Goal: Task Accomplishment & Management: Manage account settings

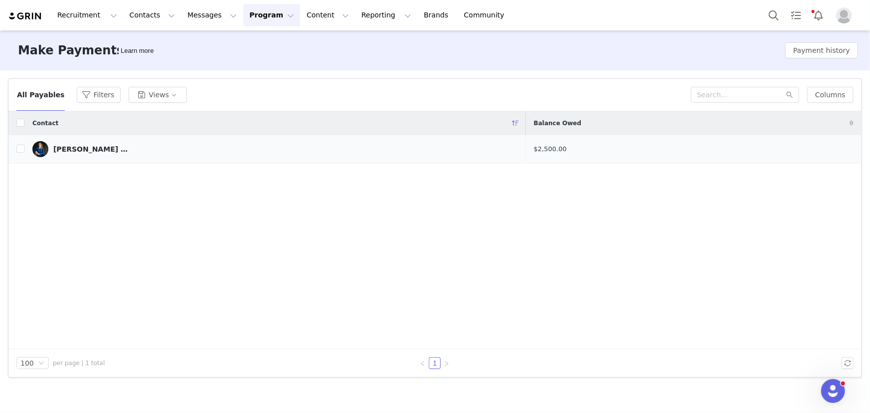
click at [83, 150] on div "[PERSON_NAME] [PERSON_NAME]" at bounding box center [90, 149] width 75 height 8
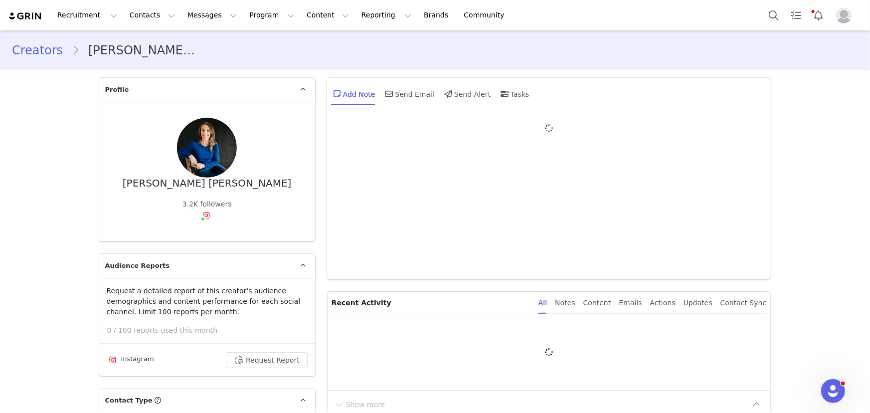
type input "+1 (United States)"
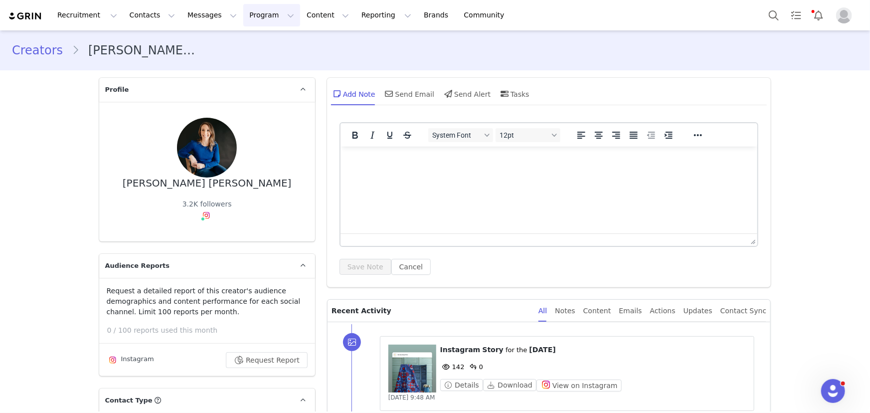
click at [243, 15] on button "Program Program" at bounding box center [271, 15] width 57 height 22
click at [238, 45] on p "Activations" at bounding box center [246, 44] width 38 height 10
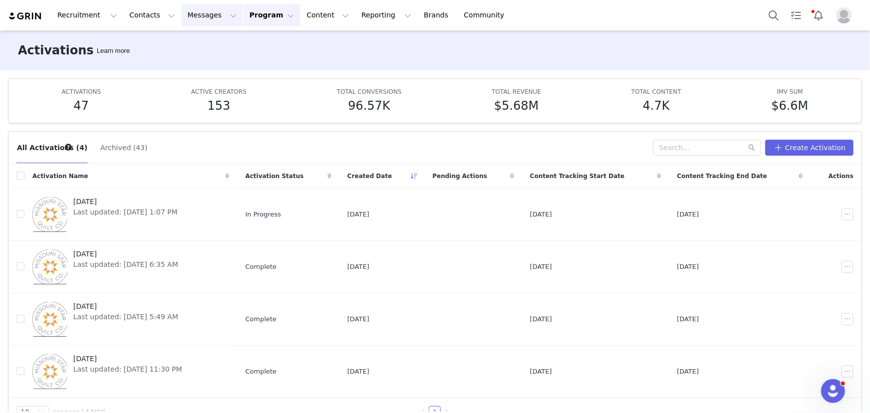
click at [189, 16] on button "Messages Messages" at bounding box center [211, 15] width 61 height 22
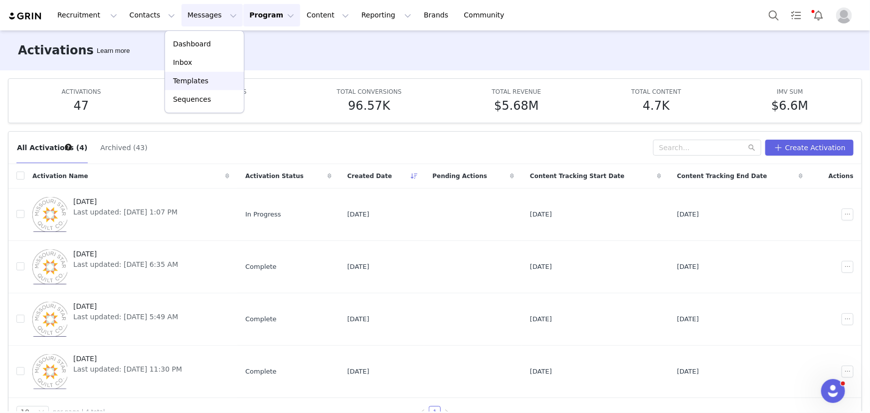
click at [183, 77] on p "Templates" at bounding box center [190, 81] width 35 height 10
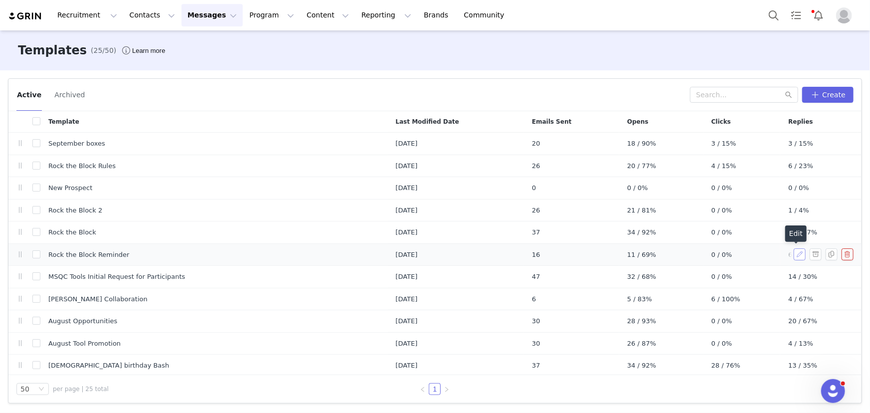
click at [794, 254] on button "button" at bounding box center [800, 254] width 12 height 12
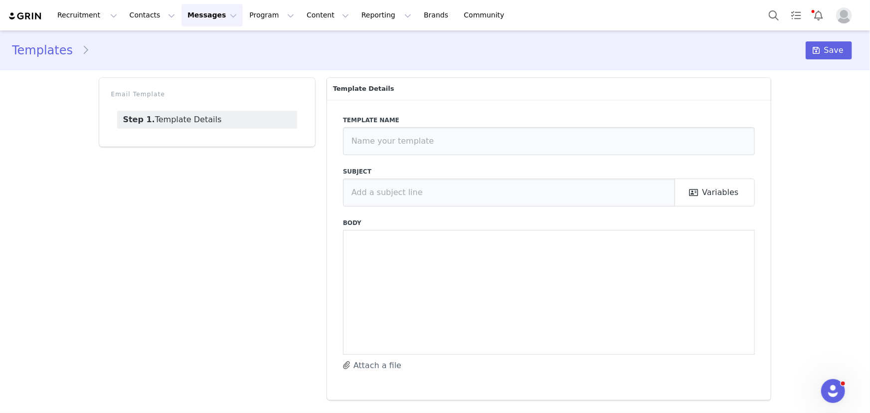
type input "Rock the Block Reminder"
type input "Lass Call: It’s Time to Rock the Block—With a Twist!"
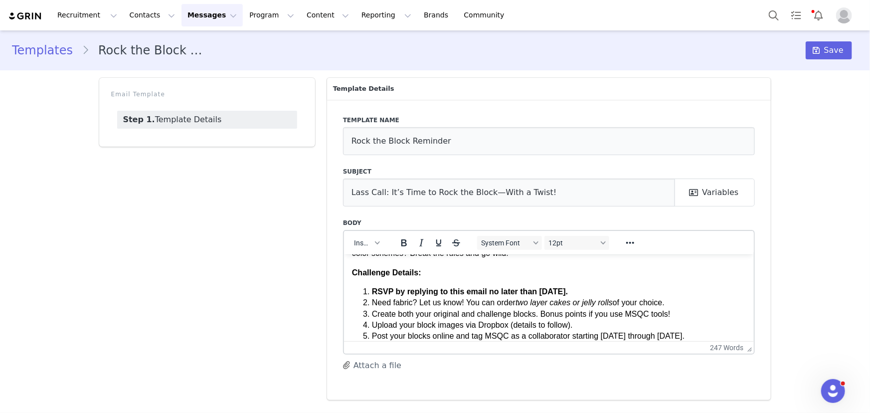
scroll to position [181, 0]
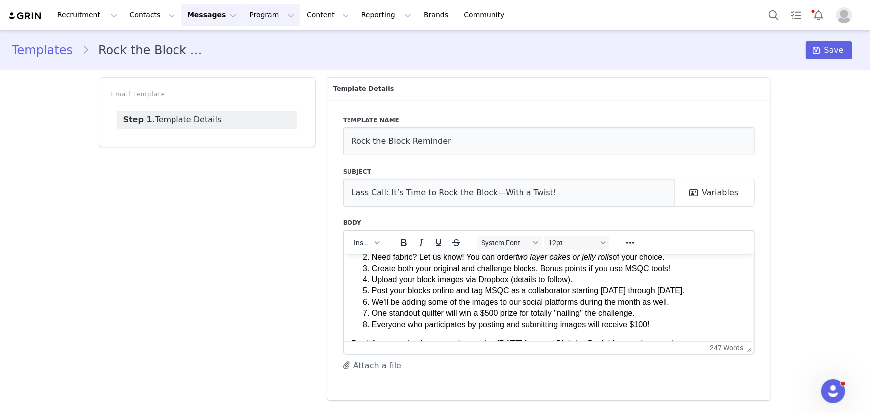
click at [243, 17] on button "Program Program" at bounding box center [271, 15] width 57 height 22
click at [236, 45] on p "Activations" at bounding box center [246, 44] width 38 height 10
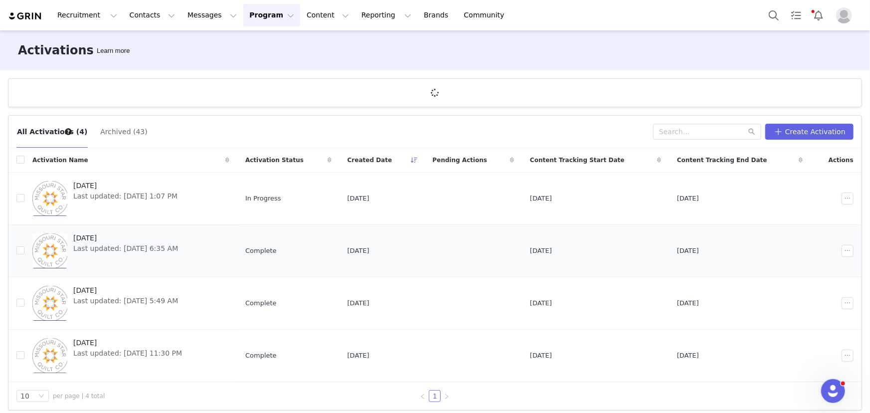
click at [123, 241] on span "[DATE]" at bounding box center [125, 238] width 105 height 10
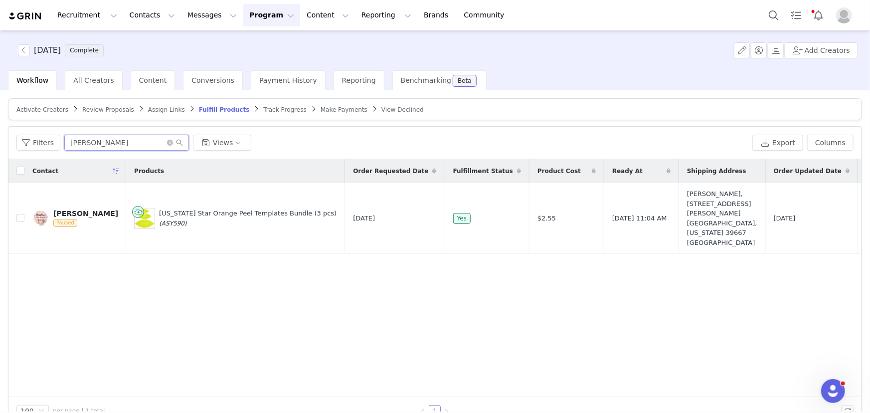
drag, startPoint x: 94, startPoint y: 138, endPoint x: 59, endPoint y: 140, distance: 34.5
click at [59, 140] on div "Filters tami Views" at bounding box center [382, 143] width 732 height 16
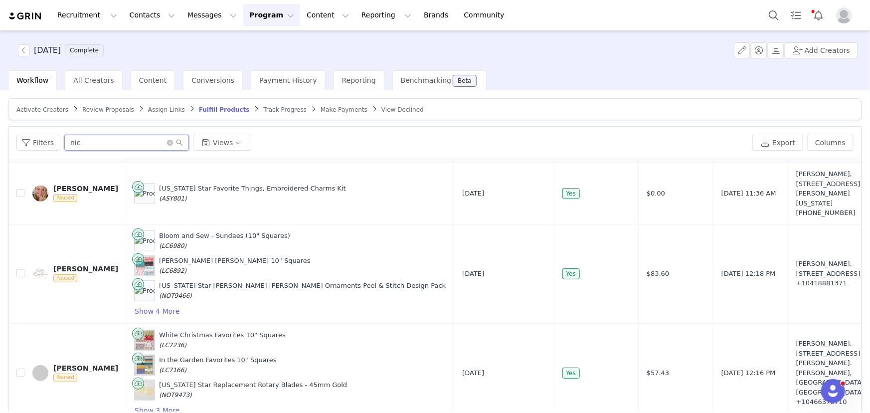
scroll to position [233, 0]
type input "nic"
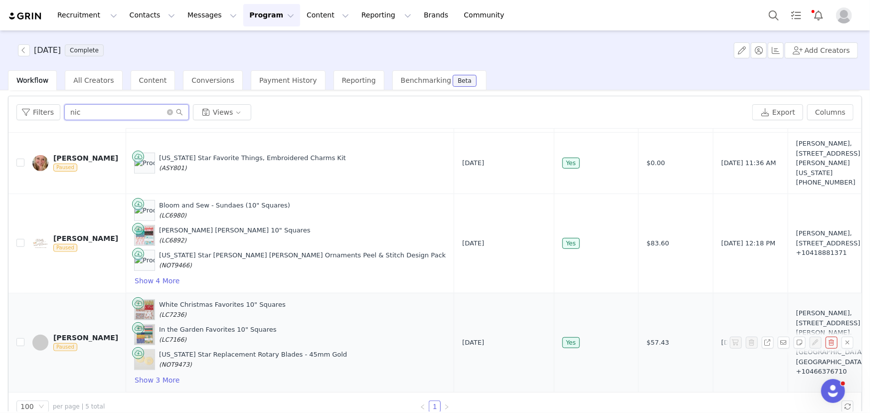
scroll to position [47, 0]
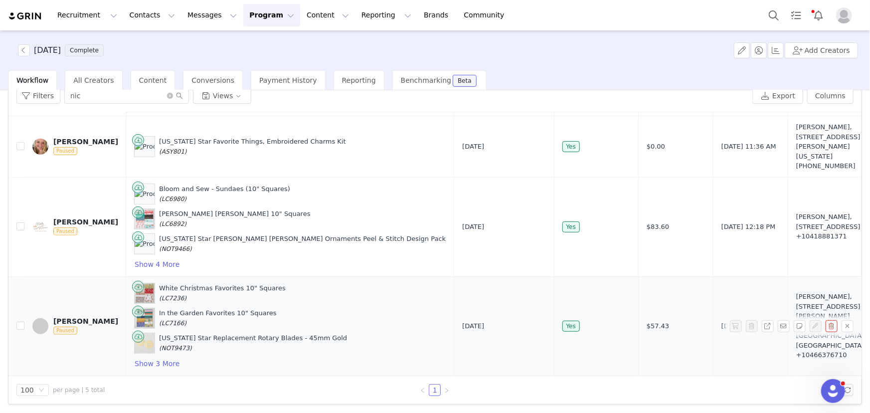
click at [79, 317] on div "[PERSON_NAME]" at bounding box center [85, 321] width 65 height 8
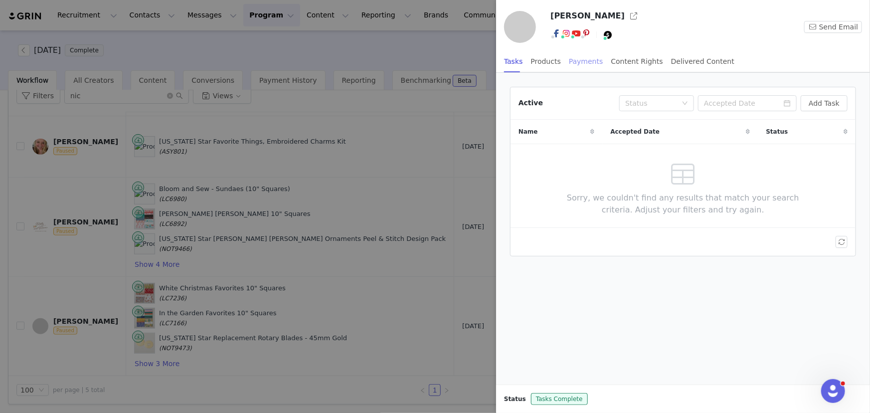
click at [573, 60] on div "Payments" at bounding box center [586, 61] width 34 height 22
click at [676, 103] on icon "icon: down" at bounding box center [673, 103] width 6 height 6
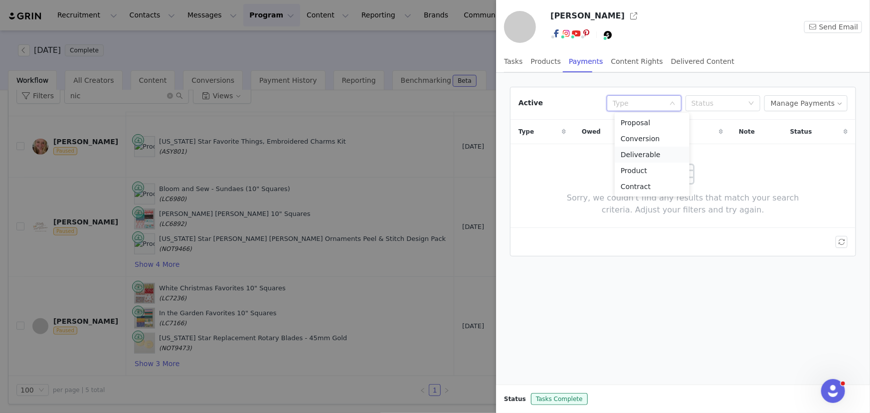
click at [648, 152] on li "Deliverable" at bounding box center [652, 155] width 75 height 16
click at [711, 98] on div "Status" at bounding box center [718, 103] width 52 height 10
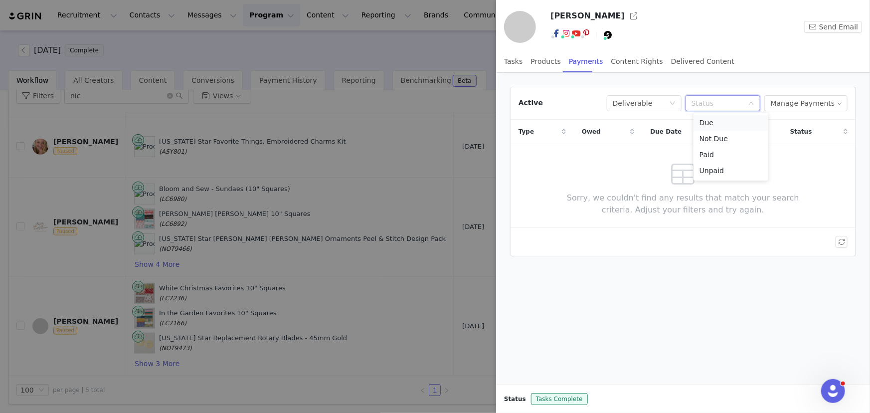
click at [709, 124] on li "Due" at bounding box center [731, 123] width 75 height 16
click at [798, 106] on button "Manage Payments" at bounding box center [805, 103] width 83 height 16
click at [798, 136] on span "Add Payable" at bounding box center [811, 138] width 43 height 11
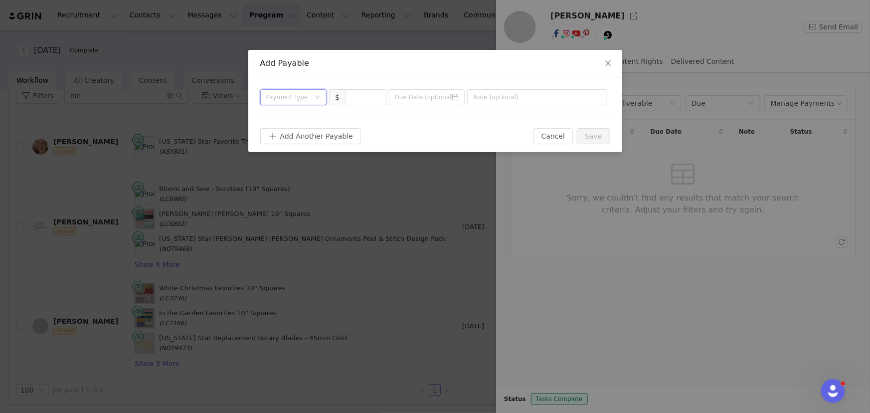
click at [312, 96] on div "Payment Type" at bounding box center [290, 97] width 48 height 15
click at [288, 150] on li "Deliverable" at bounding box center [293, 149] width 67 height 16
click at [354, 99] on input at bounding box center [366, 97] width 40 height 15
type input "300"
click at [490, 99] on input "text" at bounding box center [537, 97] width 140 height 16
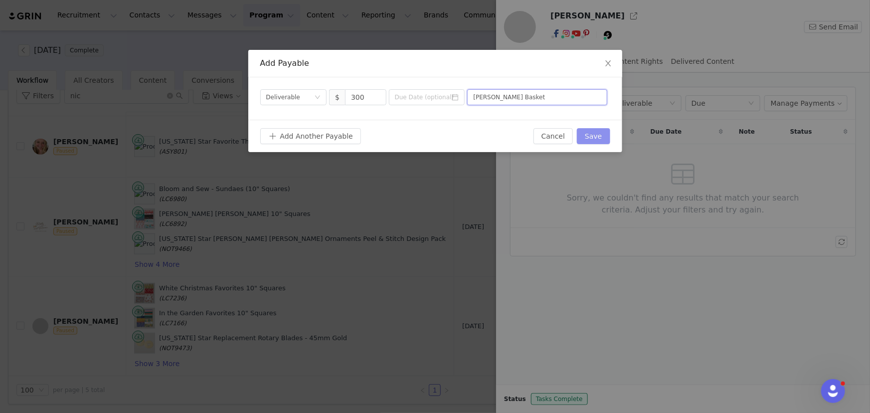
type input "Blossie Basket"
click at [601, 136] on button "Save" at bounding box center [593, 136] width 33 height 16
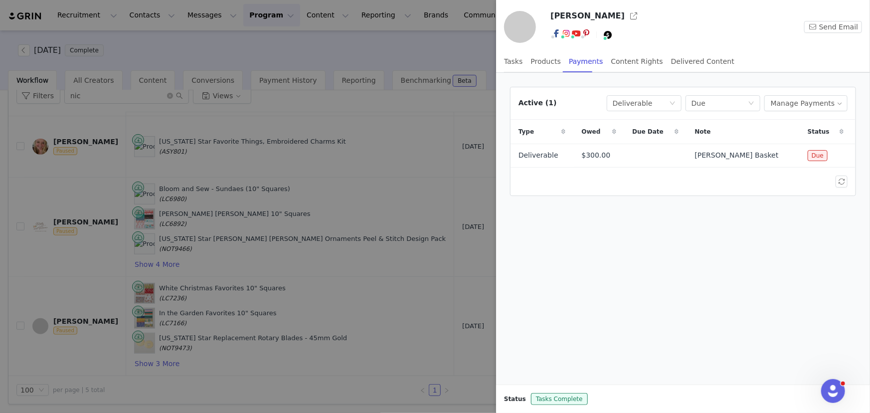
click at [350, 204] on div at bounding box center [435, 206] width 870 height 413
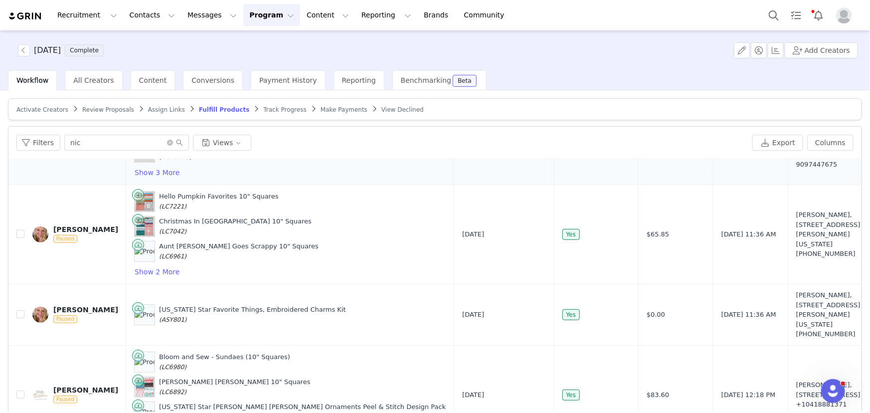
scroll to position [0, 0]
drag, startPoint x: 116, startPoint y: 142, endPoint x: 49, endPoint y: 142, distance: 66.3
click at [50, 142] on div "Filters nic Views" at bounding box center [382, 143] width 732 height 16
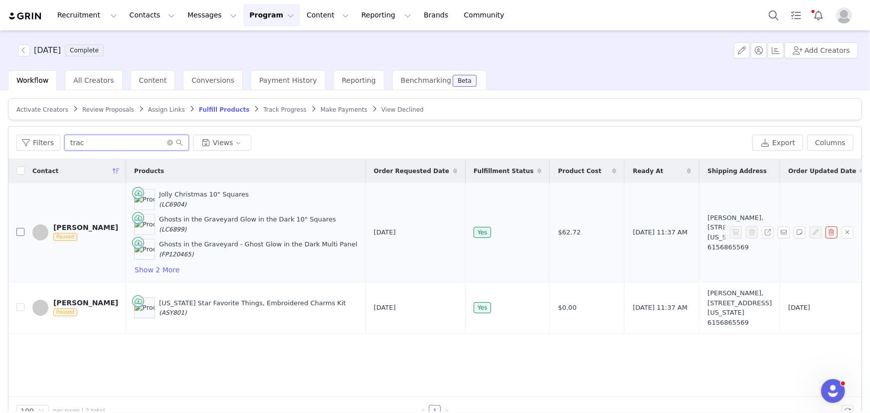
type input "trac"
click at [18, 233] on input "checkbox" at bounding box center [20, 232] width 8 height 8
checkbox input "true"
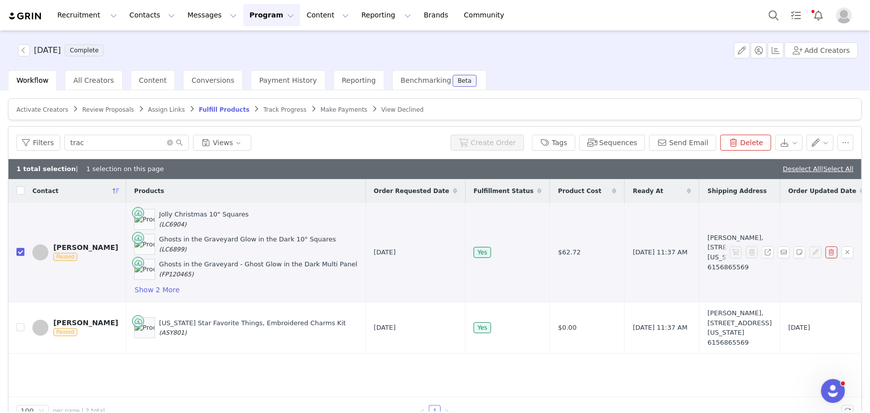
click at [59, 243] on div "[PERSON_NAME]" at bounding box center [85, 247] width 65 height 8
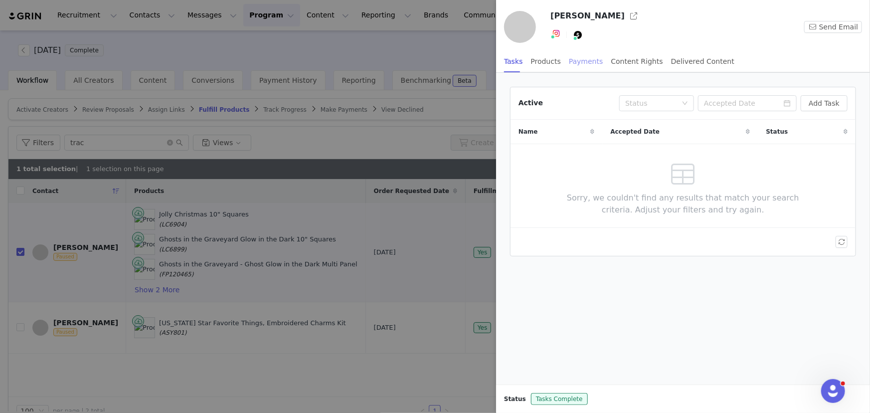
click at [570, 62] on div "Payments" at bounding box center [586, 61] width 34 height 22
click at [811, 104] on button "Manage Payments" at bounding box center [805, 103] width 83 height 16
click at [802, 140] on span "Add Payable" at bounding box center [811, 138] width 43 height 11
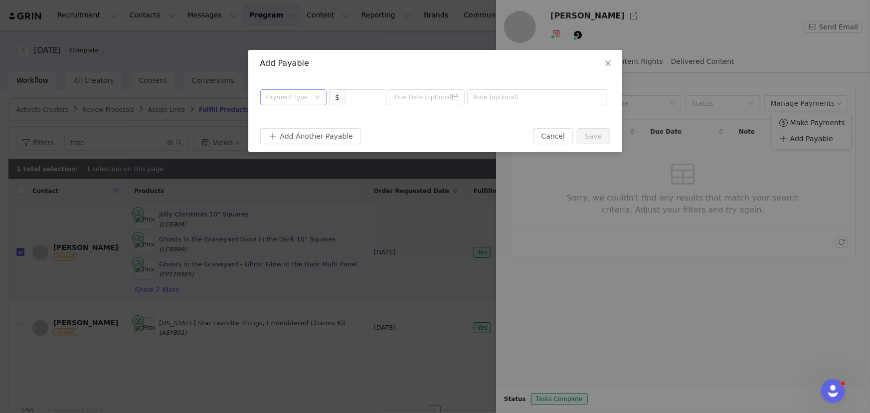
click at [312, 98] on div "Payment Type" at bounding box center [290, 97] width 48 height 15
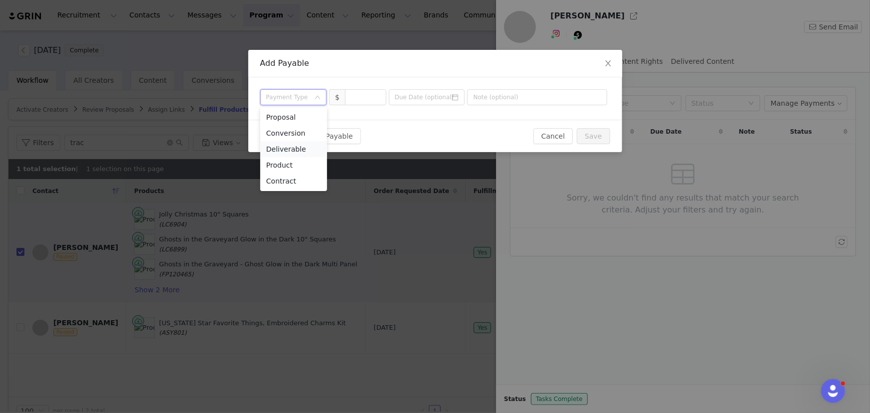
click at [291, 150] on li "Deliverable" at bounding box center [293, 149] width 67 height 16
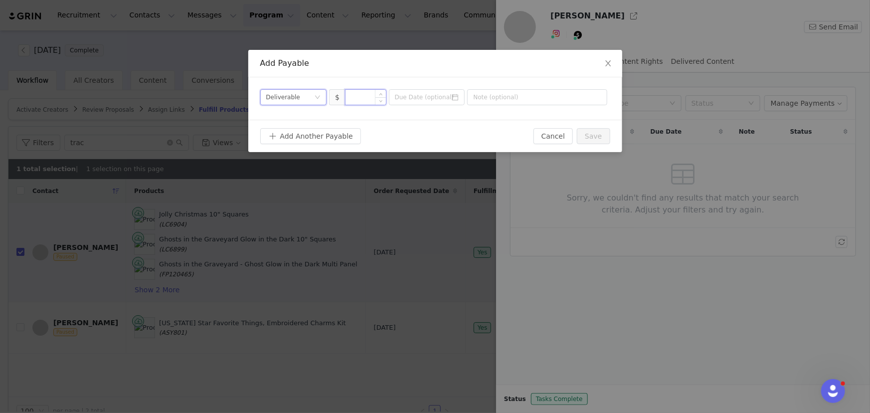
click at [366, 100] on input at bounding box center [366, 97] width 40 height 15
type input "300"
click at [521, 100] on input "text" at bounding box center [537, 97] width 140 height 16
type input "Space Monster quilt"
click at [607, 134] on button "Save" at bounding box center [593, 136] width 33 height 16
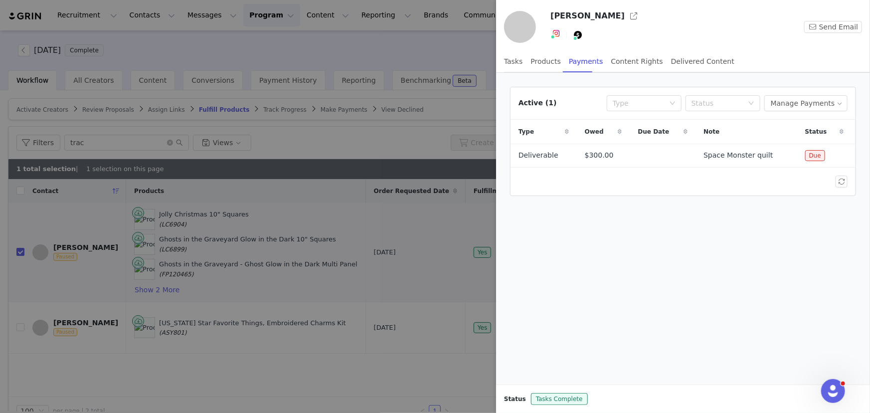
drag, startPoint x: 117, startPoint y: 142, endPoint x: 69, endPoint y: 141, distance: 48.4
click at [69, 140] on div at bounding box center [435, 206] width 870 height 413
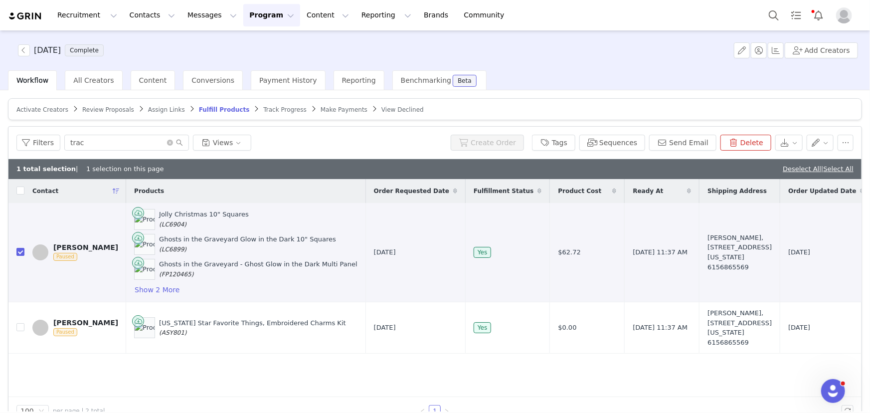
click at [869, 144] on div at bounding box center [870, 206] width 0 height 413
drag, startPoint x: 94, startPoint y: 144, endPoint x: 50, endPoint y: 141, distance: 43.5
click at [51, 141] on div "Filters trac Views" at bounding box center [231, 143] width 430 height 16
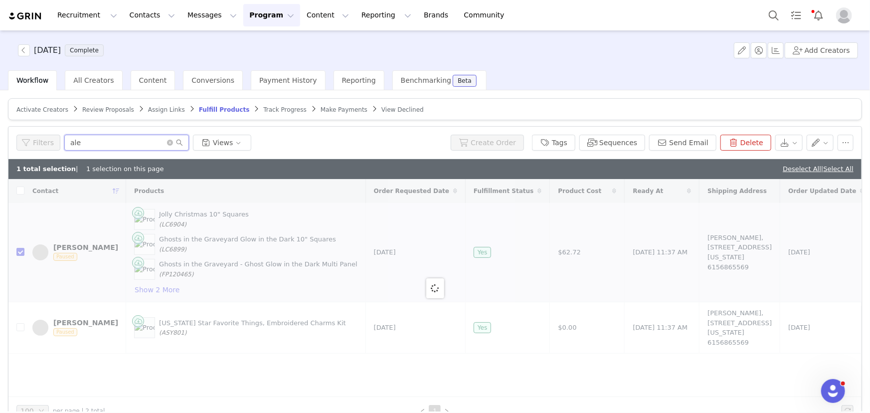
type input "alex"
checkbox input "false"
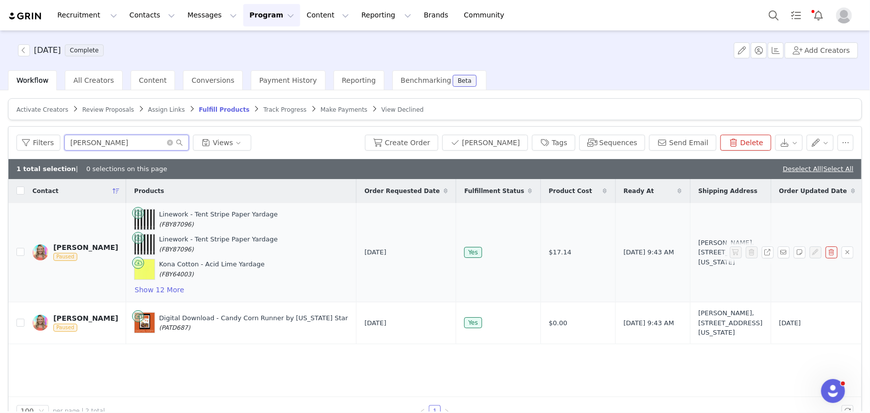
type input "alex"
click at [63, 245] on div "Alex Sorensen" at bounding box center [85, 247] width 65 height 8
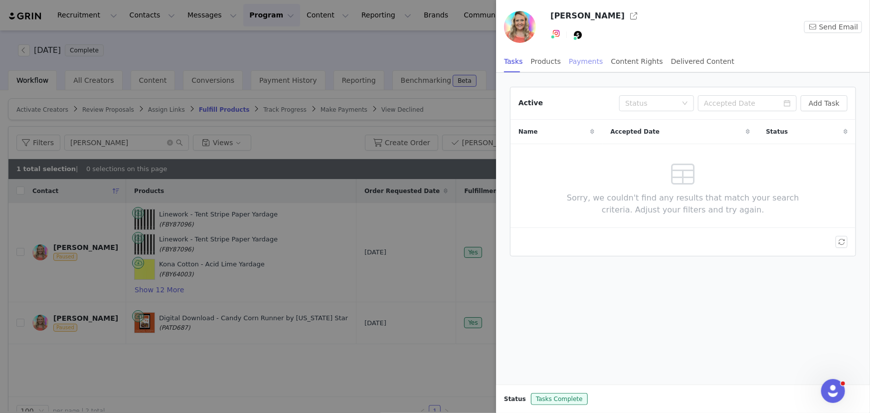
click at [585, 59] on div "Payments" at bounding box center [586, 61] width 34 height 22
click at [820, 107] on button "Manage Payments" at bounding box center [805, 103] width 83 height 16
click at [813, 140] on span "Add Payable" at bounding box center [811, 138] width 43 height 11
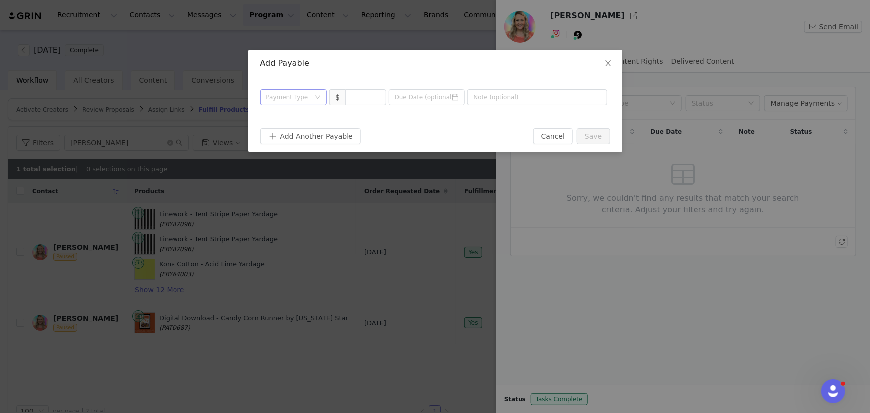
click at [306, 97] on div "Payment Type" at bounding box center [288, 97] width 44 height 10
click at [297, 150] on li "Deliverable" at bounding box center [293, 149] width 67 height 16
click at [365, 97] on input at bounding box center [366, 97] width 40 height 15
type input "3"
type input "600"
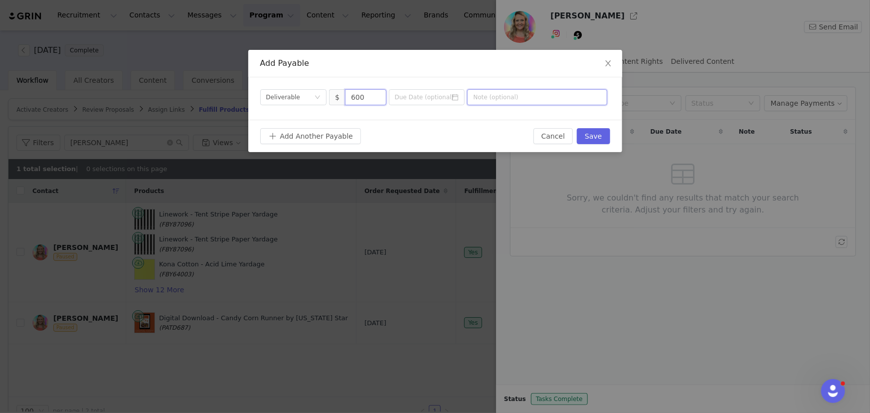
click at [509, 100] on input "text" at bounding box center [537, 97] width 140 height 16
type input "reel and tutorial"
click at [590, 135] on button "Save" at bounding box center [593, 136] width 33 height 16
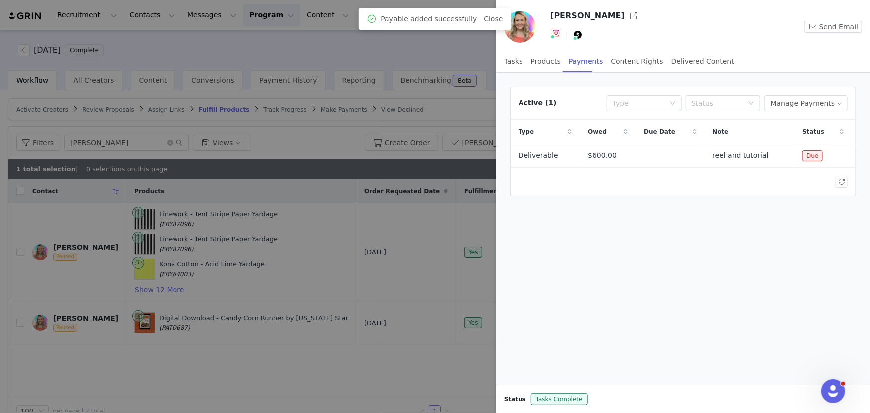
click at [460, 54] on div at bounding box center [435, 206] width 870 height 413
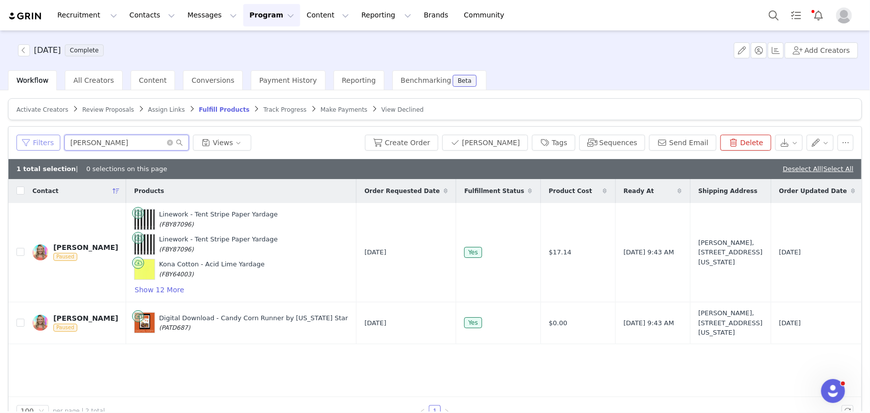
drag, startPoint x: 90, startPoint y: 145, endPoint x: 50, endPoint y: 141, distance: 40.1
click at [51, 141] on div "Filters alex Views" at bounding box center [188, 143] width 345 height 16
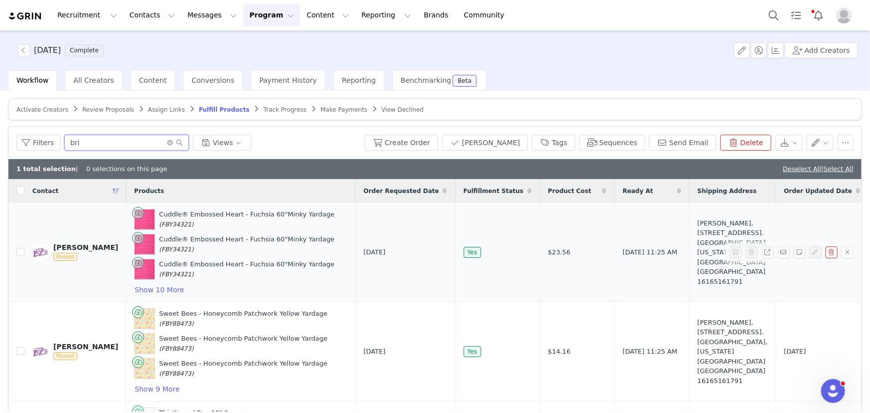
type input "bri"
click at [70, 245] on div "Brittany Zerkle" at bounding box center [85, 247] width 65 height 8
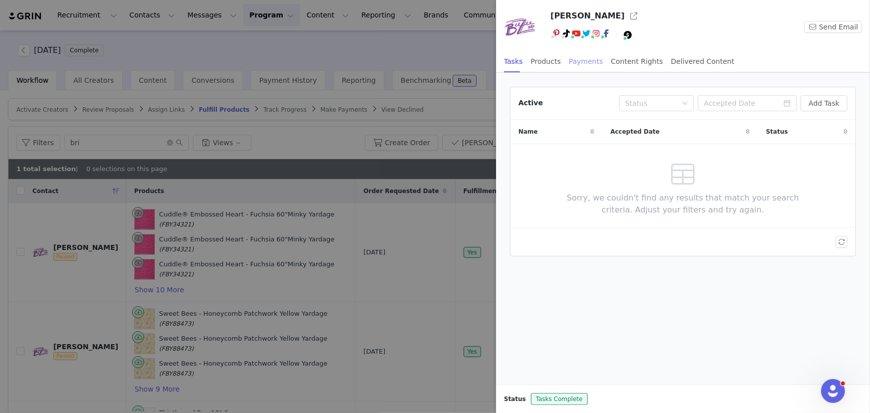
click at [569, 59] on div "Payments" at bounding box center [586, 61] width 34 height 22
click at [789, 105] on button "Manage Payments" at bounding box center [805, 103] width 83 height 16
click at [788, 137] on div "Add Payable" at bounding box center [811, 138] width 67 height 11
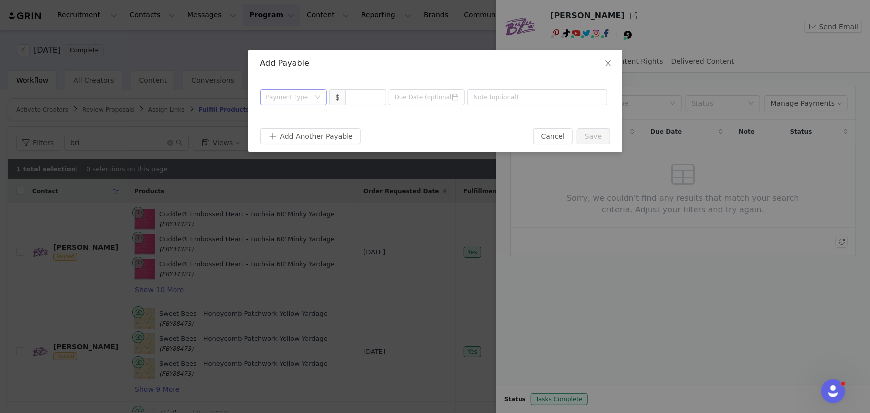
click at [289, 93] on div "Payment Type" at bounding box center [288, 97] width 44 height 10
click at [287, 151] on li "Deliverable" at bounding box center [293, 149] width 67 height 16
click at [370, 99] on input at bounding box center [366, 97] width 40 height 15
type input "300"
click at [501, 102] on input "text" at bounding box center [537, 97] width 140 height 16
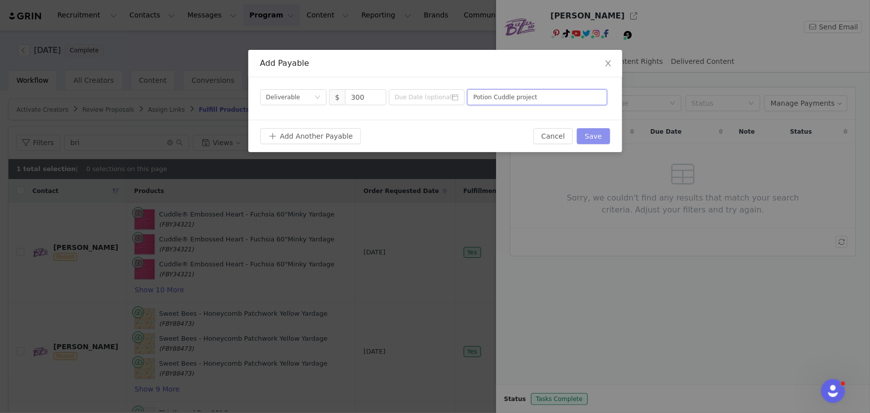
type input "Potion Cuddle project"
click at [601, 138] on button "Save" at bounding box center [593, 136] width 33 height 16
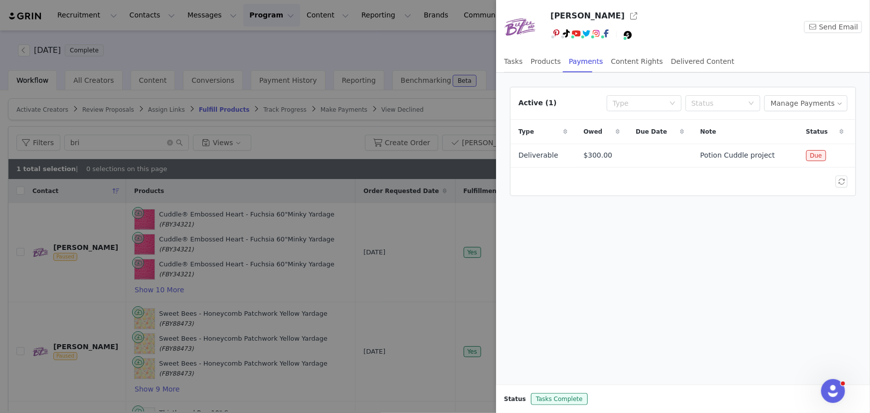
click at [429, 54] on div at bounding box center [435, 206] width 870 height 413
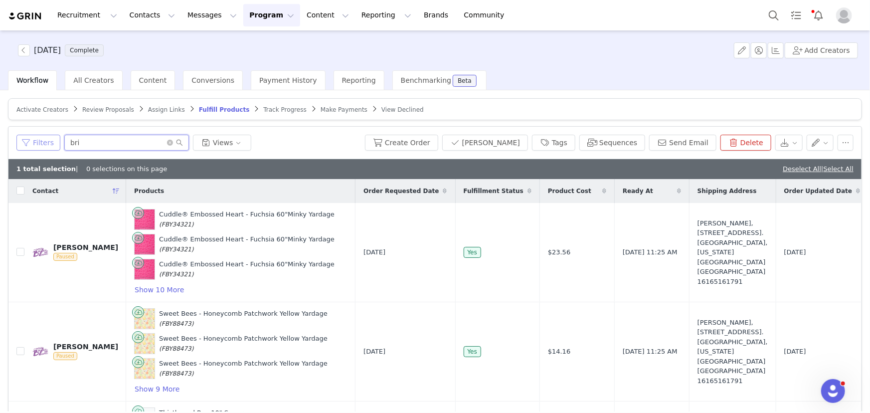
drag, startPoint x: 100, startPoint y: 142, endPoint x: 48, endPoint y: 144, distance: 51.9
click at [48, 144] on div "Filters bri Views" at bounding box center [188, 143] width 345 height 16
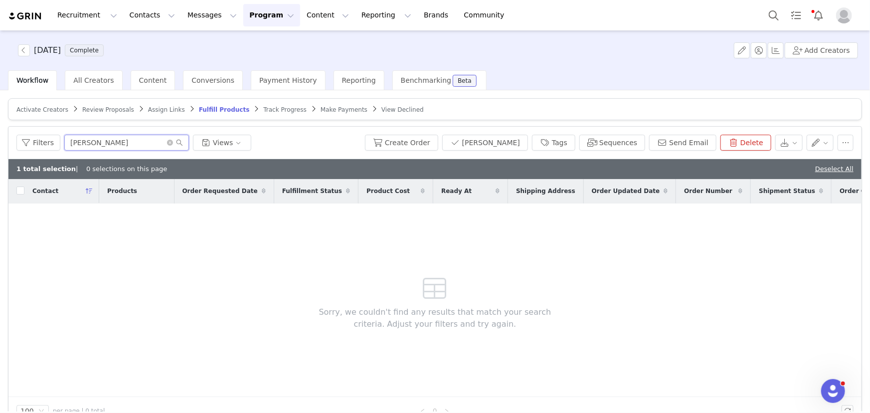
type input "christina"
click at [243, 15] on button "Program Program" at bounding box center [271, 15] width 57 height 22
click at [233, 61] on p "Campaigns" at bounding box center [246, 62] width 39 height 10
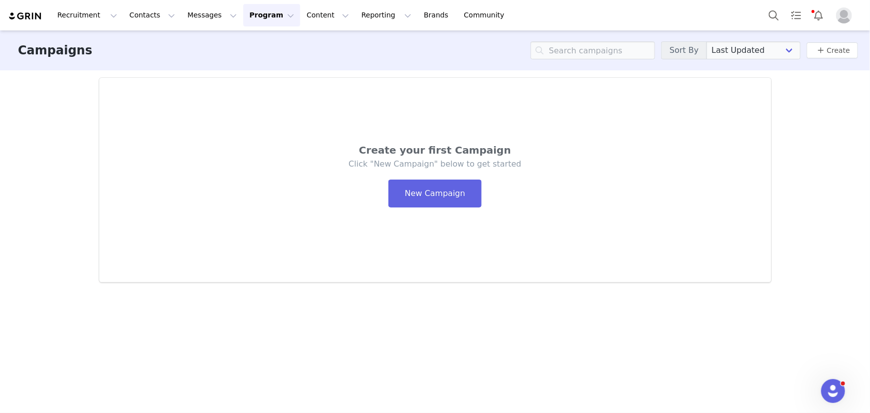
click at [243, 14] on button "Program Program" at bounding box center [271, 15] width 57 height 22
click at [232, 41] on p "Activations" at bounding box center [246, 44] width 38 height 10
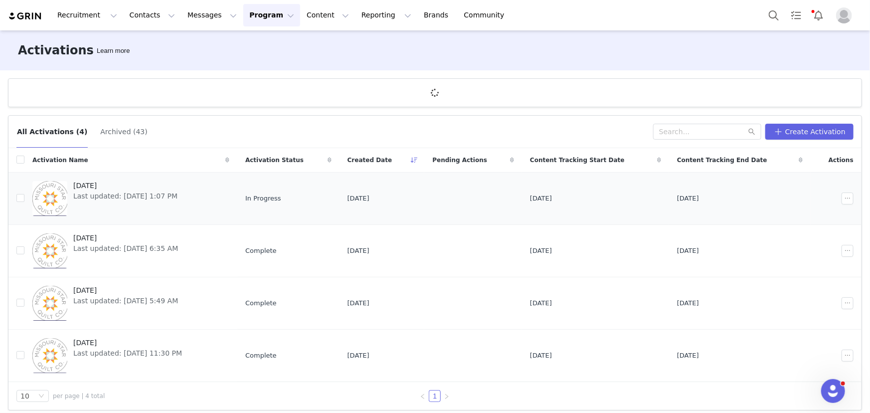
click at [121, 198] on span "Last updated: Sep 9, 2025 1:07 PM" at bounding box center [125, 196] width 104 height 10
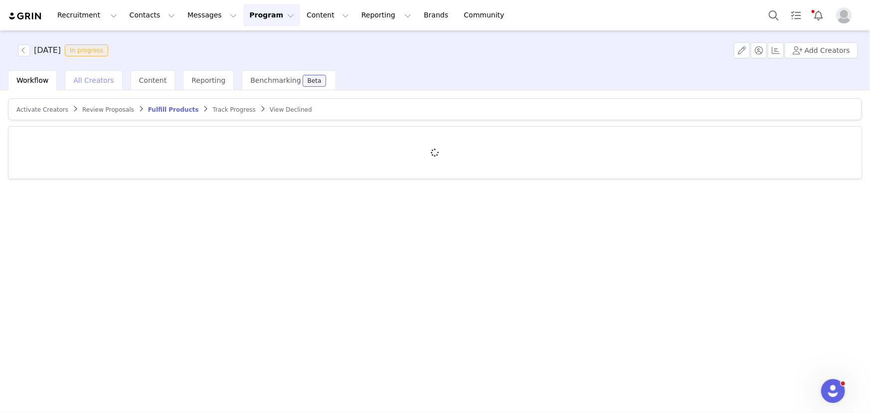
click at [85, 79] on span "All Creators" at bounding box center [93, 80] width 40 height 8
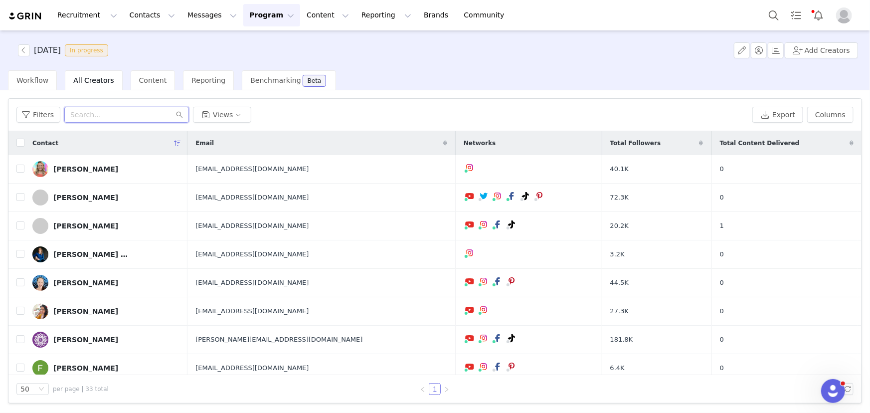
click at [84, 110] on input "text" at bounding box center [126, 115] width 125 height 16
click at [65, 280] on div "Christina Lee" at bounding box center [85, 283] width 65 height 8
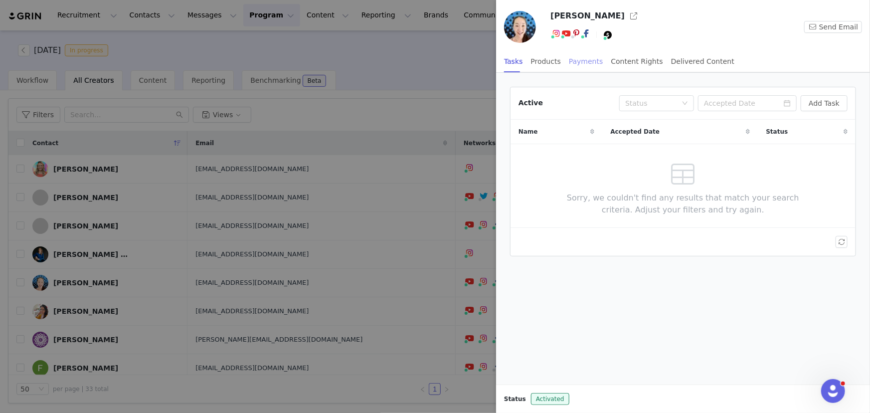
click at [582, 61] on div "Payments" at bounding box center [586, 61] width 34 height 22
click at [830, 105] on button "Manage Payments" at bounding box center [805, 103] width 83 height 16
click at [808, 140] on span "Add Payable" at bounding box center [811, 138] width 43 height 11
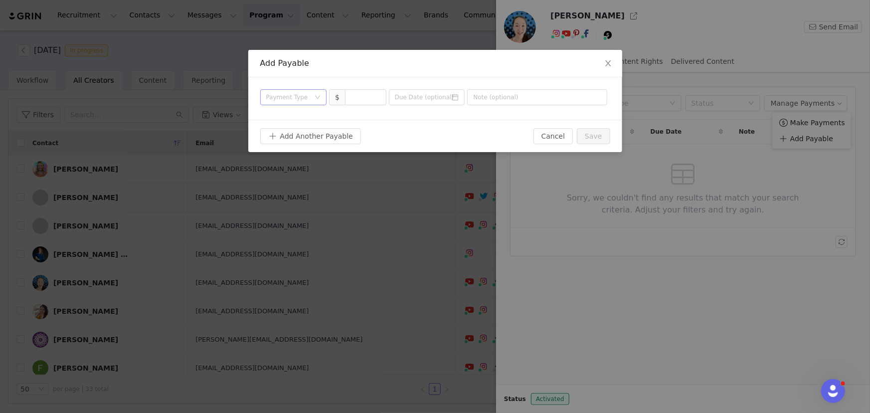
click at [297, 100] on div "Payment Type" at bounding box center [288, 97] width 44 height 10
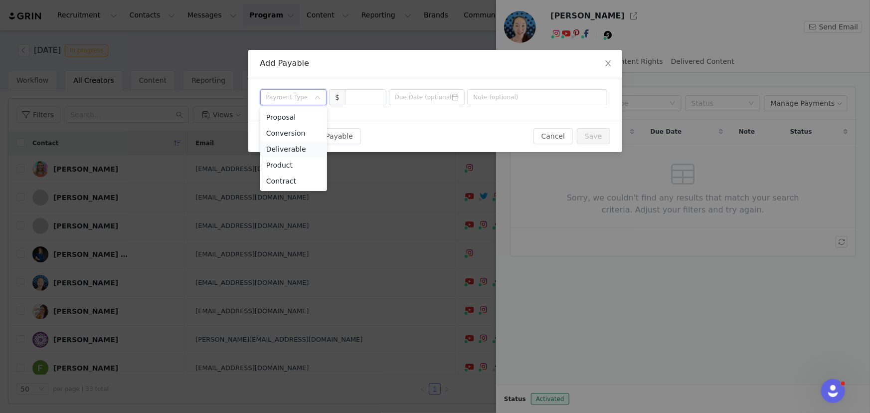
click at [290, 147] on li "Deliverable" at bounding box center [293, 149] width 67 height 16
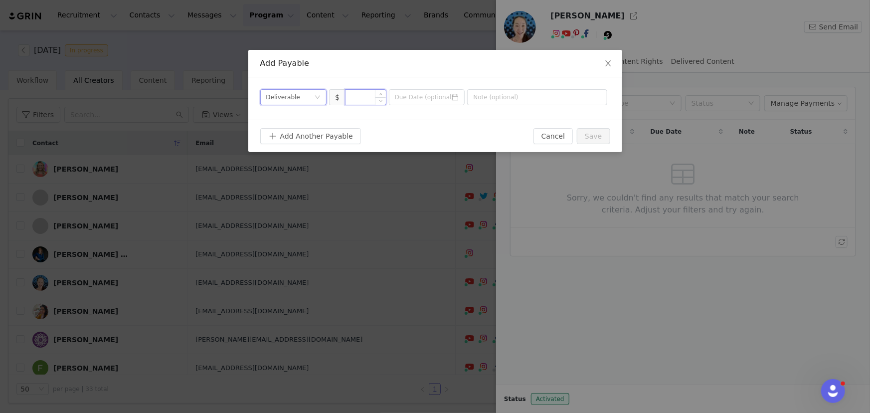
click at [364, 97] on input at bounding box center [366, 97] width 40 height 15
type input "300"
click at [531, 97] on input "text" at bounding box center [537, 97] width 140 height 16
type input "Stripology reel"
click at [602, 140] on button "Save" at bounding box center [593, 136] width 33 height 16
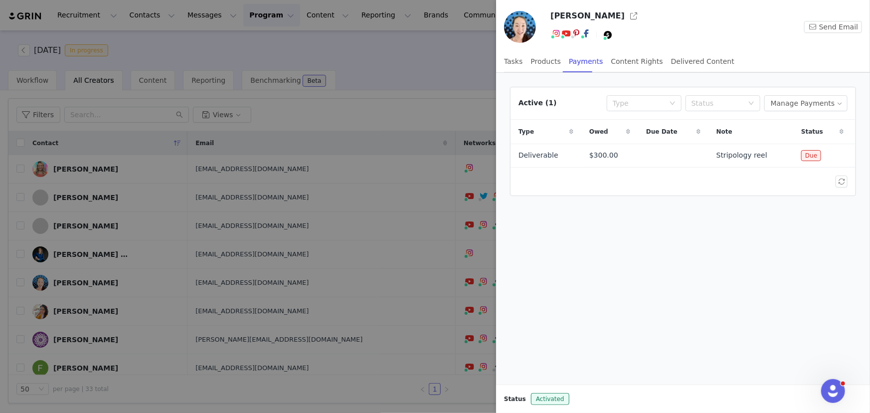
click at [408, 65] on div at bounding box center [435, 206] width 870 height 413
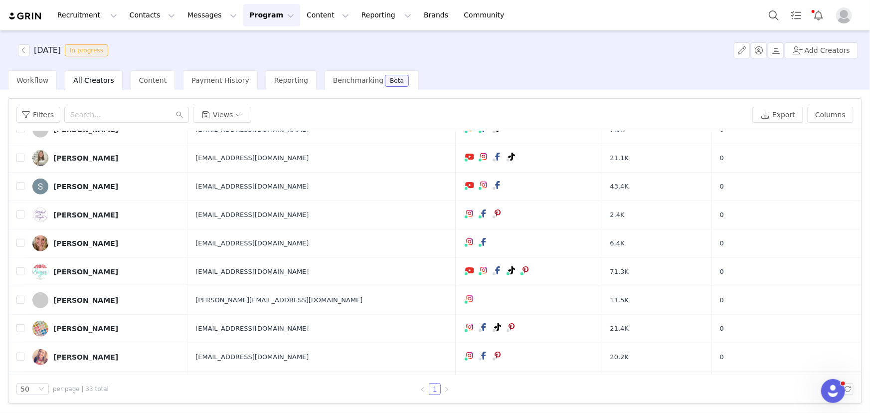
scroll to position [453, 0]
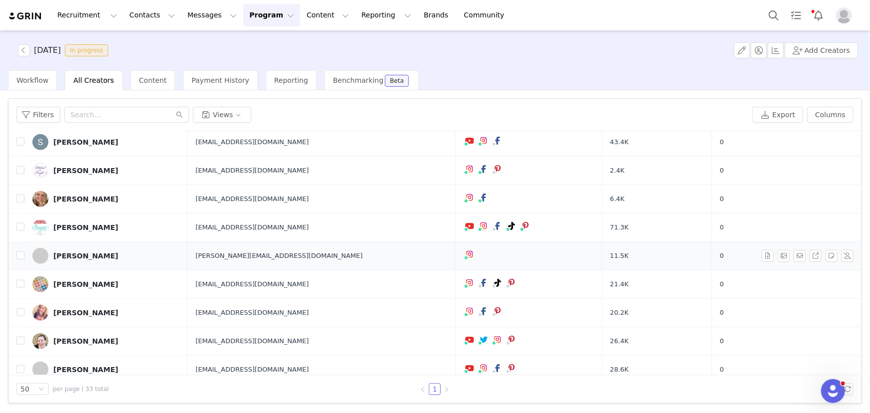
click at [76, 254] on div "Lisa Summerhays" at bounding box center [85, 256] width 65 height 8
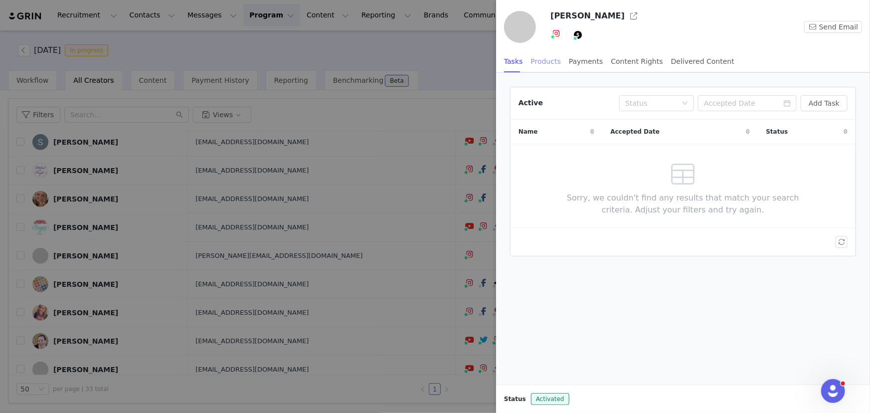
click at [548, 60] on div "Products" at bounding box center [546, 61] width 30 height 22
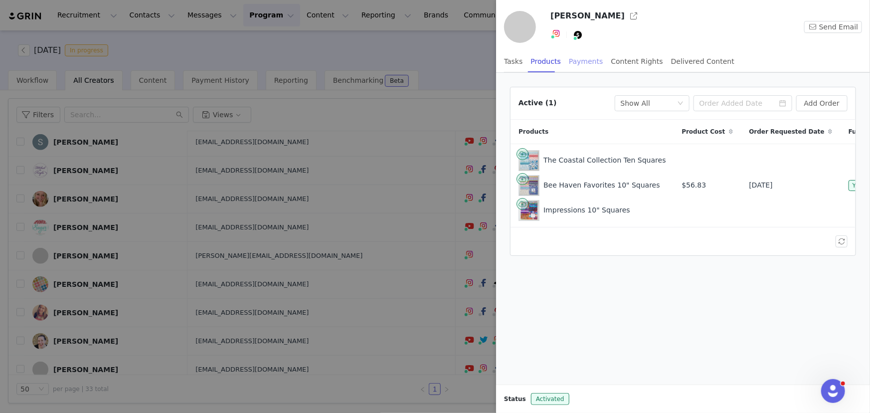
click at [569, 59] on div "Payments" at bounding box center [586, 61] width 34 height 22
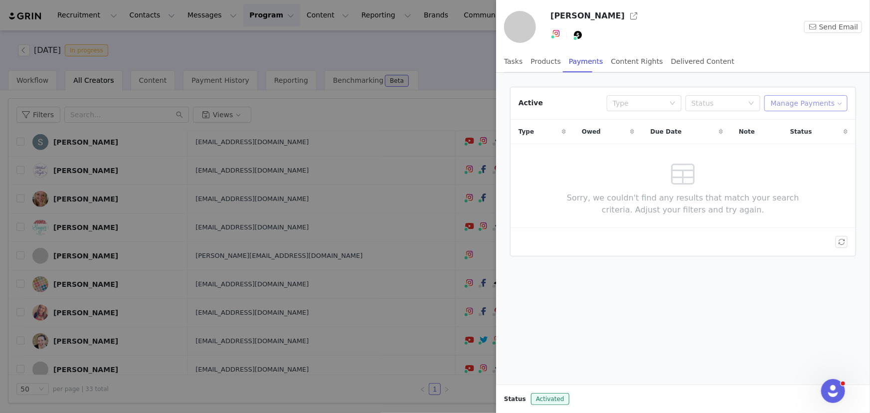
click at [834, 104] on button "Manage Payments" at bounding box center [805, 103] width 83 height 16
click at [806, 140] on span "Add Payable" at bounding box center [811, 138] width 43 height 11
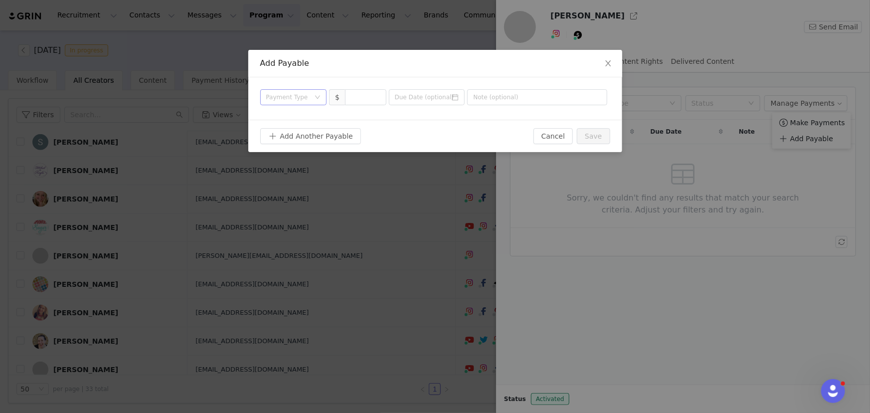
click at [309, 99] on div "Payment Type" at bounding box center [288, 97] width 44 height 10
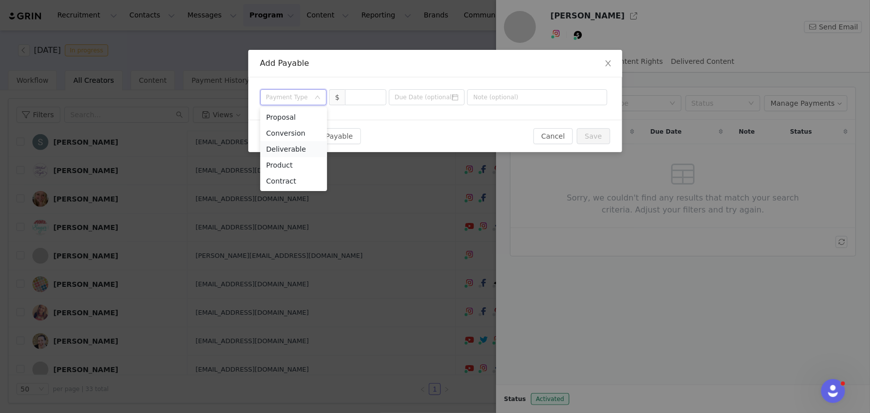
click at [291, 150] on li "Deliverable" at bounding box center [293, 149] width 67 height 16
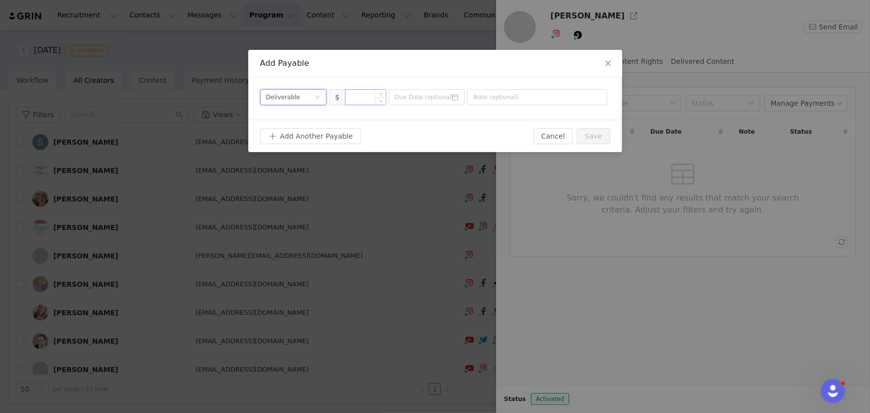
click at [369, 96] on input at bounding box center [366, 97] width 40 height 15
type input "600"
click at [506, 102] on input "text" at bounding box center [537, 97] width 140 height 16
type input "Frankenstein and treat bag"
click at [595, 136] on button "Save" at bounding box center [593, 136] width 33 height 16
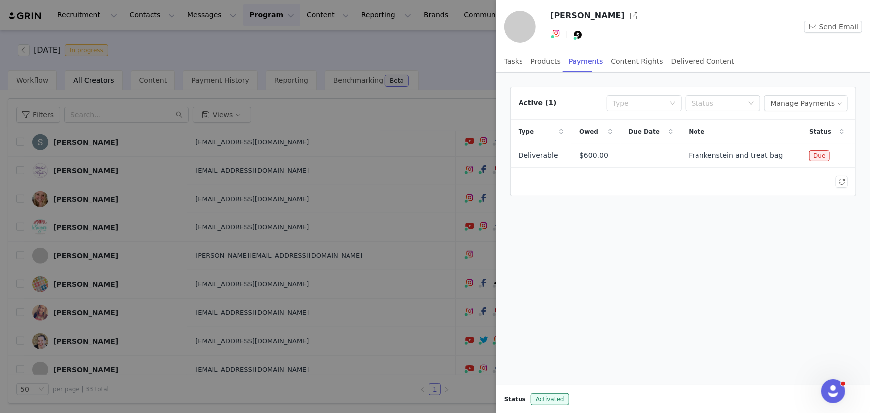
click at [170, 319] on div at bounding box center [435, 206] width 870 height 413
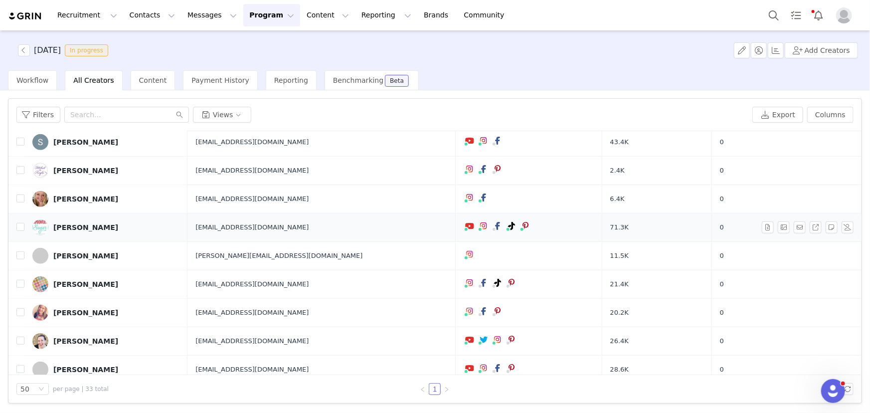
click at [61, 228] on div "Lisa Cox" at bounding box center [85, 227] width 65 height 8
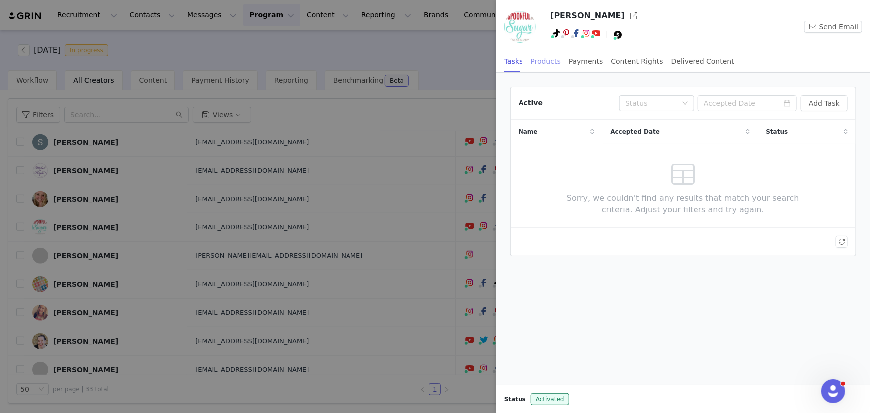
click at [546, 58] on div "Products" at bounding box center [546, 61] width 30 height 22
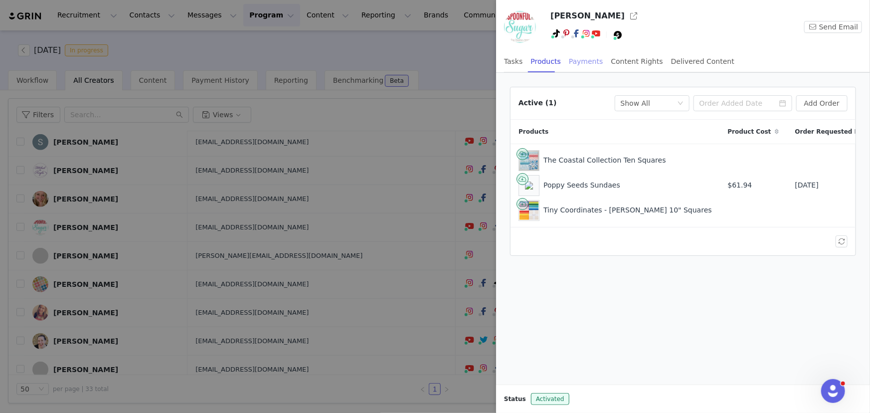
click at [577, 60] on div "Payments" at bounding box center [586, 61] width 34 height 22
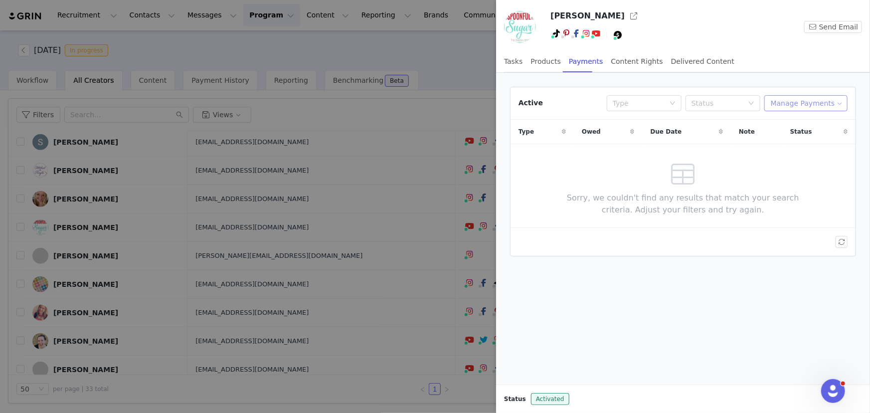
click at [790, 101] on button "Manage Payments" at bounding box center [805, 103] width 83 height 16
click at [792, 136] on span "Add Payable" at bounding box center [811, 138] width 43 height 11
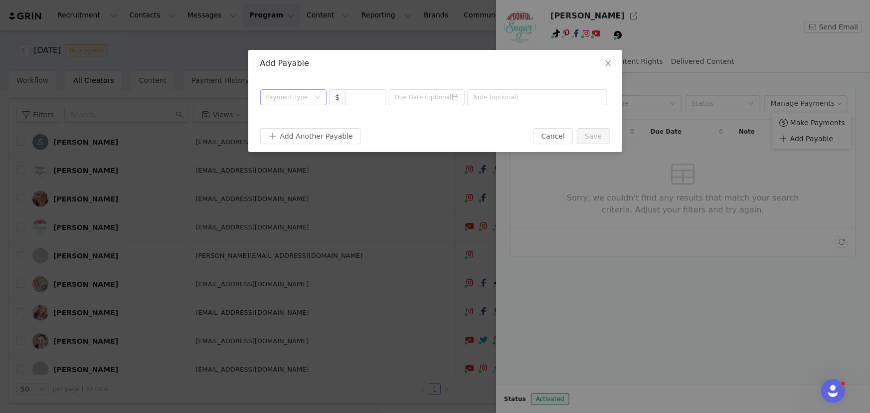
click at [310, 96] on div "Payment Type" at bounding box center [290, 97] width 48 height 15
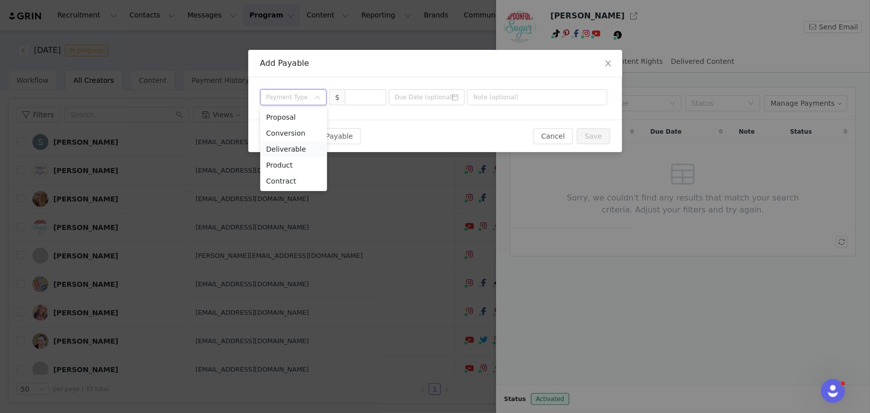
click at [299, 151] on li "Deliverable" at bounding box center [293, 149] width 67 height 16
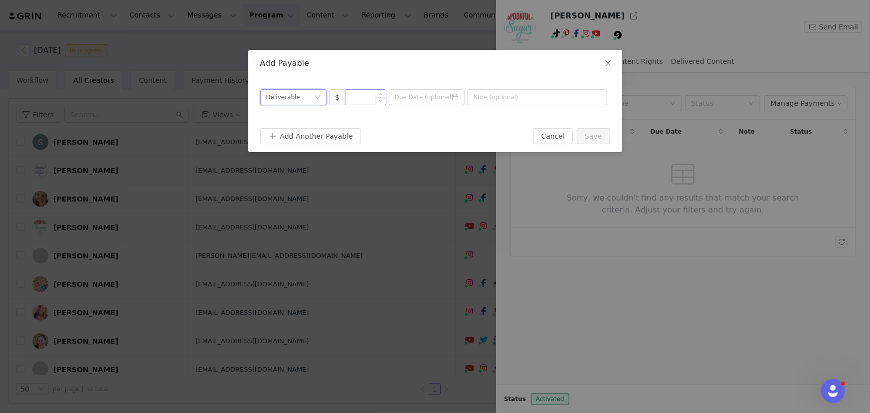
click at [358, 100] on input at bounding box center [366, 97] width 40 height 15
type input "300"
click at [492, 100] on input "text" at bounding box center [537, 97] width 140 height 16
type input "Elf bag"
click at [599, 134] on button "Save" at bounding box center [593, 136] width 33 height 16
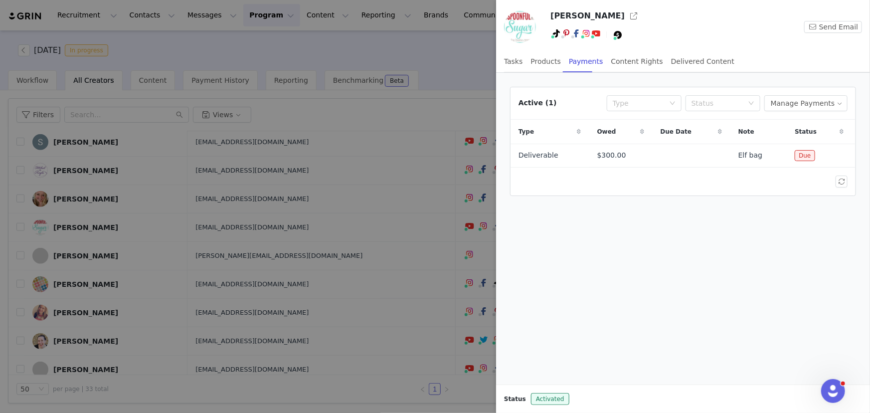
click at [455, 60] on div at bounding box center [435, 206] width 870 height 413
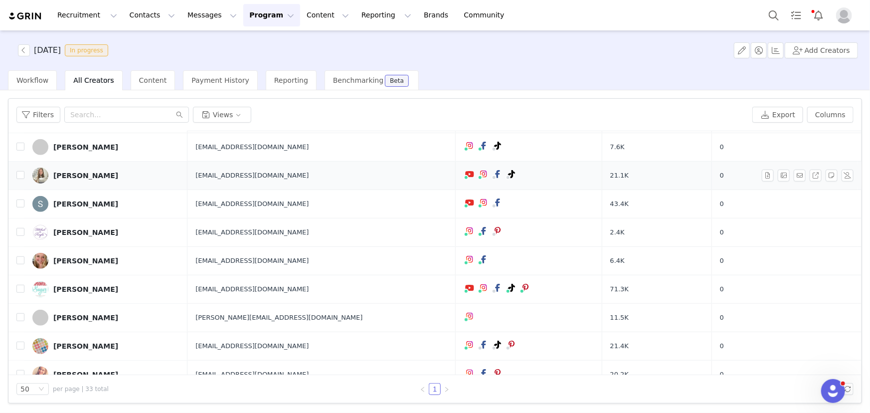
scroll to position [408, 0]
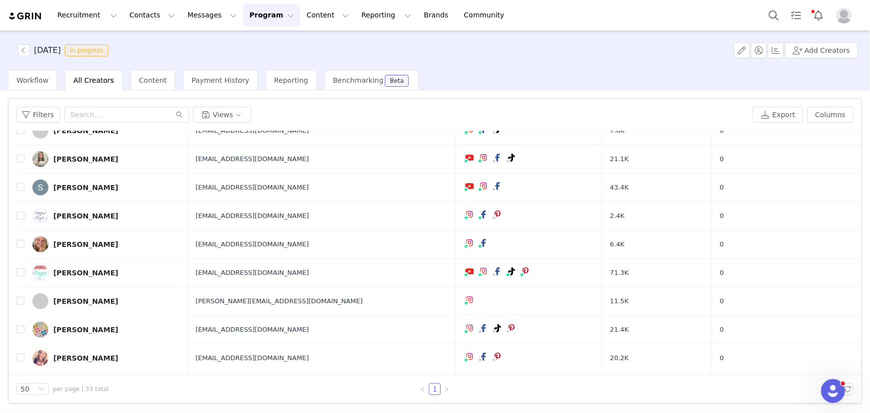
click at [243, 19] on button "Program Program" at bounding box center [271, 15] width 57 height 22
click at [232, 43] on p "Activations" at bounding box center [246, 44] width 38 height 10
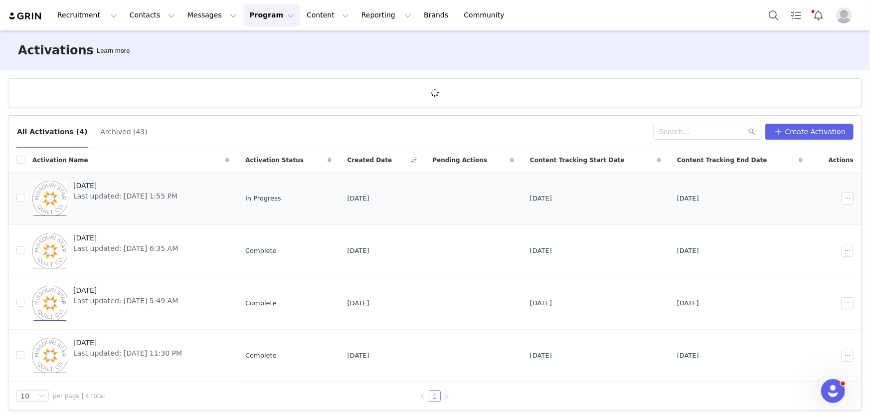
click at [127, 191] on span "Last updated: Oct 1, 2025 1:55 PM" at bounding box center [125, 196] width 104 height 10
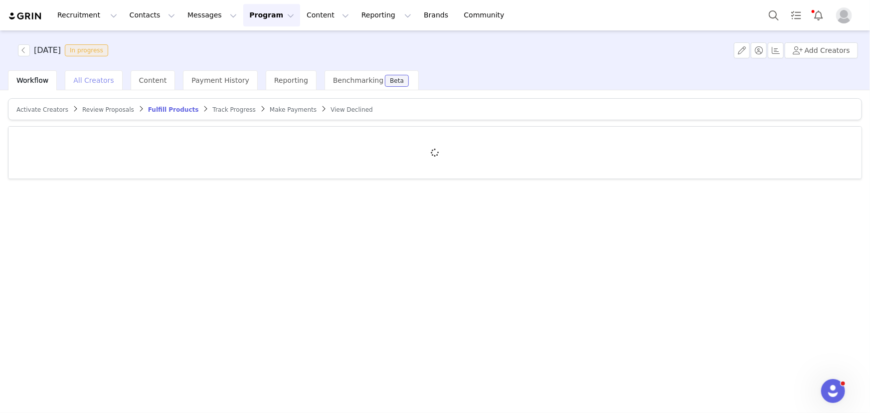
click at [87, 84] on span "All Creators" at bounding box center [93, 80] width 40 height 8
click at [804, 53] on button "Add Creators" at bounding box center [821, 50] width 73 height 16
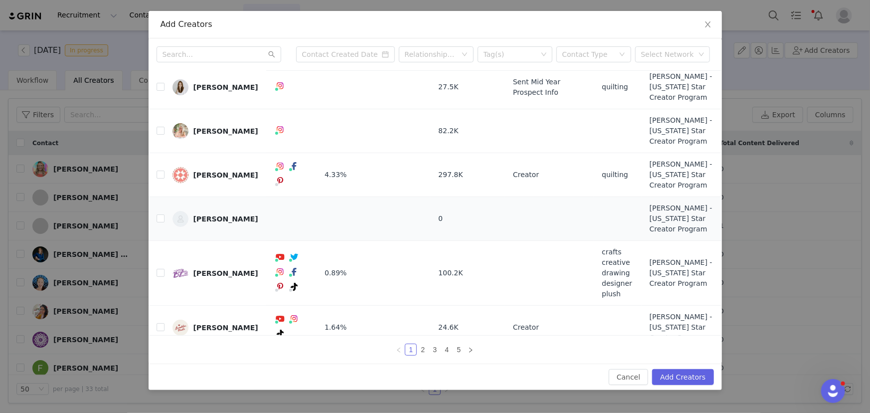
scroll to position [60, 0]
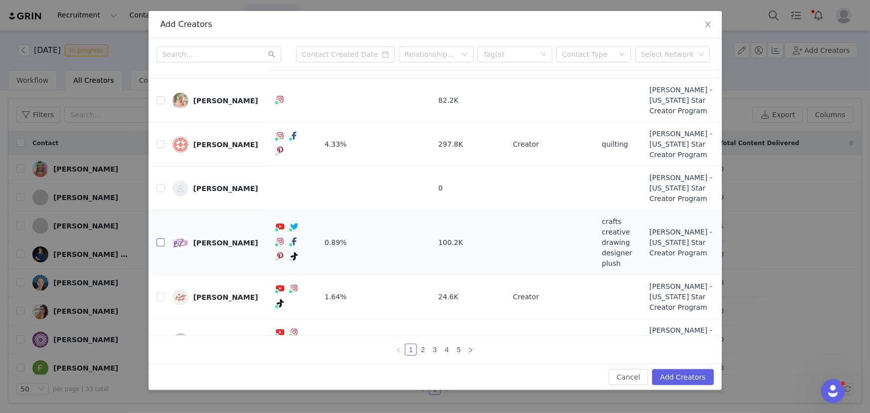
click at [162, 238] on input "checkbox" at bounding box center [161, 242] width 8 height 8
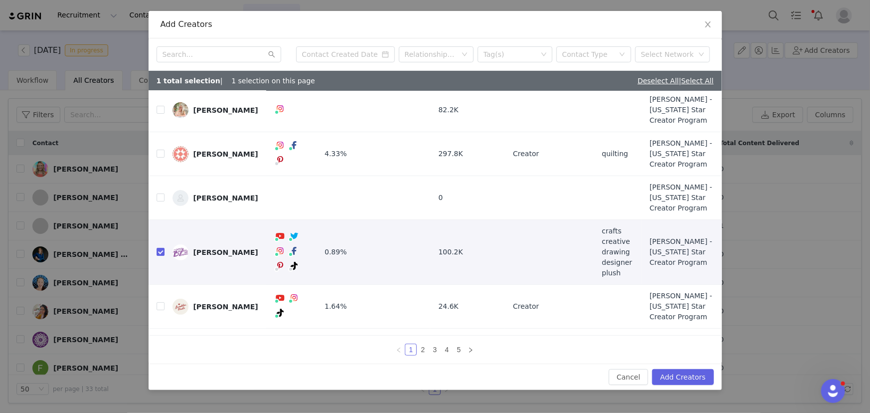
scroll to position [80, 0]
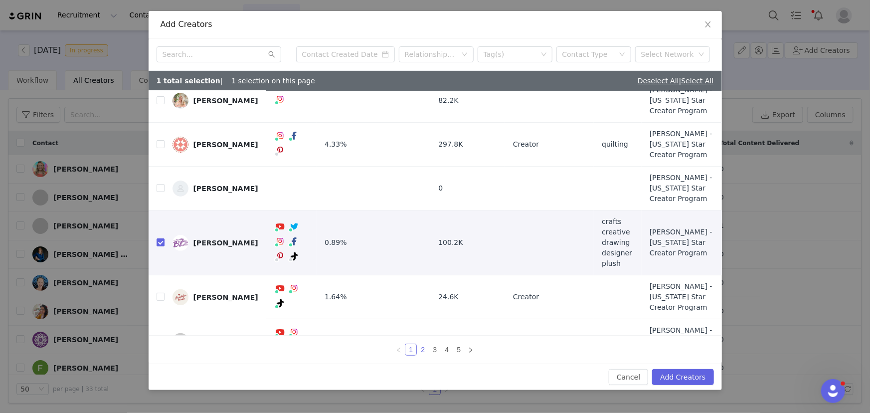
click at [423, 350] on link "2" at bounding box center [422, 349] width 11 height 11
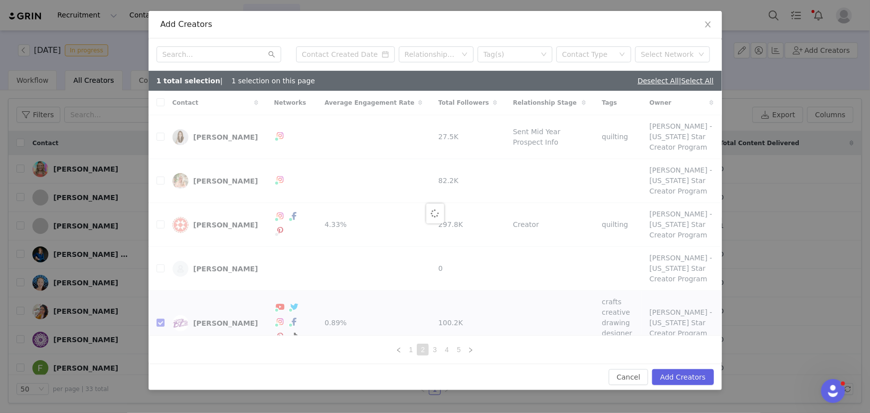
checkbox input "false"
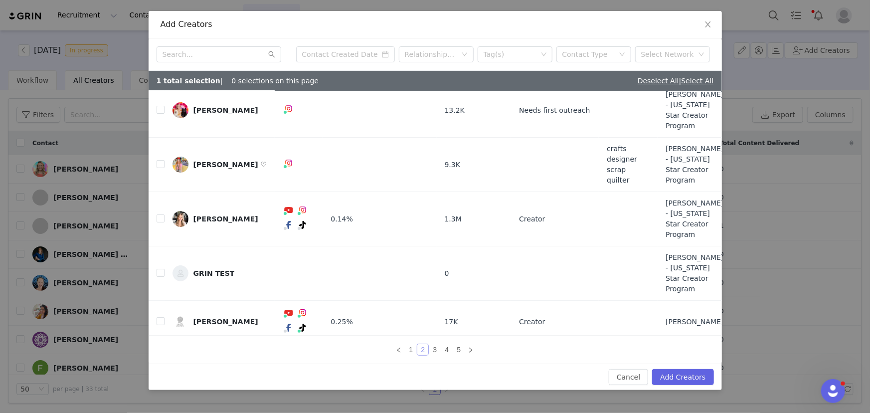
scroll to position [75, 0]
click at [435, 351] on link "3" at bounding box center [434, 349] width 11 height 11
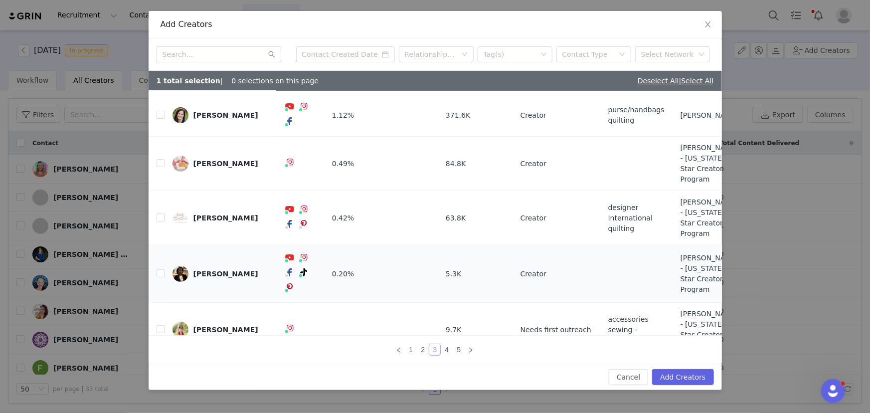
scroll to position [94, 0]
click at [160, 269] on input "checkbox" at bounding box center [161, 273] width 8 height 8
checkbox input "true"
click at [160, 368] on input "checkbox" at bounding box center [161, 372] width 8 height 8
checkbox input "true"
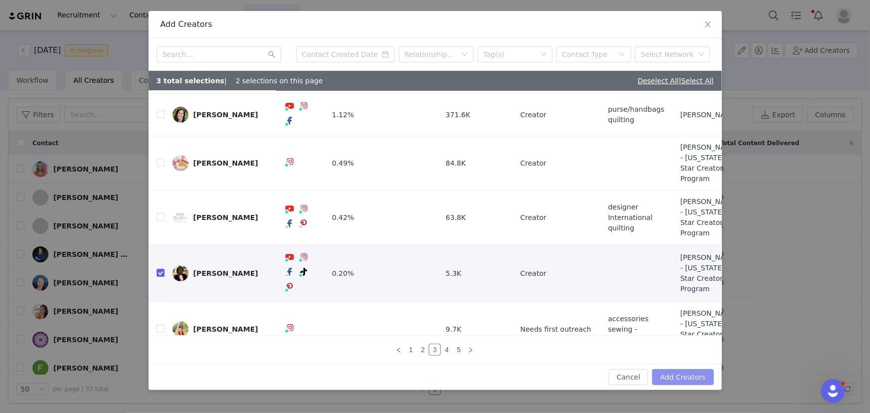
click at [676, 377] on button "Add Creators" at bounding box center [682, 377] width 61 height 16
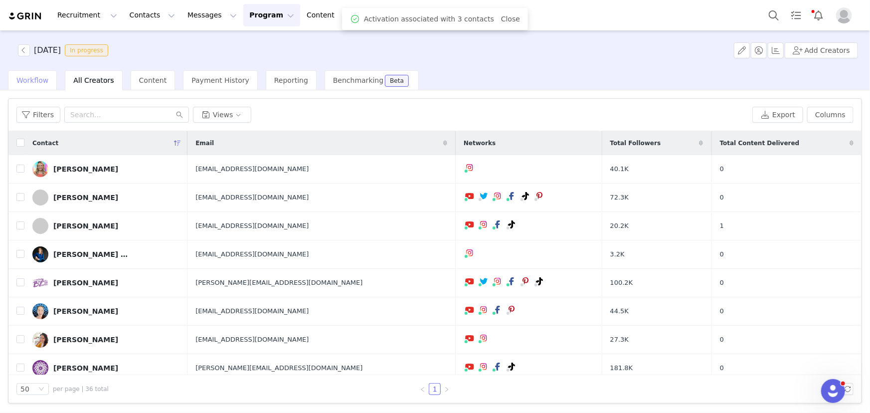
click at [35, 84] on span "Workflow" at bounding box center [32, 80] width 32 height 8
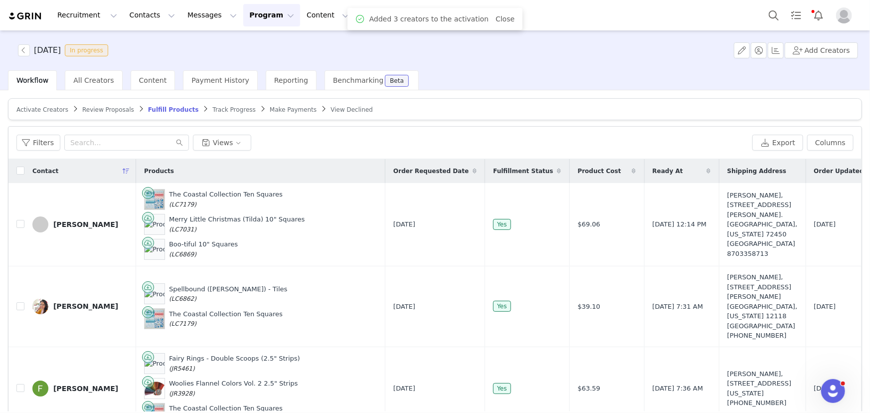
click at [50, 109] on span "Activate Creators" at bounding box center [42, 109] width 52 height 7
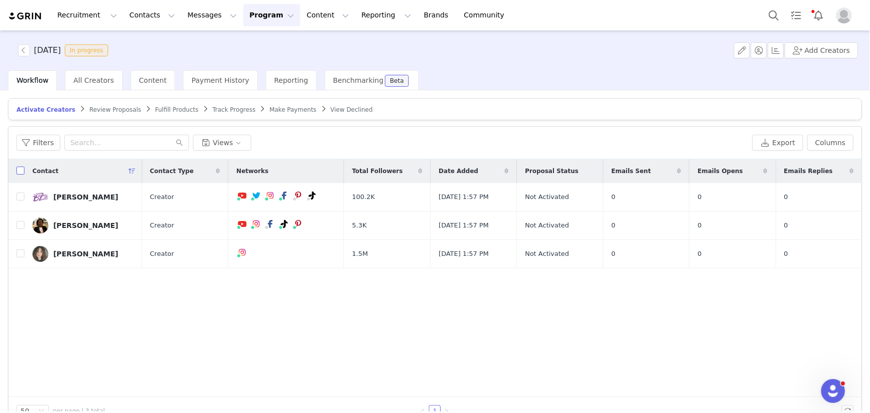
click at [17, 170] on input "checkbox" at bounding box center [20, 171] width 8 height 8
checkbox input "true"
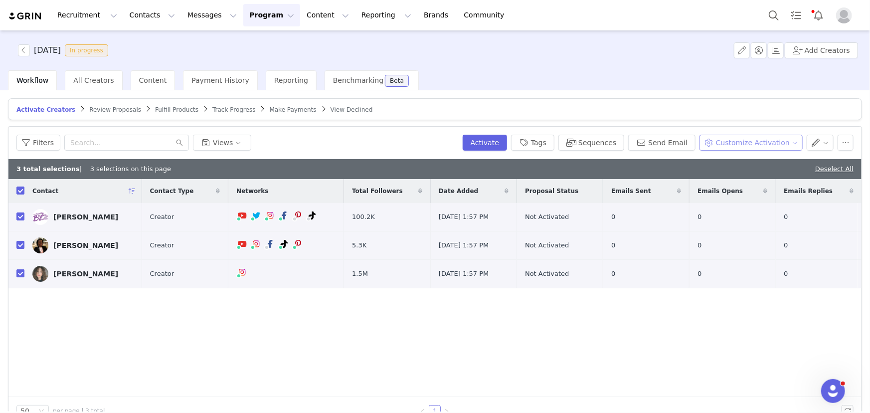
click at [758, 139] on button "Customize Activation" at bounding box center [750, 143] width 103 height 16
click at [503, 143] on button "Activate" at bounding box center [485, 143] width 44 height 16
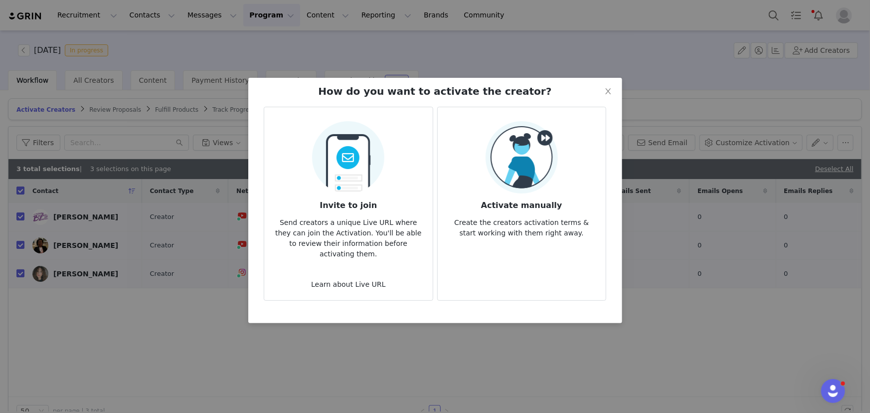
click at [516, 214] on p "Create the creators activation terms & start working with them right away." at bounding box center [522, 224] width 152 height 27
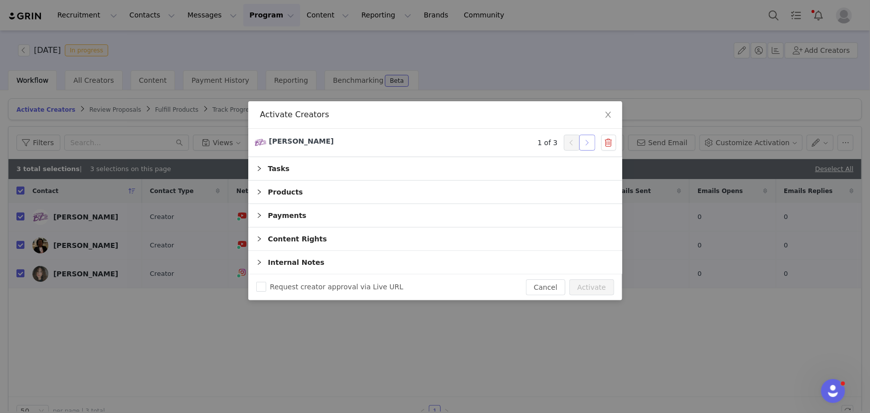
click at [591, 146] on button "button" at bounding box center [587, 143] width 16 height 16
click at [593, 284] on button "Activate" at bounding box center [591, 287] width 44 height 16
checkbox input "false"
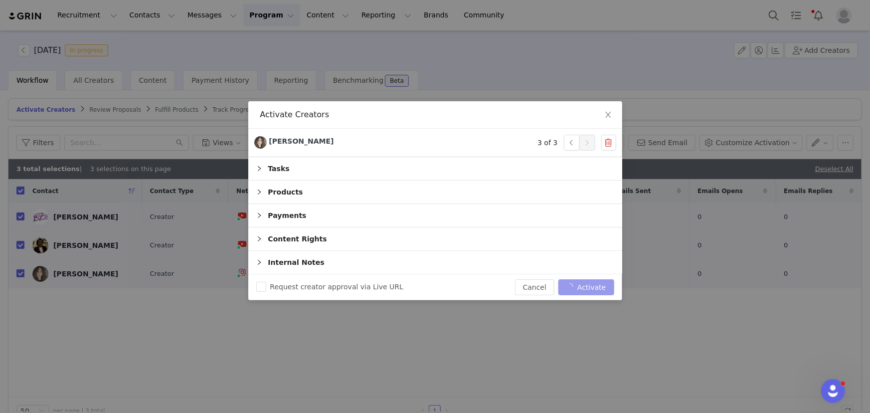
checkbox input "false"
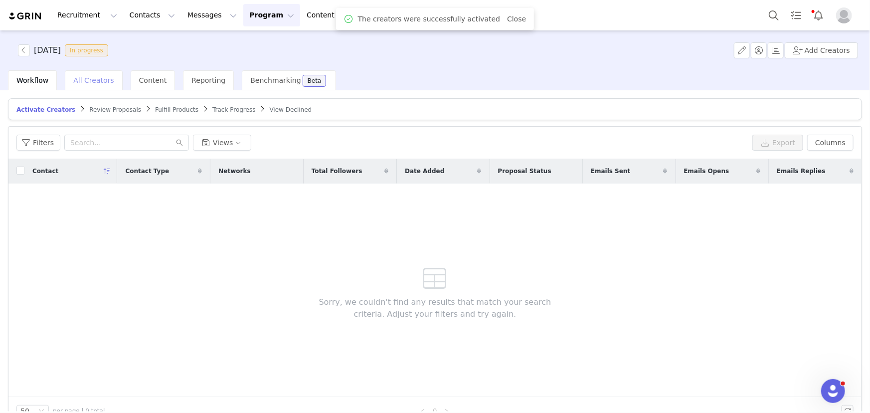
click at [93, 82] on span "All Creators" at bounding box center [93, 80] width 40 height 8
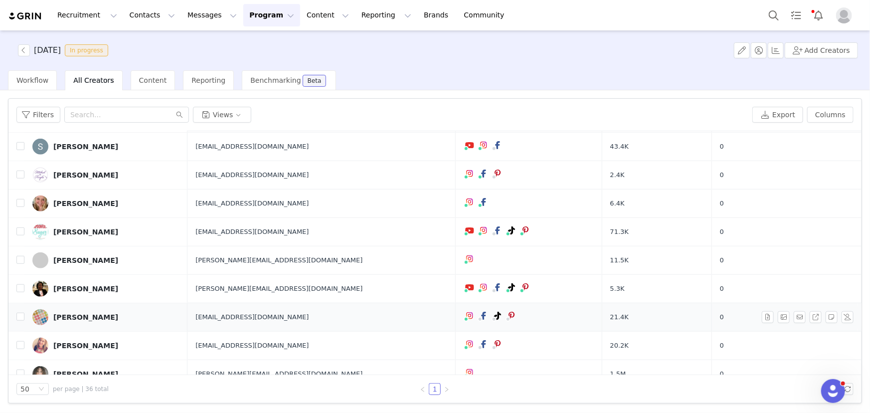
scroll to position [499, 0]
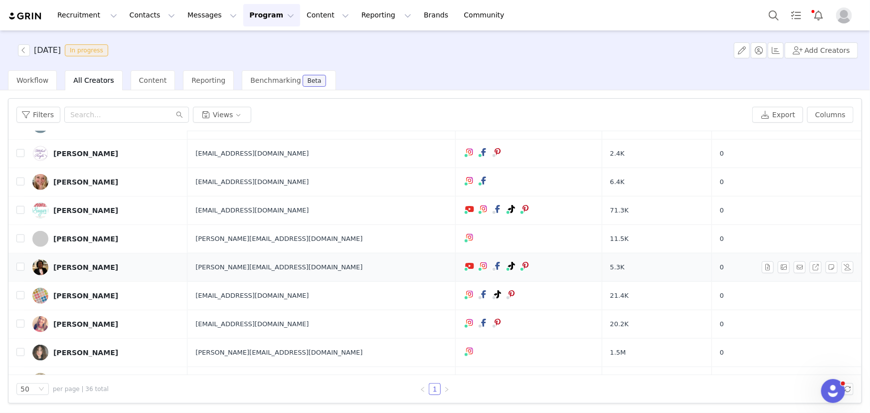
click at [81, 266] on div "Lynett Muhaso" at bounding box center [85, 267] width 65 height 8
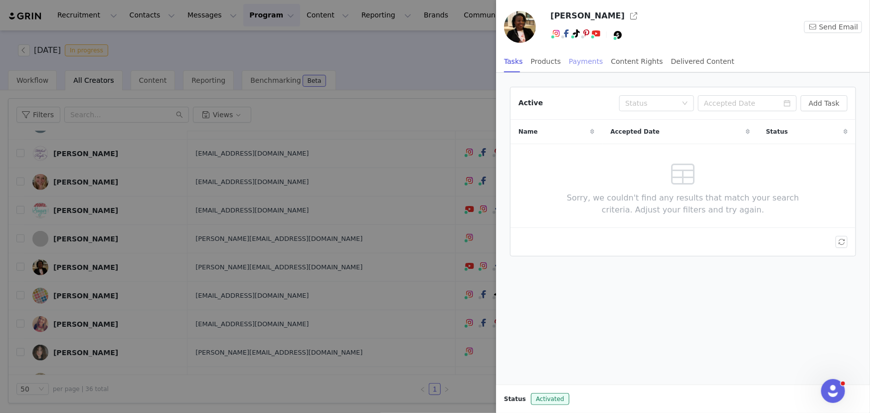
click at [571, 63] on div "Payments" at bounding box center [586, 61] width 34 height 22
click at [658, 102] on div "Type" at bounding box center [639, 103] width 52 height 10
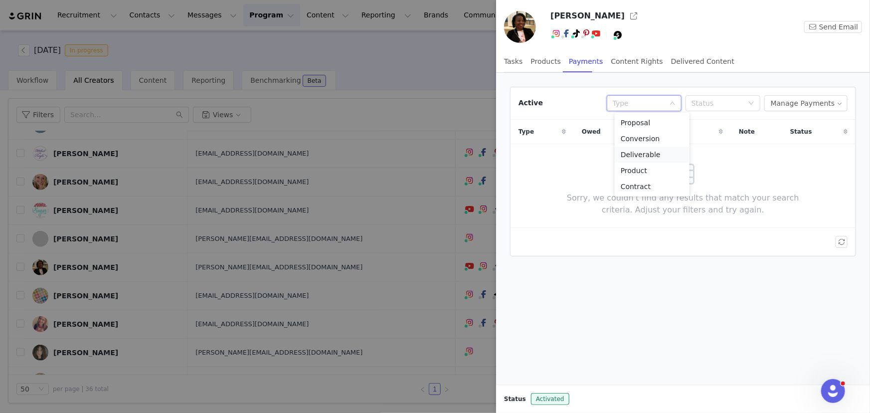
click at [638, 153] on li "Deliverable" at bounding box center [652, 155] width 75 height 16
click at [786, 99] on button "Manage Payments" at bounding box center [805, 103] width 83 height 16
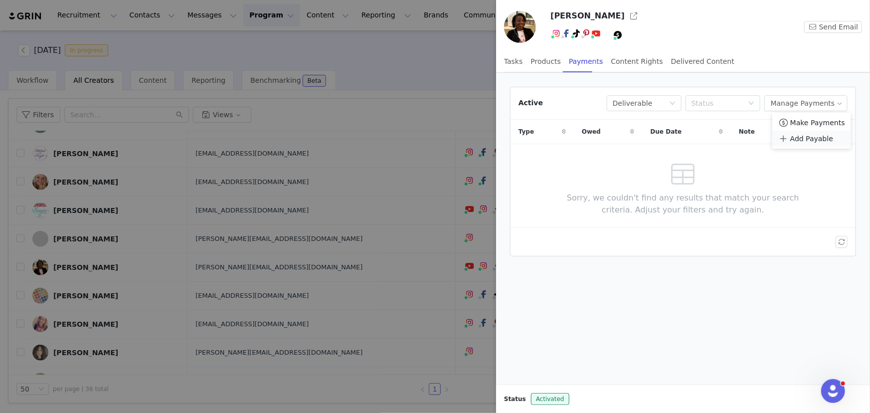
click at [793, 143] on span "Add Payable" at bounding box center [811, 138] width 43 height 11
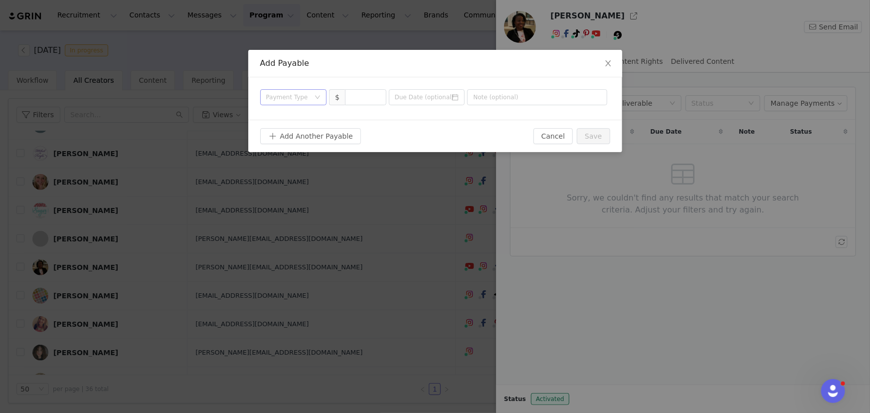
click at [292, 96] on div "Payment Type" at bounding box center [288, 97] width 44 height 10
click at [292, 149] on li "Deliverable" at bounding box center [293, 149] width 67 height 16
click at [365, 100] on input at bounding box center [366, 97] width 40 height 15
type input "150"
click at [514, 100] on input "text" at bounding box center [537, 97] width 140 height 16
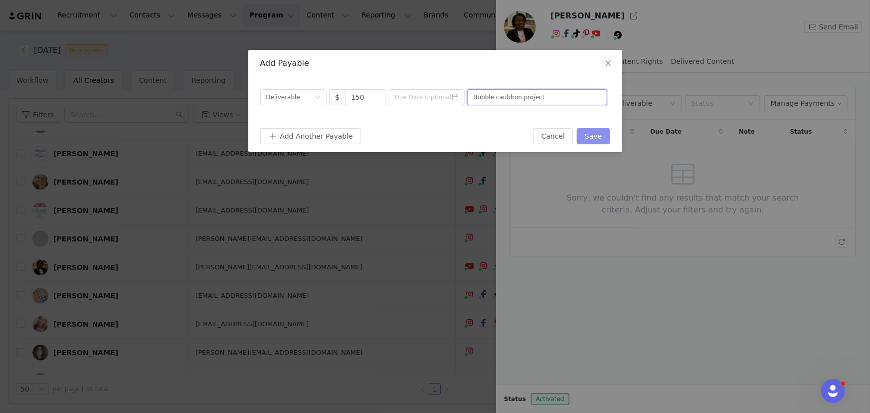
type input "Bubble cauldron project"
click at [599, 138] on button "Save" at bounding box center [593, 136] width 33 height 16
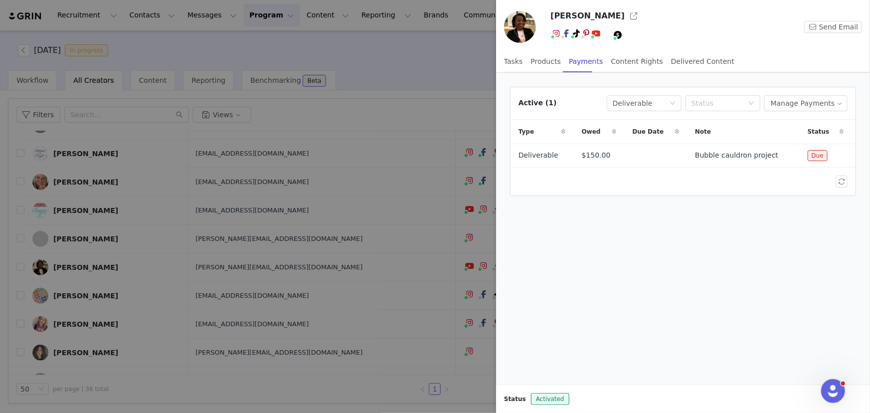
click at [387, 74] on div at bounding box center [435, 206] width 870 height 413
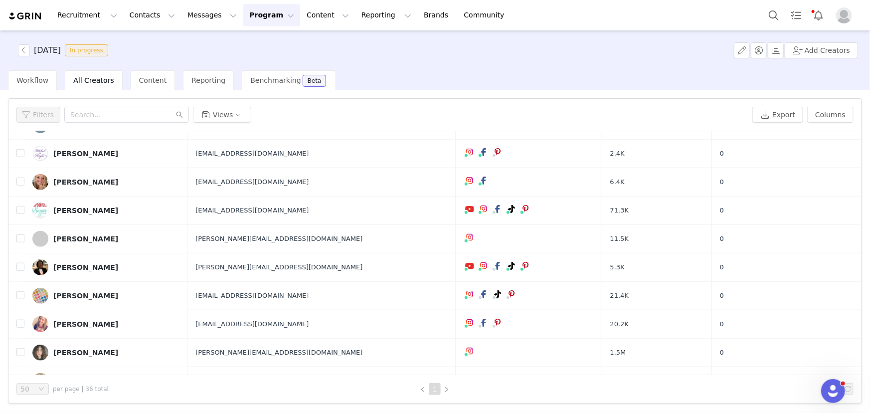
scroll to position [0, 0]
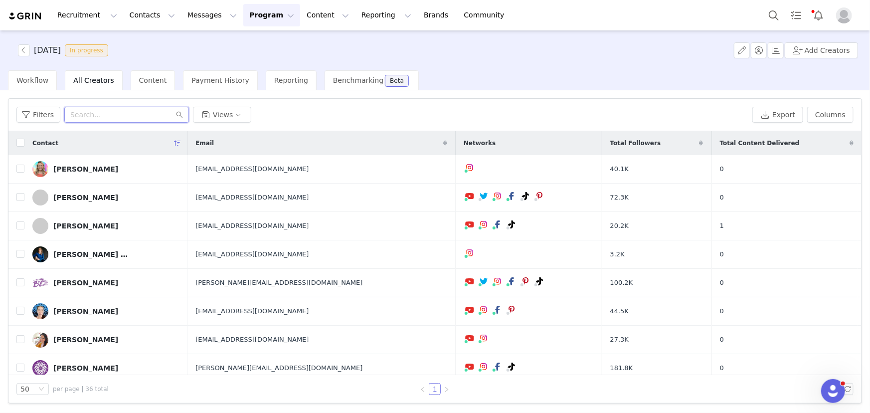
click at [89, 112] on input "text" at bounding box center [126, 115] width 125 height 16
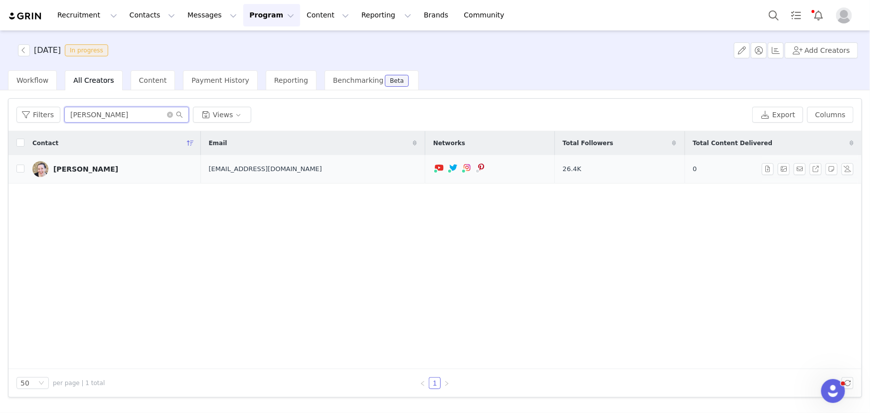
type input "mollie"
click at [75, 169] on div "[PERSON_NAME]" at bounding box center [85, 169] width 65 height 8
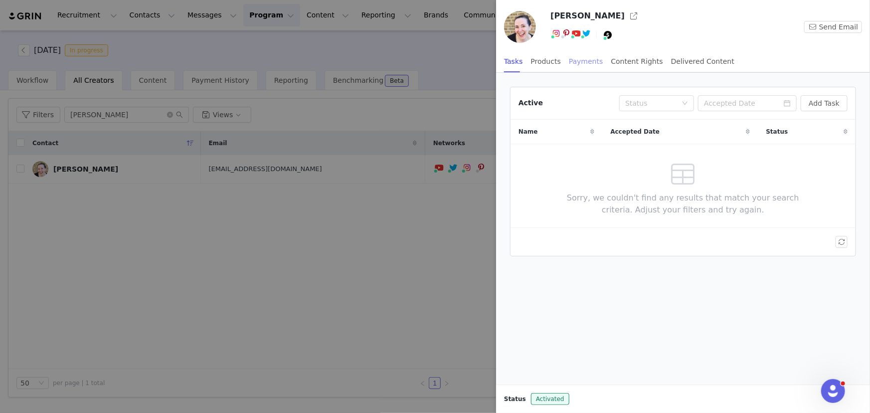
click at [569, 58] on div "Payments" at bounding box center [586, 61] width 34 height 22
click at [791, 96] on button "Manage Payments" at bounding box center [805, 103] width 83 height 16
click at [798, 135] on span "Add Payable" at bounding box center [811, 138] width 43 height 11
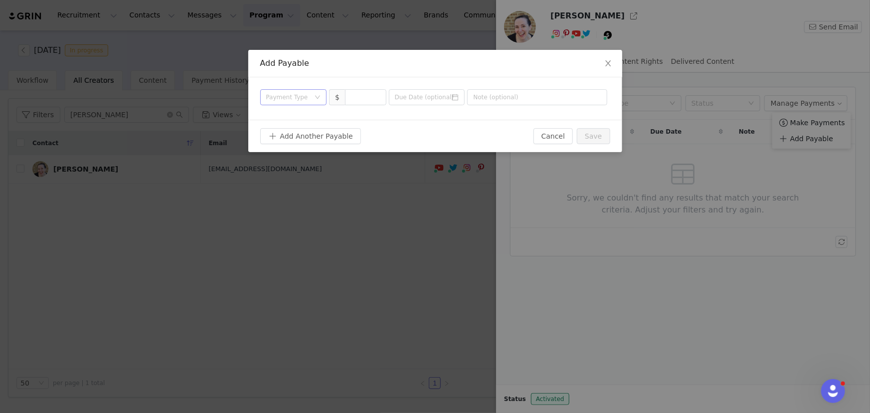
click at [295, 99] on div "Payment Type" at bounding box center [288, 97] width 44 height 10
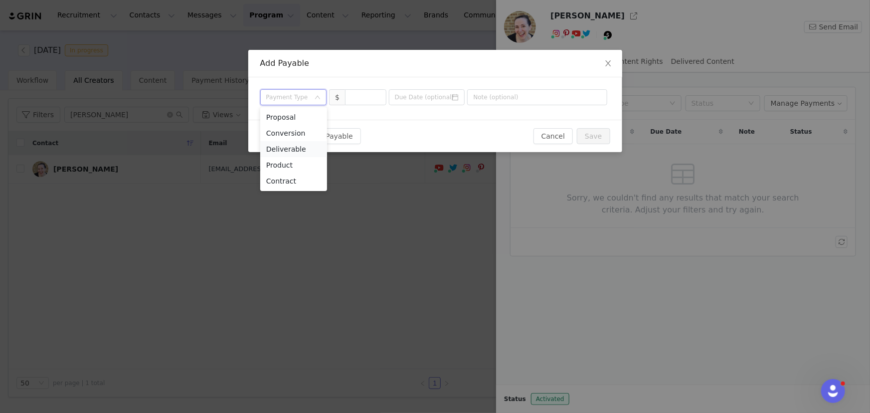
click at [289, 149] on li "Deliverable" at bounding box center [293, 149] width 67 height 16
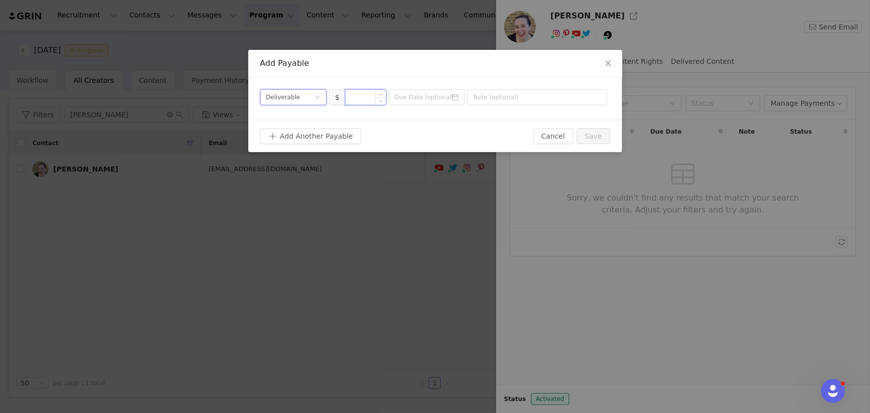
click at [360, 98] on input at bounding box center [366, 97] width 40 height 15
type input "600"
click at [501, 97] on input "text" at bounding box center [537, 97] width 140 height 16
type input "autumn and halloween embroidery kits"
click at [598, 142] on button "Save" at bounding box center [593, 136] width 33 height 16
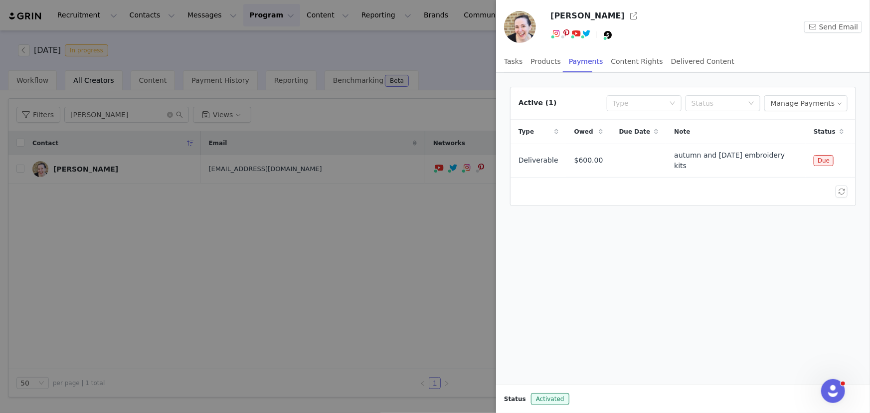
click at [295, 301] on div at bounding box center [435, 206] width 870 height 413
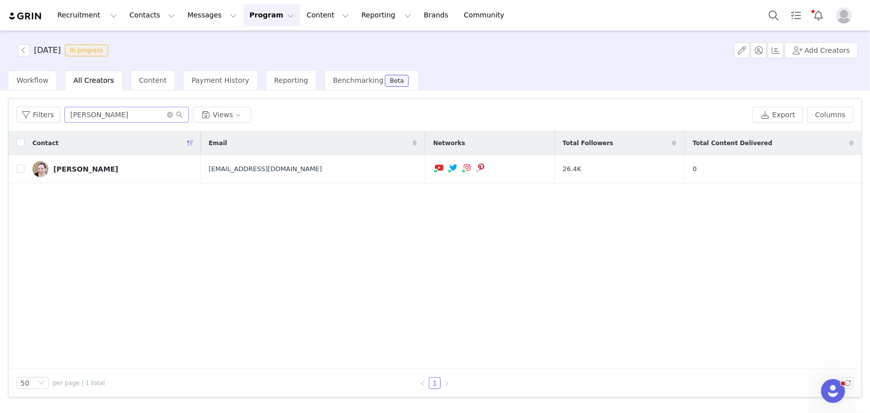
drag, startPoint x: 130, startPoint y: 104, endPoint x: 124, endPoint y: 116, distance: 12.9
click at [125, 113] on div "Filters mollie Views Export Columns" at bounding box center [434, 115] width 853 height 32
drag, startPoint x: 83, startPoint y: 116, endPoint x: 47, endPoint y: 114, distance: 36.4
click at [47, 114] on div "Filters mollie Views" at bounding box center [382, 115] width 732 height 16
type input "rach"
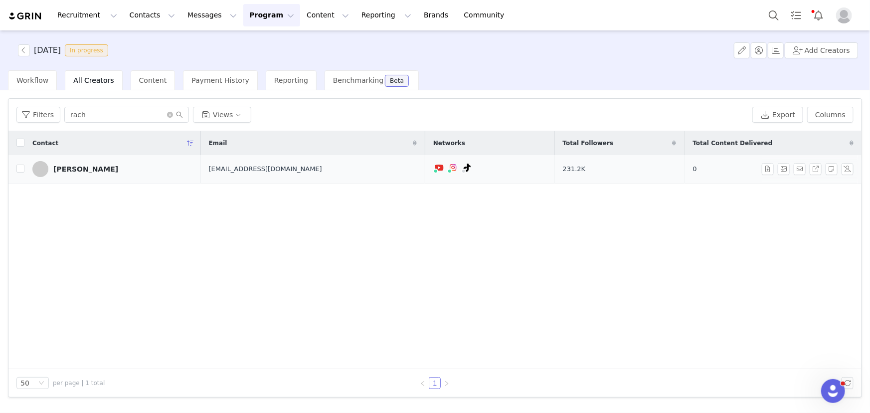
click at [81, 175] on link "[PERSON_NAME]" at bounding box center [112, 169] width 161 height 16
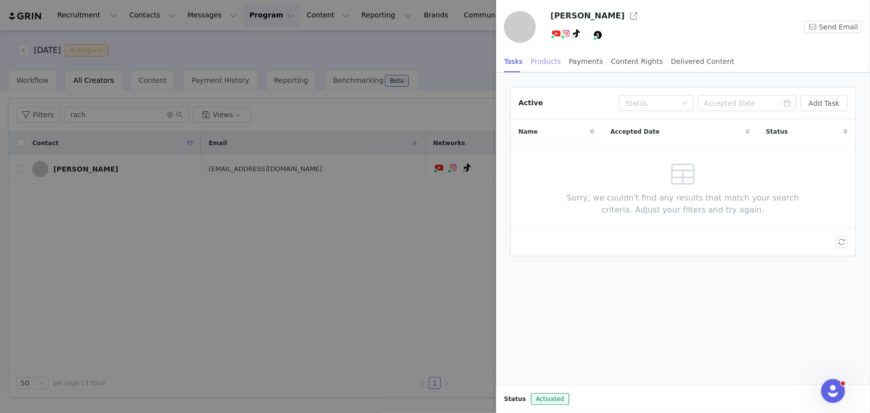
click at [541, 60] on div "Products" at bounding box center [546, 61] width 30 height 22
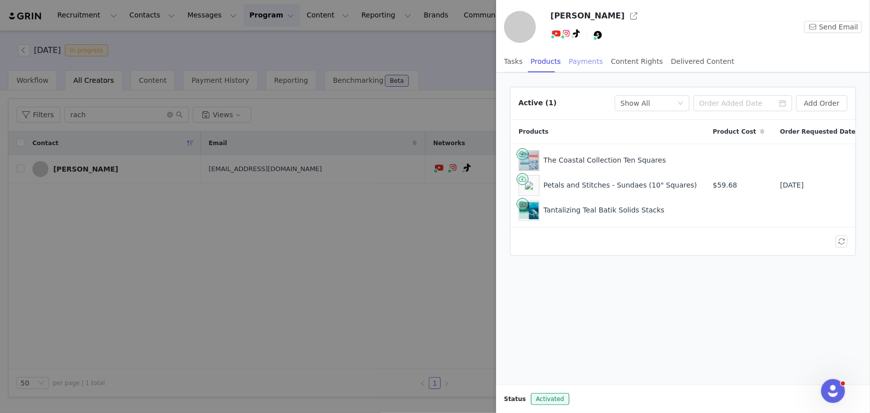
click at [578, 58] on div "Payments" at bounding box center [586, 61] width 34 height 22
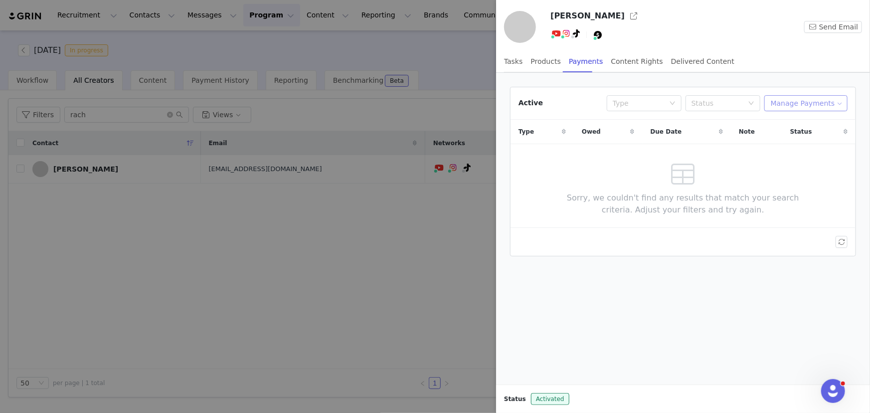
click at [816, 108] on button "Manage Payments" at bounding box center [805, 103] width 83 height 16
click at [812, 137] on span "Add Payable" at bounding box center [811, 138] width 43 height 11
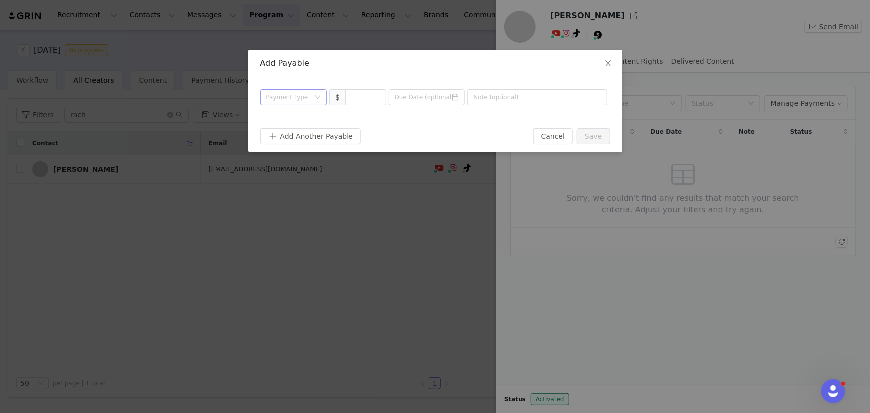
click at [308, 94] on div "Payment Type" at bounding box center [288, 97] width 44 height 10
click at [295, 146] on li "Deliverable" at bounding box center [293, 149] width 67 height 16
click at [370, 98] on input at bounding box center [366, 97] width 40 height 15
type input "300"
click at [543, 102] on input "text" at bounding box center [537, 97] width 140 height 16
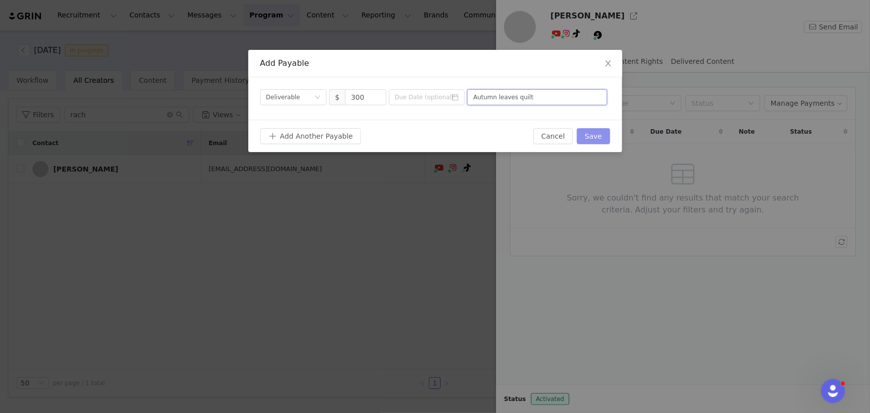
type input "Autumn leaves quilt"
click at [584, 137] on button "Save" at bounding box center [593, 136] width 33 height 16
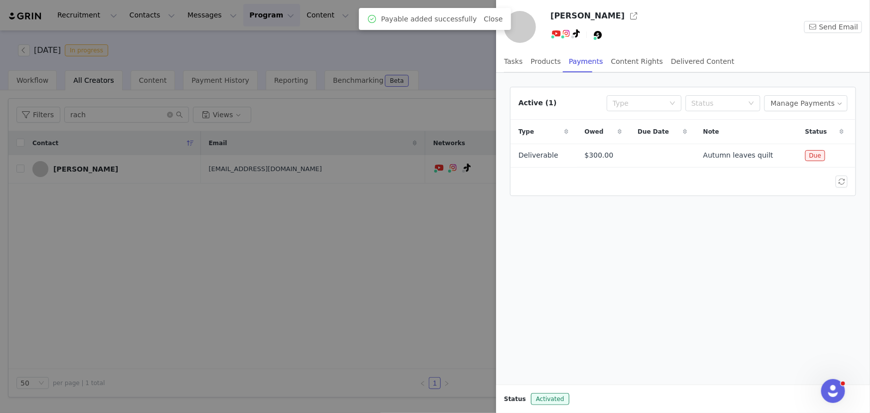
drag, startPoint x: 121, startPoint y: 114, endPoint x: 108, endPoint y: 114, distance: 12.5
click at [110, 114] on div at bounding box center [435, 206] width 870 height 413
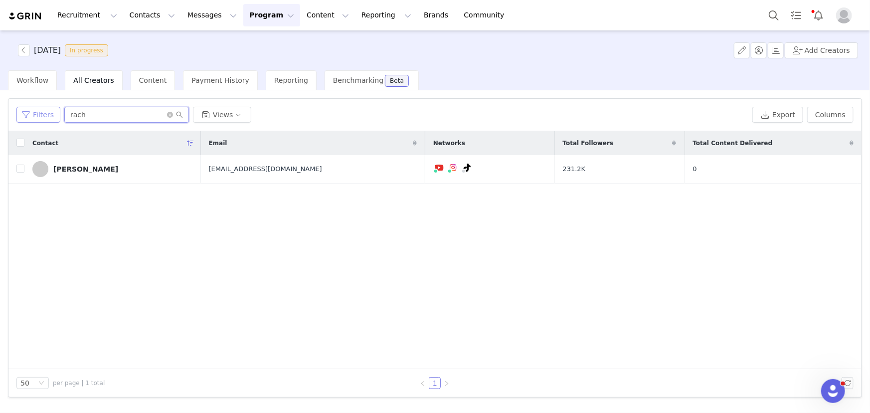
drag, startPoint x: 94, startPoint y: 114, endPoint x: 45, endPoint y: 113, distance: 48.9
click at [46, 112] on div "Filters rach Views" at bounding box center [382, 115] width 732 height 16
type input "sandy"
click at [73, 166] on div "[PERSON_NAME]" at bounding box center [85, 169] width 65 height 8
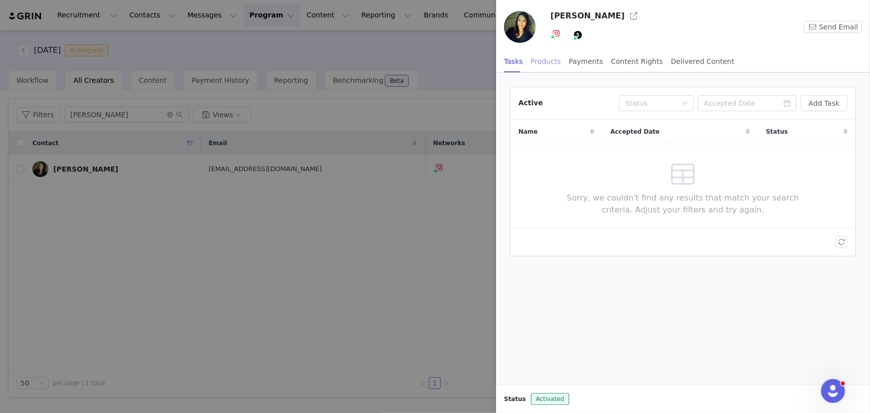
click at [540, 61] on div "Products" at bounding box center [546, 61] width 30 height 22
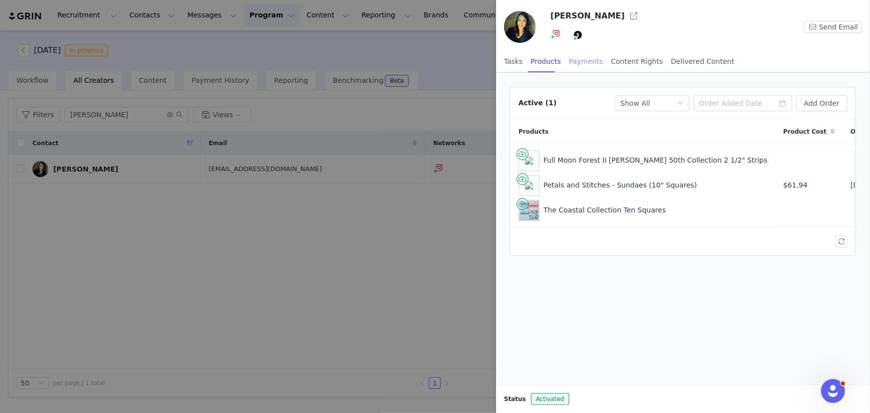
click at [575, 62] on div "Payments" at bounding box center [586, 61] width 34 height 22
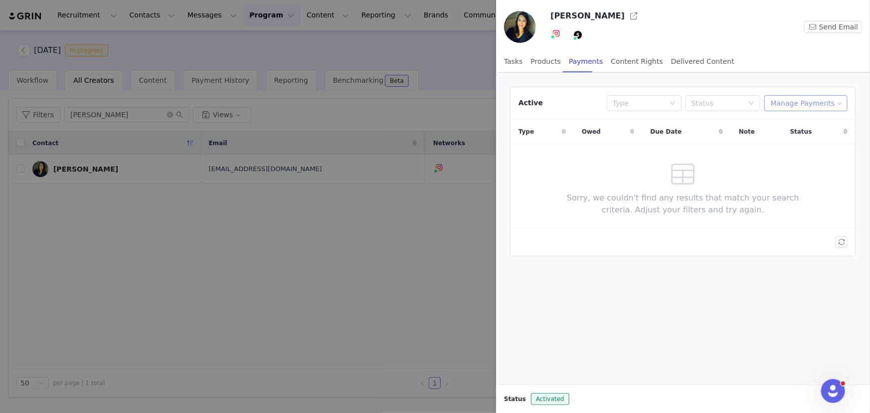
click at [797, 100] on button "Manage Payments" at bounding box center [805, 103] width 83 height 16
click at [803, 138] on span "Add Payable" at bounding box center [811, 138] width 43 height 11
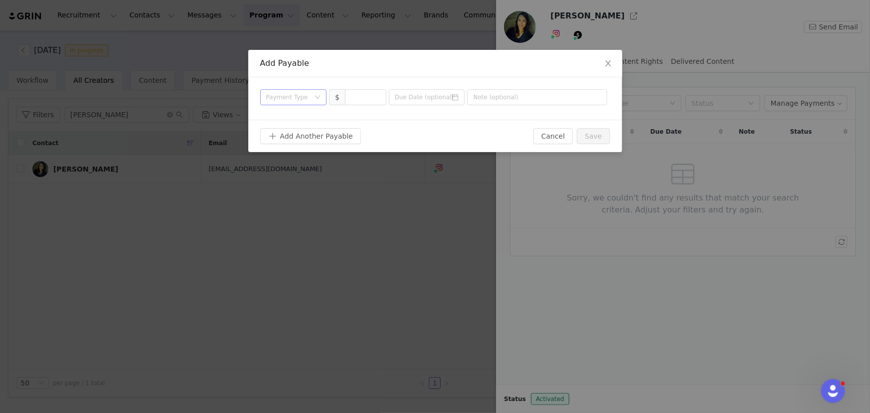
click at [290, 99] on div "Payment Type" at bounding box center [288, 97] width 44 height 10
click at [293, 146] on li "Deliverable" at bounding box center [293, 149] width 67 height 16
click at [359, 92] on input at bounding box center [366, 97] width 40 height 15
type input "600"
click at [486, 95] on input "text" at bounding box center [537, 97] width 140 height 16
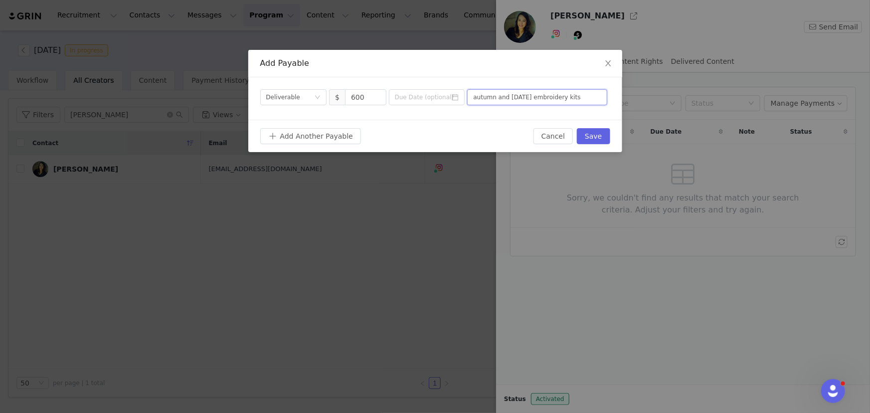
type input "autumn and halloween embroidery kits"
click at [603, 126] on div "Add Another Payable Cancel Save" at bounding box center [435, 136] width 374 height 32
click at [598, 136] on button "Save" at bounding box center [593, 136] width 33 height 16
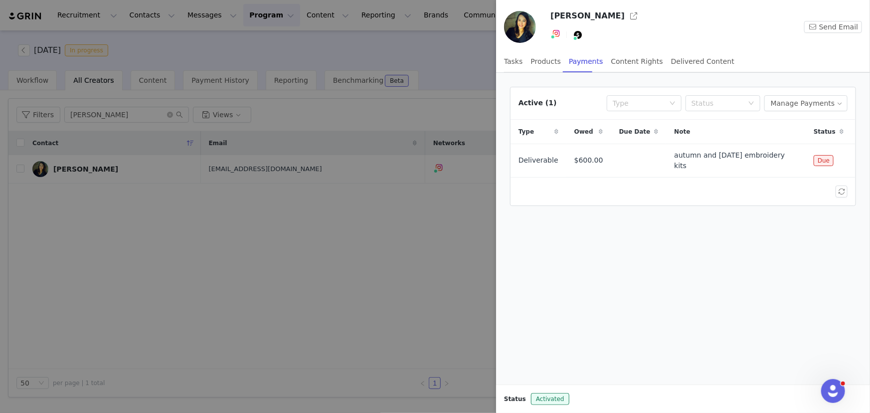
drag, startPoint x: 136, startPoint y: 116, endPoint x: 97, endPoint y: 112, distance: 39.5
click at [97, 112] on div at bounding box center [435, 206] width 870 height 413
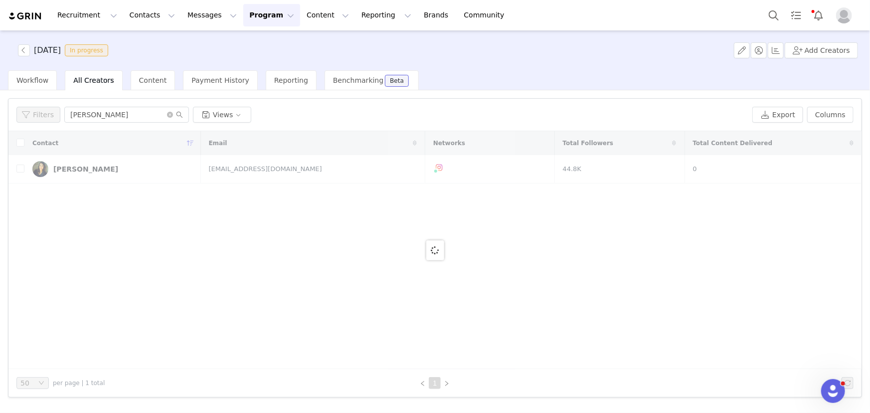
click at [869, 112] on div at bounding box center [870, 206] width 0 height 413
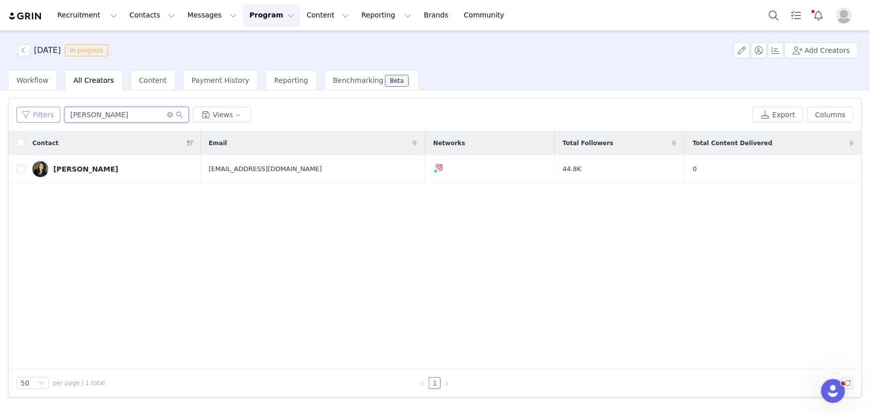
drag, startPoint x: 98, startPoint y: 114, endPoint x: 50, endPoint y: 114, distance: 47.9
click at [50, 114] on div "Filters sandy Views" at bounding box center [382, 115] width 732 height 16
type input "sarah"
click at [72, 170] on div "[PERSON_NAME]" at bounding box center [85, 169] width 65 height 8
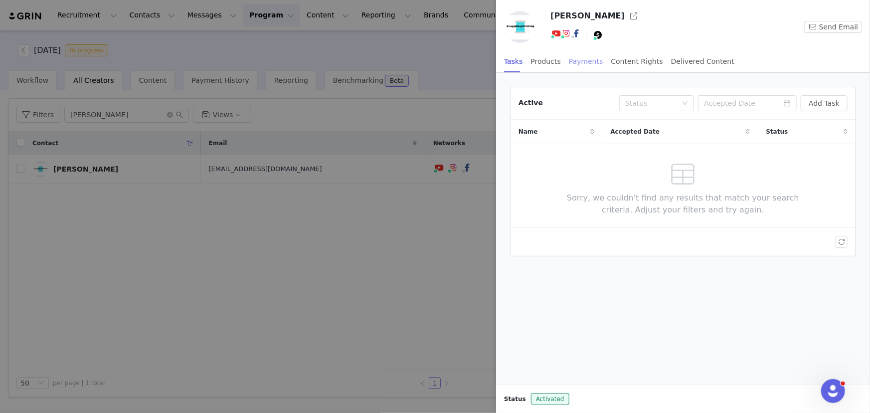
click at [575, 63] on div "Payments" at bounding box center [586, 61] width 34 height 22
click at [803, 100] on button "Manage Payments" at bounding box center [805, 103] width 83 height 16
click at [805, 135] on span "Add Payable" at bounding box center [811, 138] width 43 height 11
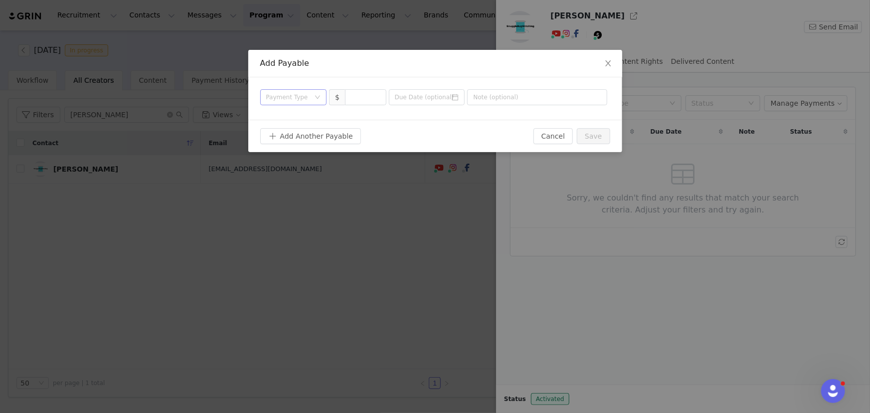
click at [308, 93] on div "Payment Type" at bounding box center [288, 97] width 44 height 10
click at [286, 144] on li "Deliverable" at bounding box center [293, 149] width 67 height 16
click at [369, 97] on input at bounding box center [366, 97] width 40 height 15
type input "300"
click at [588, 98] on input "text" at bounding box center [537, 97] width 140 height 16
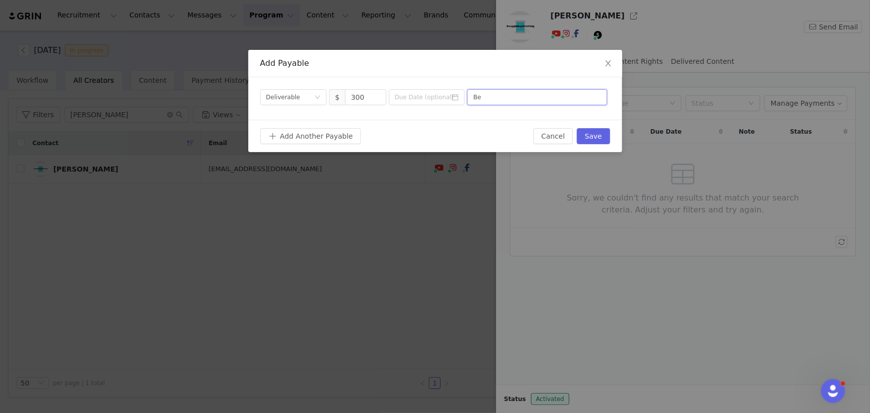
type input "B"
type input "Fabric collection quilt"
click at [600, 134] on button "Save" at bounding box center [593, 136] width 33 height 16
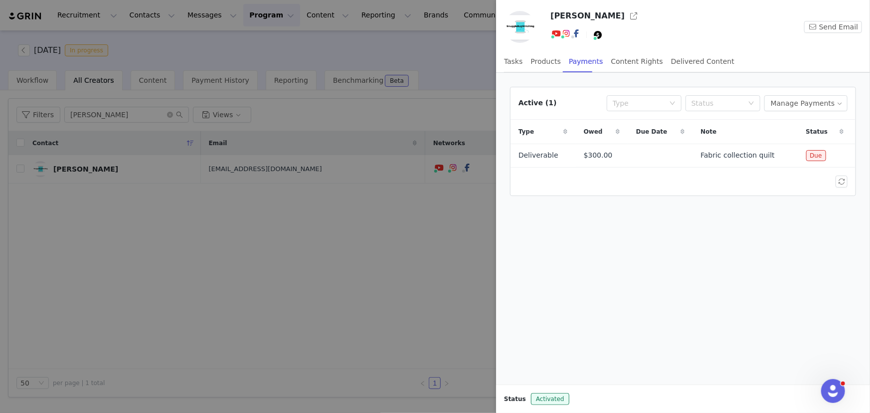
click at [467, 336] on div at bounding box center [435, 206] width 870 height 413
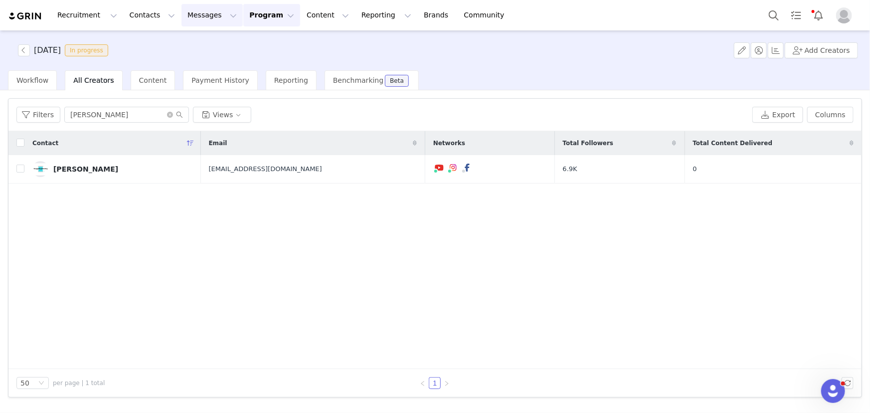
click at [197, 10] on button "Messages Messages" at bounding box center [211, 15] width 61 height 22
click at [243, 14] on button "Program Program" at bounding box center [271, 15] width 57 height 22
click at [244, 44] on p "Activations" at bounding box center [246, 44] width 38 height 10
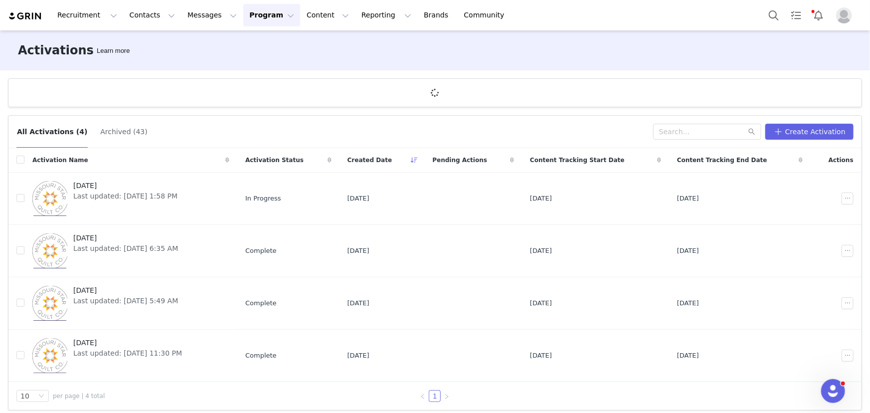
click at [243, 17] on button "Program Program" at bounding box center [271, 15] width 57 height 22
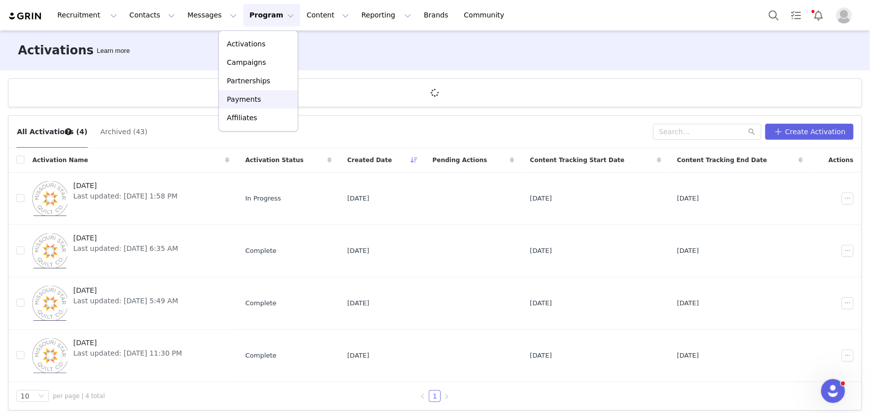
click at [240, 94] on p "Payments" at bounding box center [244, 99] width 34 height 10
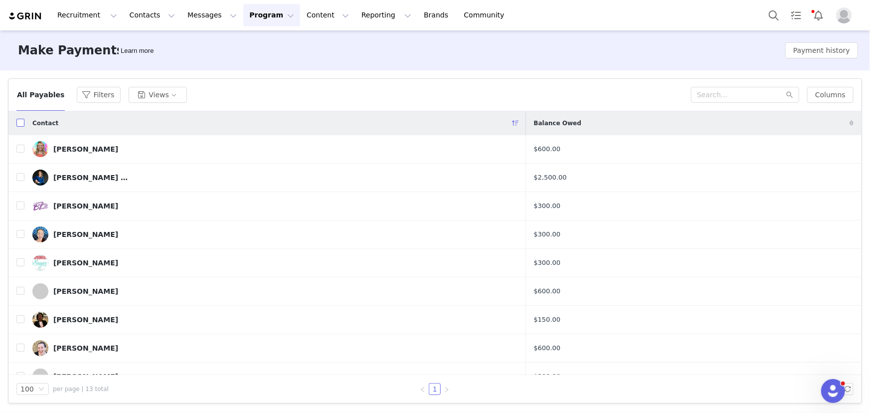
click at [16, 122] on input "checkbox" at bounding box center [20, 123] width 8 height 8
checkbox input "true"
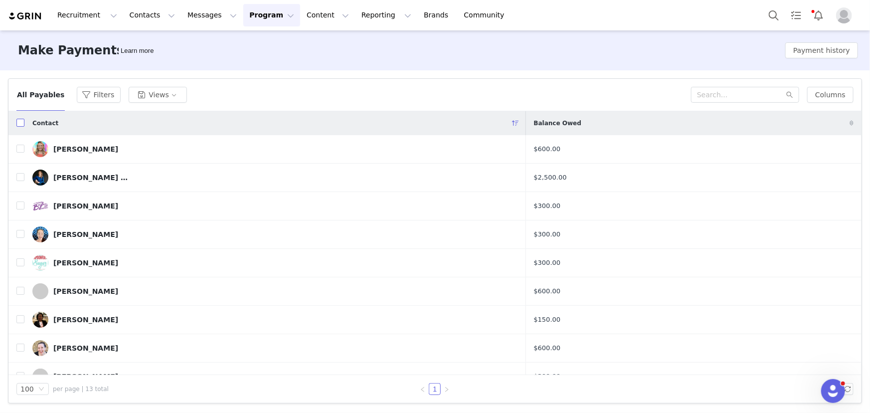
checkbox input "true"
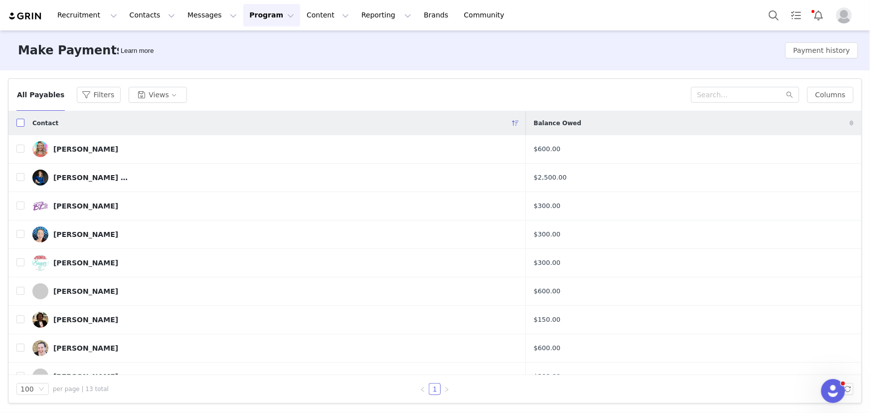
checkbox input "true"
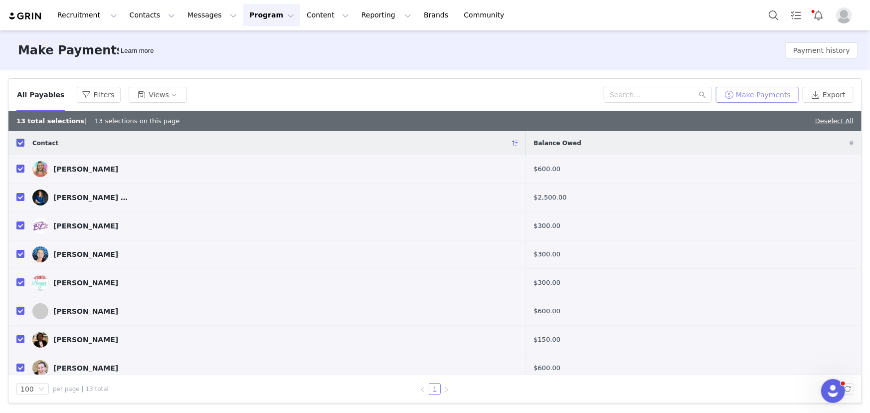
click at [784, 100] on button "Make Payments" at bounding box center [757, 95] width 83 height 16
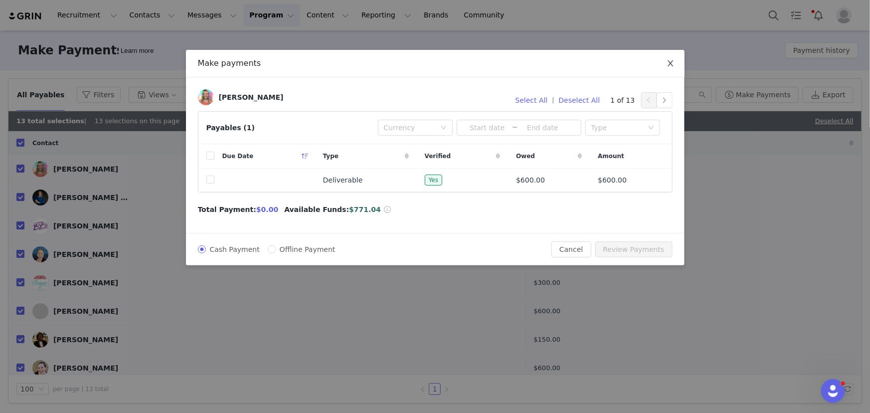
click at [669, 61] on icon "icon: close" at bounding box center [671, 63] width 8 height 8
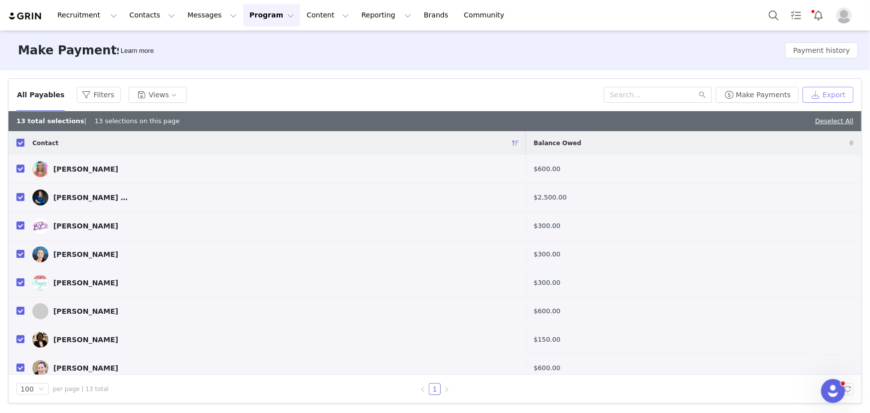
click at [817, 95] on button "Export" at bounding box center [828, 95] width 51 height 16
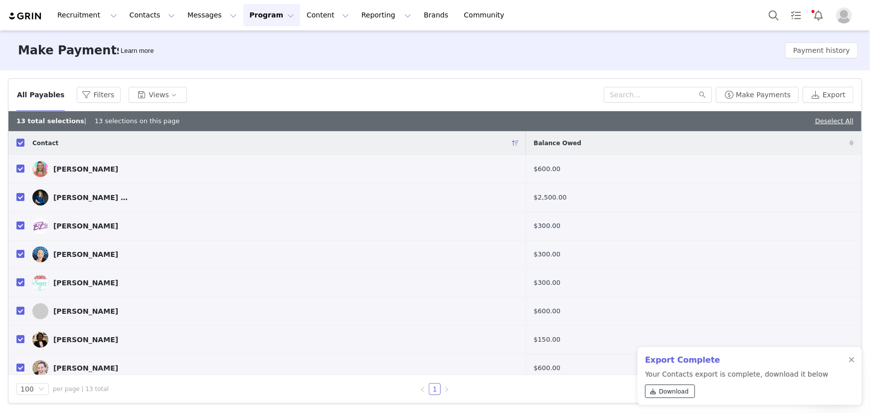
click at [670, 394] on span "Download" at bounding box center [674, 391] width 30 height 9
click at [852, 358] on div at bounding box center [852, 360] width 6 height 8
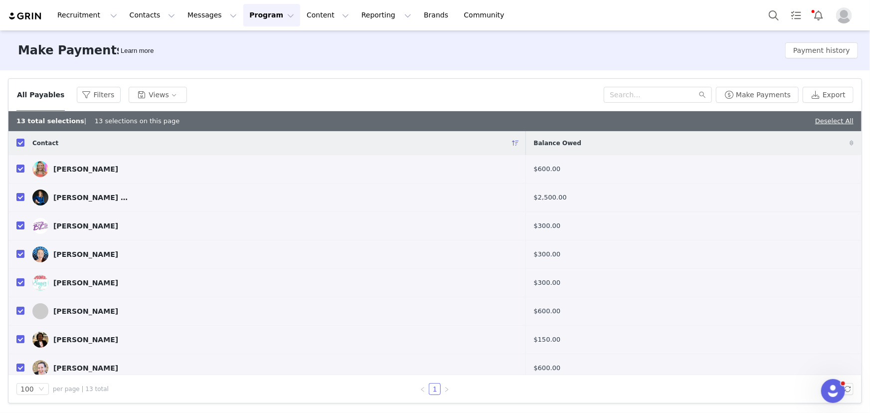
click at [21, 141] on input "checkbox" at bounding box center [20, 143] width 8 height 8
checkbox input "false"
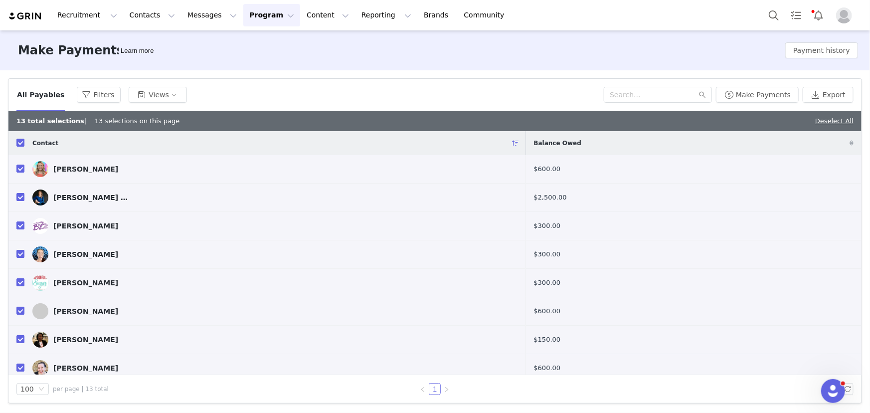
checkbox input "false"
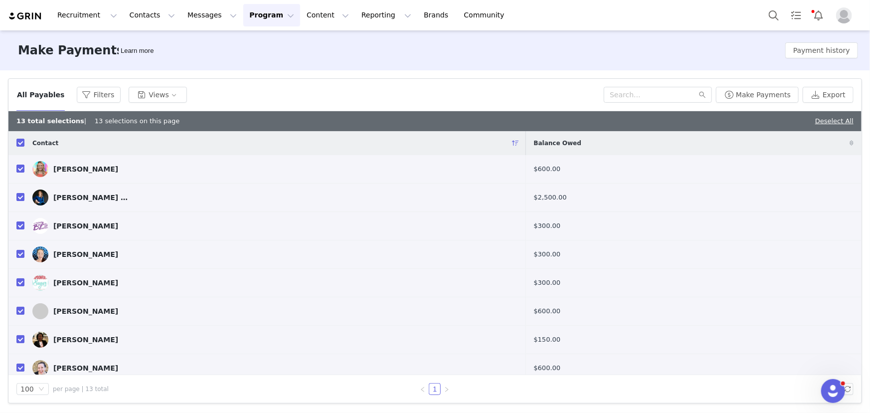
checkbox input "false"
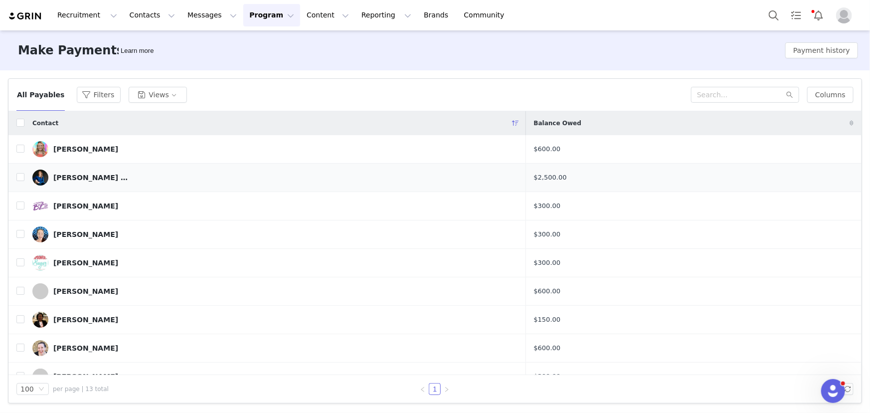
click at [84, 177] on div "[PERSON_NAME] [PERSON_NAME]" at bounding box center [90, 178] width 75 height 8
click at [21, 176] on input "checkbox" at bounding box center [20, 177] width 8 height 8
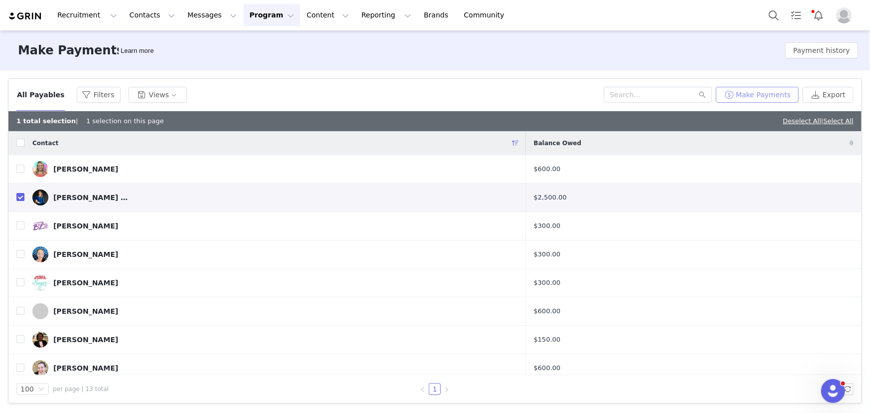
click at [762, 93] on button "Make Payments" at bounding box center [757, 95] width 83 height 16
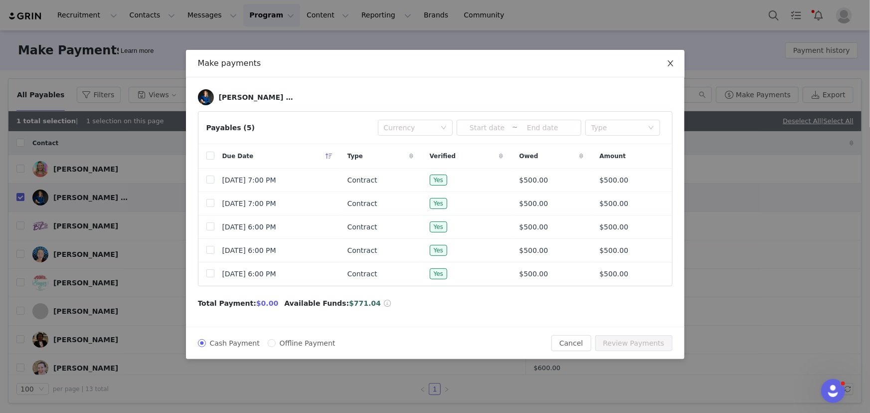
click at [671, 62] on icon "icon: close" at bounding box center [671, 63] width 8 height 8
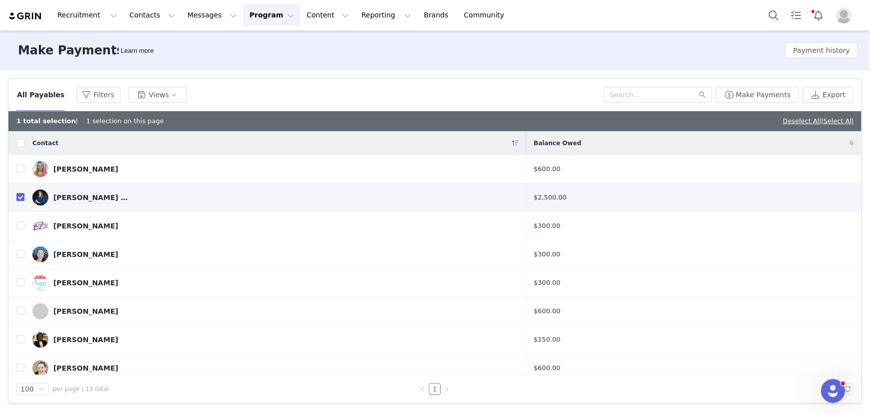
click at [17, 197] on input "checkbox" at bounding box center [20, 197] width 8 height 8
checkbox input "false"
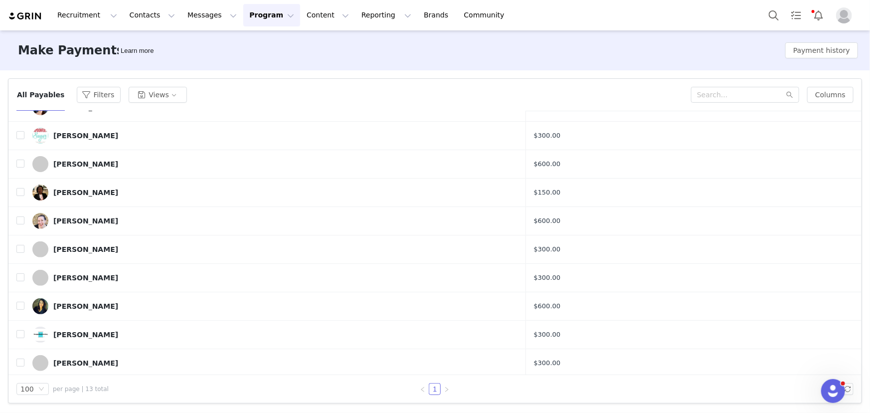
scroll to position [129, 0]
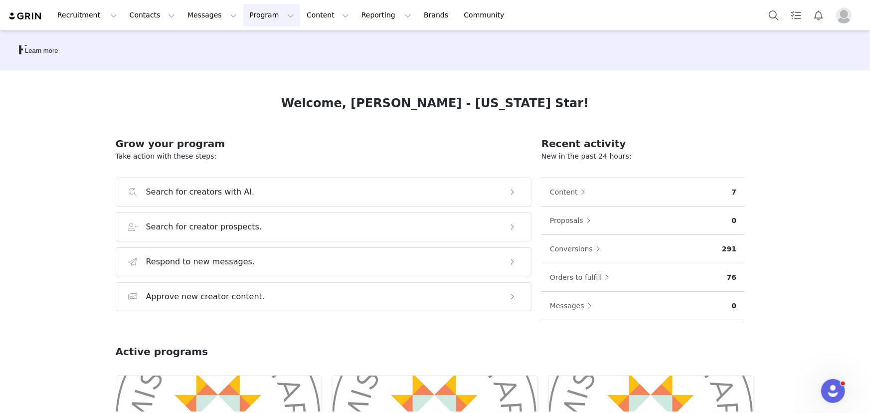
click at [243, 13] on button "Program Program" at bounding box center [271, 15] width 57 height 22
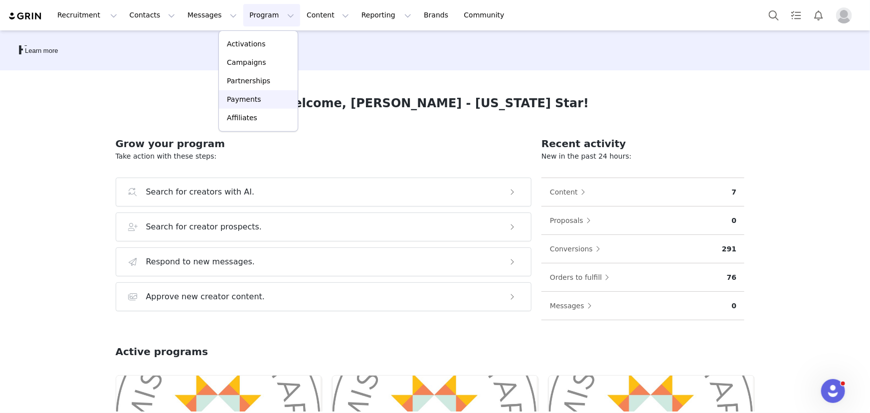
click at [231, 100] on p "Payments" at bounding box center [244, 99] width 34 height 10
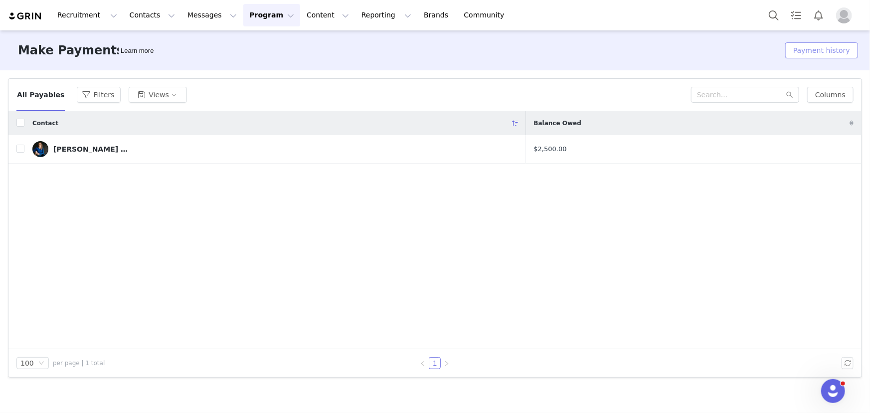
click at [814, 50] on button "Payment history" at bounding box center [821, 50] width 73 height 16
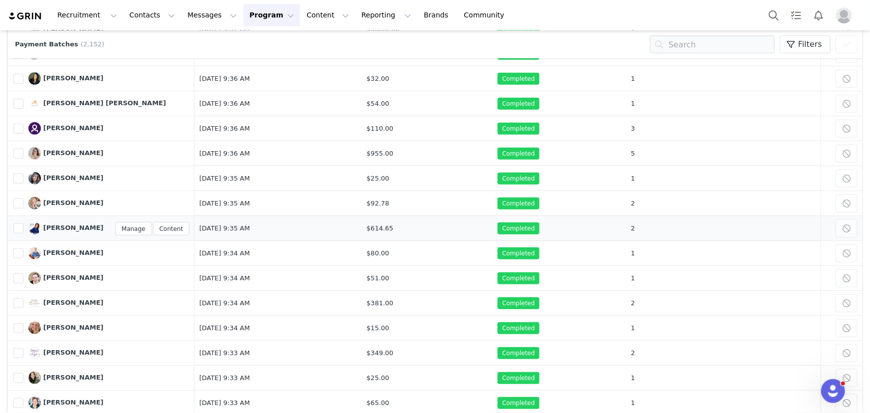
scroll to position [317, 0]
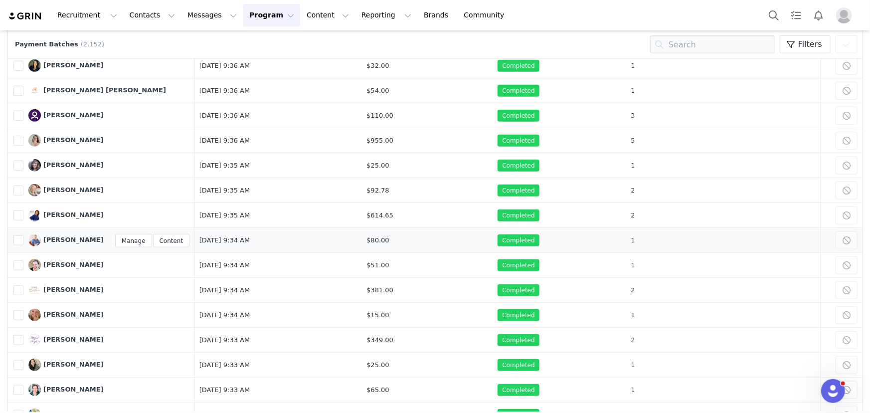
click at [62, 238] on span "[PERSON_NAME]" at bounding box center [73, 239] width 60 height 7
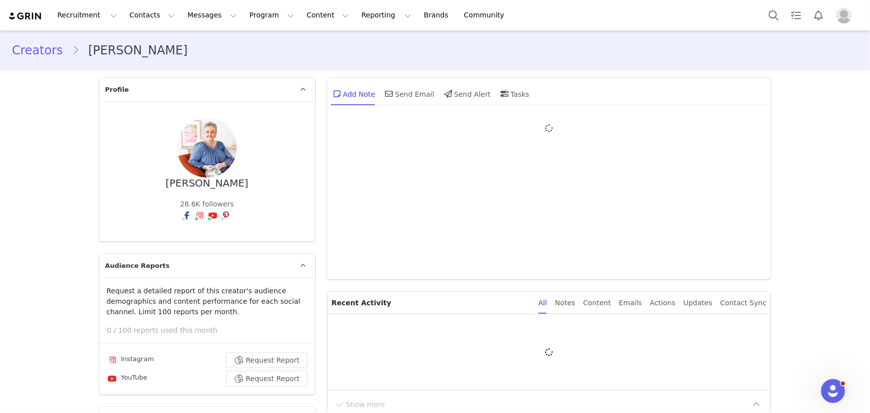
type input "+61 ([GEOGRAPHIC_DATA])"
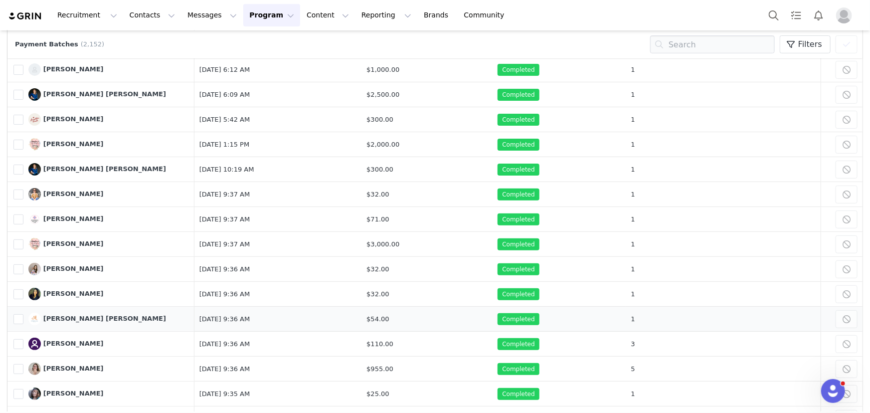
scroll to position [90, 0]
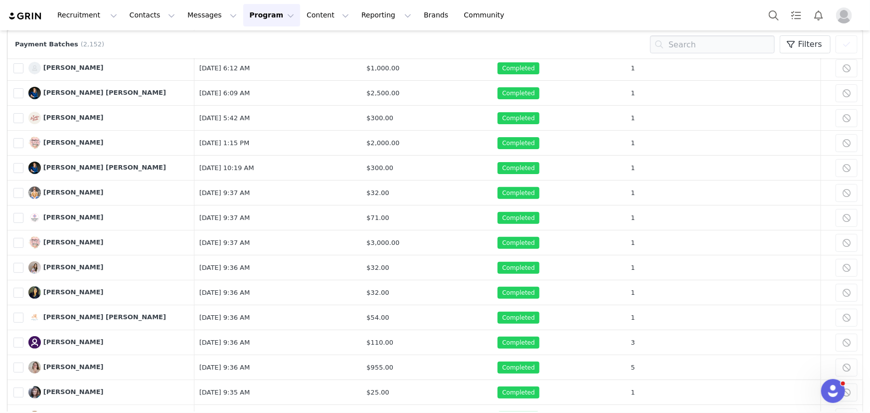
click at [842, 14] on img "Profile" at bounding box center [844, 15] width 16 height 16
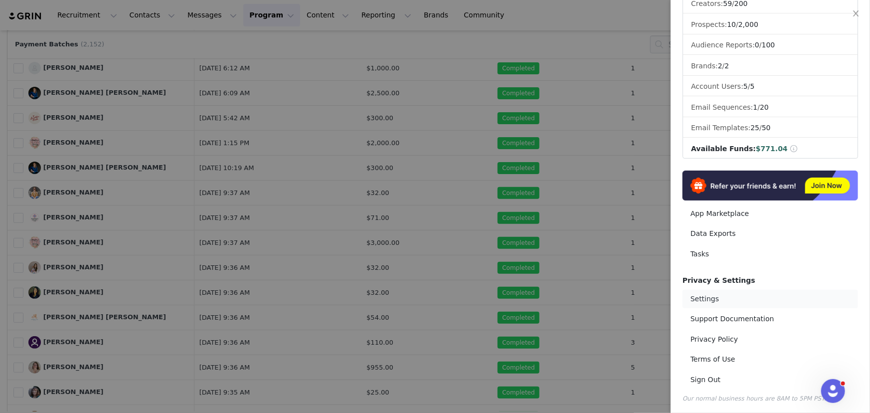
click at [699, 298] on link "Settings" at bounding box center [770, 299] width 175 height 18
select select "America/Chicago"
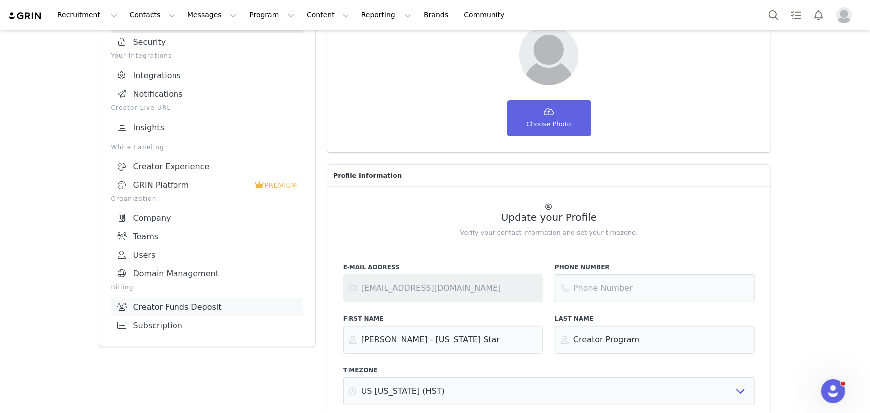
click at [160, 307] on link "Creator Funds Deposit" at bounding box center [207, 307] width 192 height 18
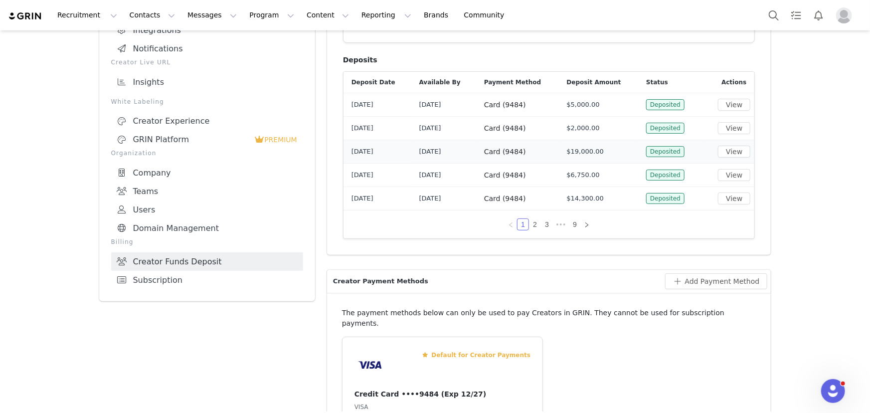
scroll to position [90, 0]
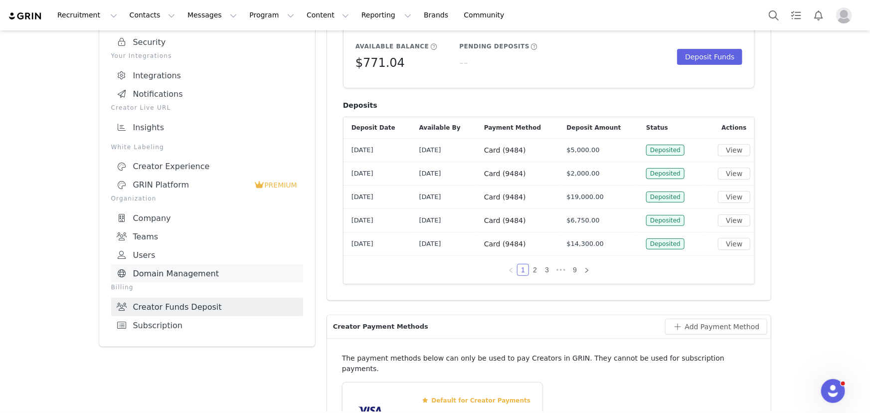
click at [155, 270] on link "Domain Management" at bounding box center [207, 273] width 192 height 18
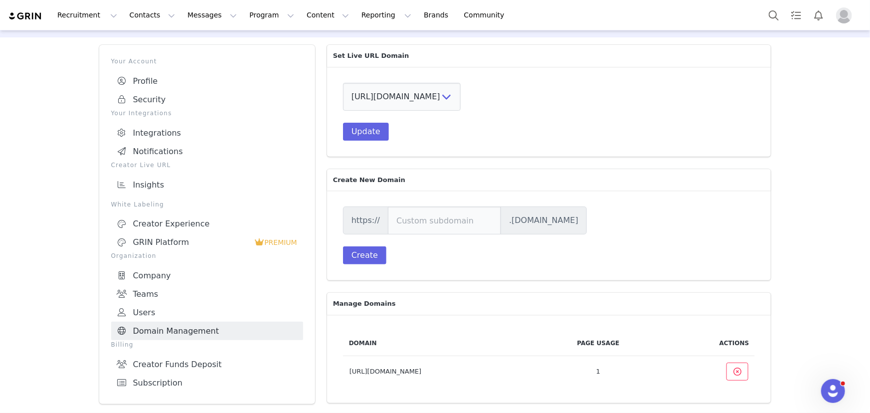
scroll to position [31, 0]
click at [142, 383] on link "Subscription" at bounding box center [207, 384] width 192 height 18
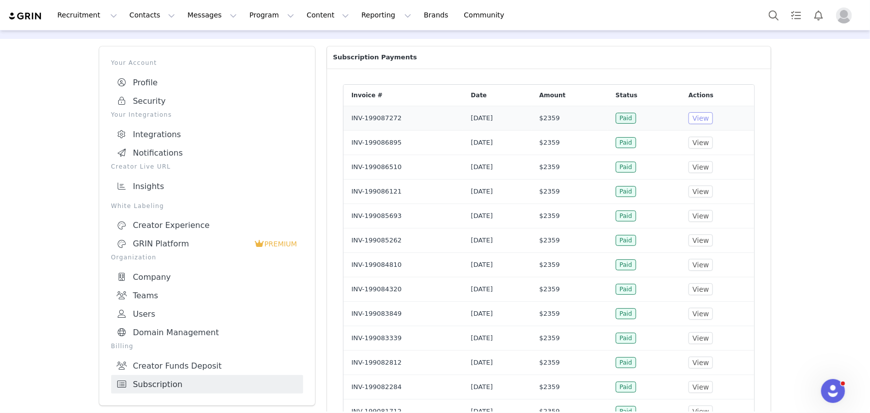
click at [701, 115] on button "View" at bounding box center [701, 118] width 24 height 12
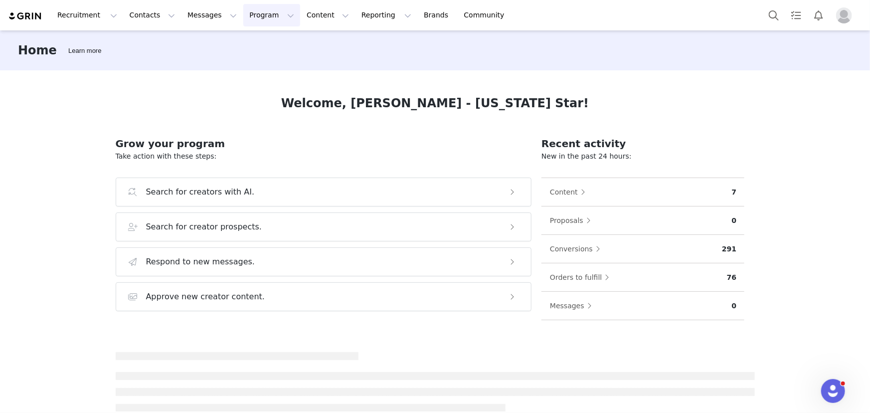
click at [243, 14] on button "Program Program" at bounding box center [271, 15] width 57 height 22
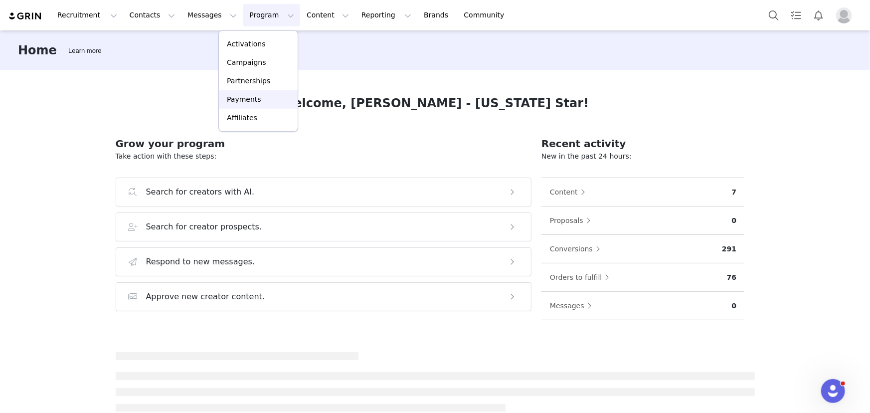
click at [232, 100] on p "Payments" at bounding box center [244, 99] width 34 height 10
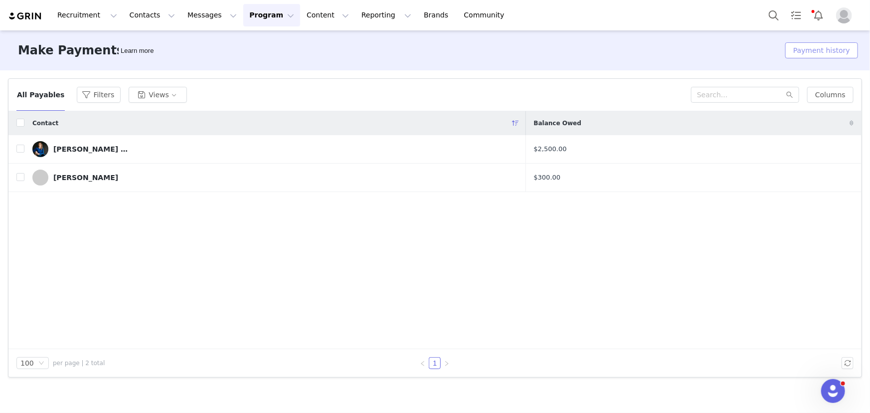
click at [815, 50] on button "Payment history" at bounding box center [821, 50] width 73 height 16
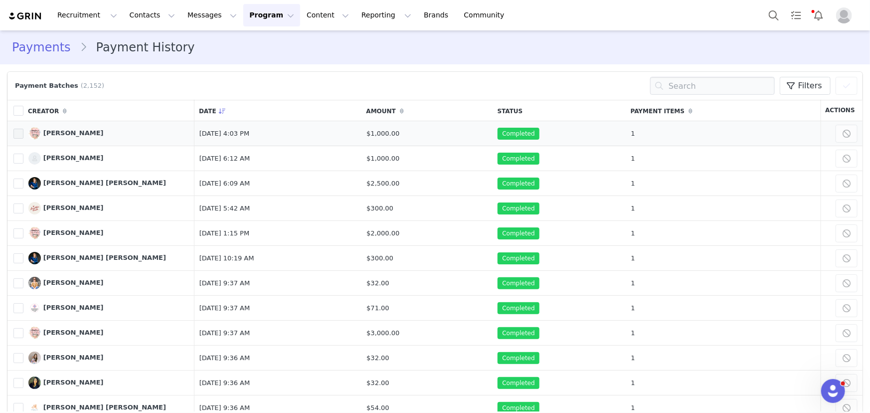
click at [19, 133] on span at bounding box center [18, 134] width 10 height 10
click at [23, 129] on input "795480" at bounding box center [23, 129] width 0 height 0
click at [17, 334] on span at bounding box center [18, 333] width 10 height 10
click at [23, 328] on input "788600" at bounding box center [23, 328] width 0 height 0
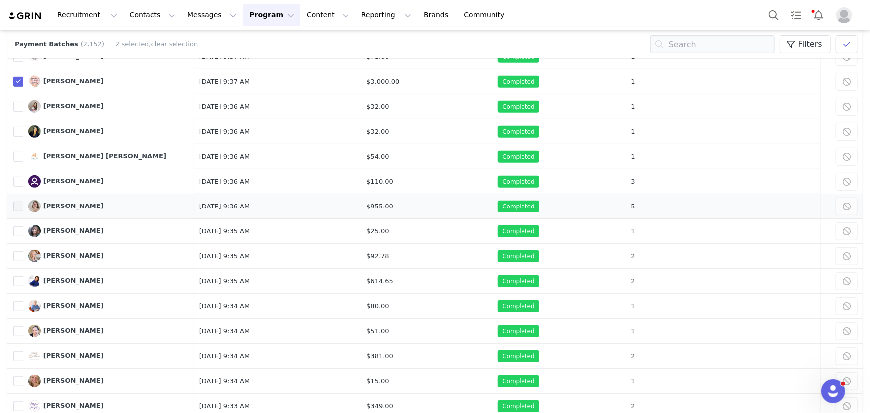
scroll to position [90, 0]
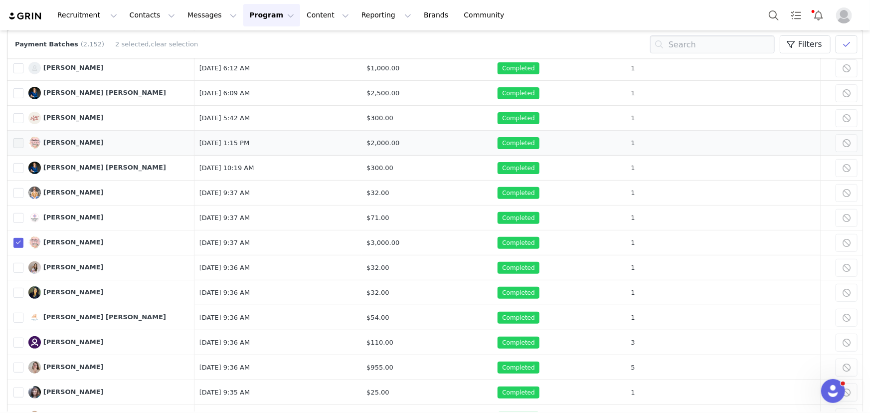
click at [18, 142] on span at bounding box center [18, 143] width 10 height 10
click at [23, 138] on input "788729" at bounding box center [23, 138] width 0 height 0
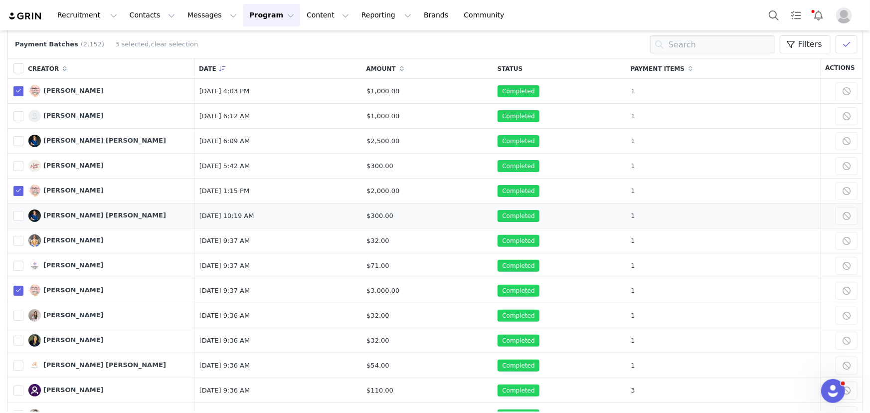
scroll to position [0, 0]
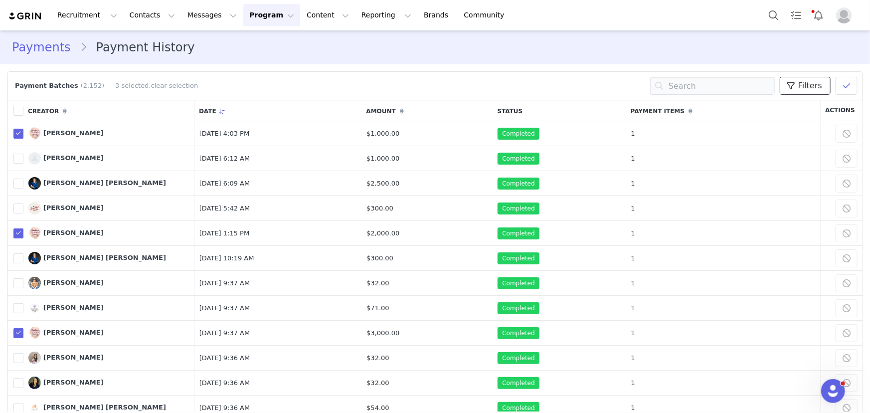
click at [798, 91] on span "Filters" at bounding box center [810, 86] width 24 height 12
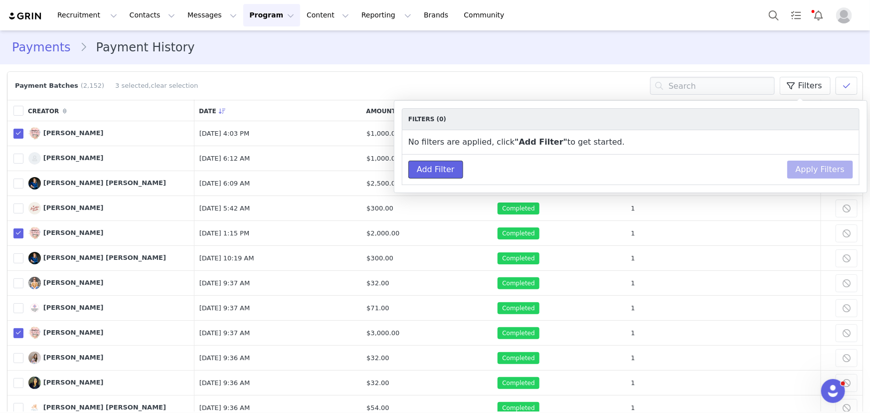
click at [443, 173] on button "Add Filter" at bounding box center [435, 170] width 55 height 18
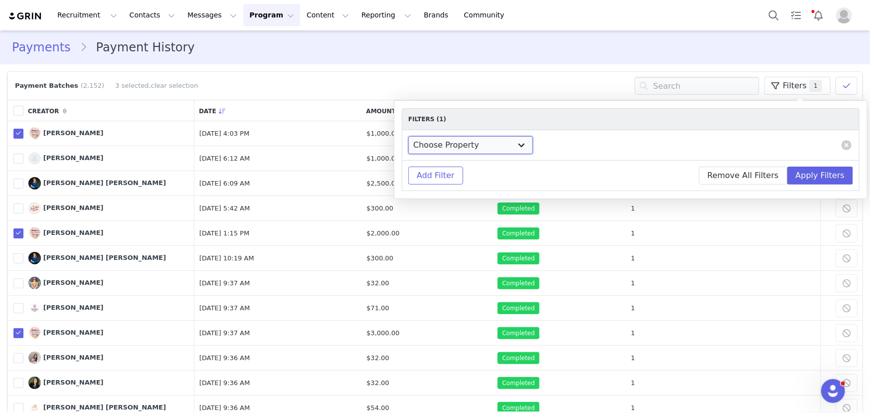
click at [451, 142] on select "Choose Property Campaign Brand Amount Payment Date Skill Level Other Interests …" at bounding box center [470, 145] width 125 height 18
click at [449, 62] on div "Payments Payment History" at bounding box center [435, 47] width 870 height 34
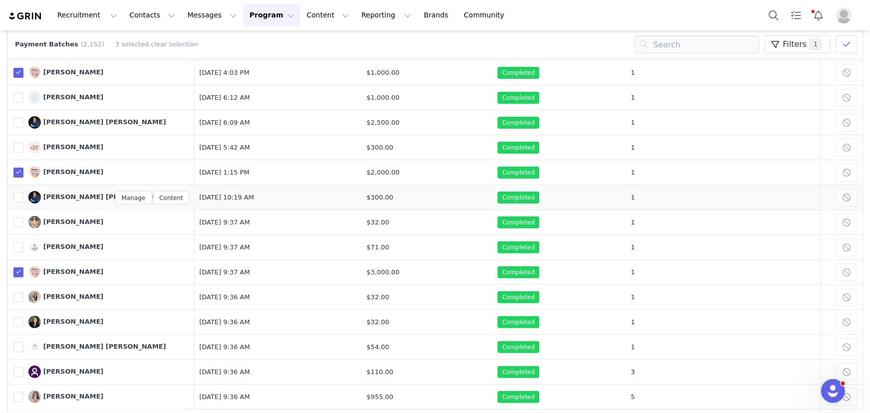
scroll to position [45, 0]
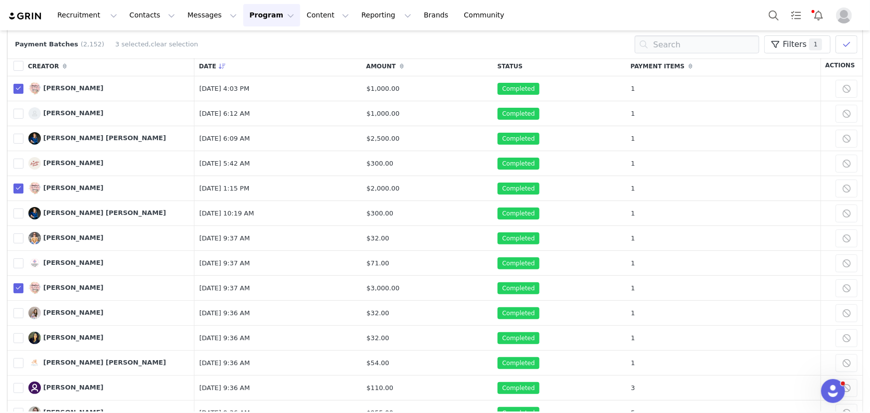
click at [203, 59] on th "Date" at bounding box center [278, 65] width 168 height 21
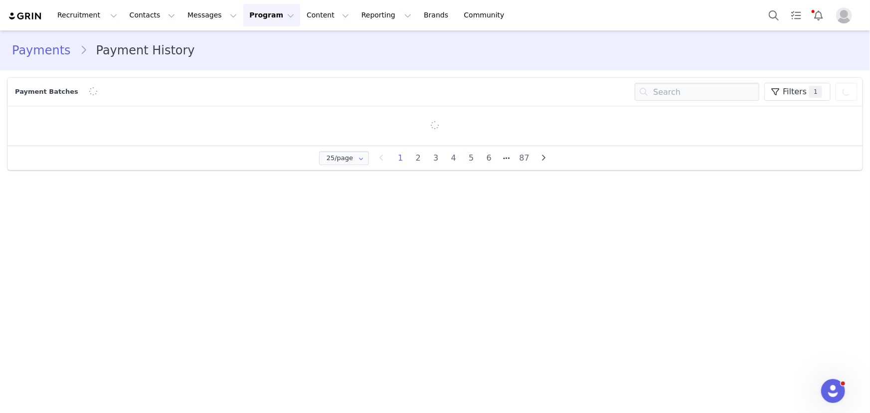
scroll to position [0, 0]
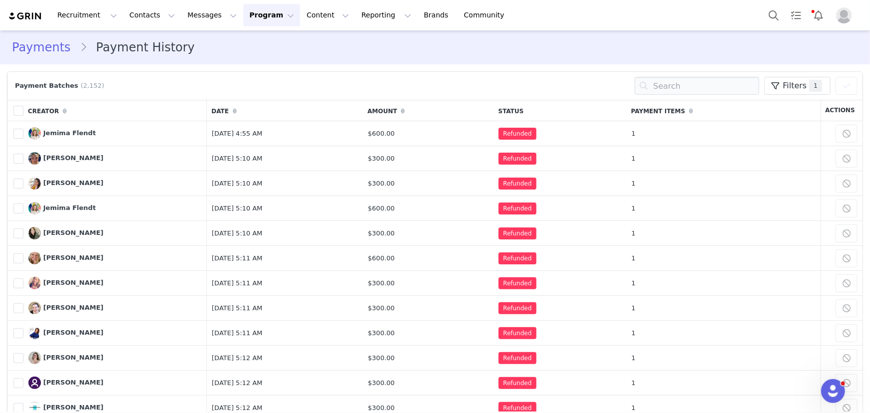
click at [207, 107] on th "Date" at bounding box center [285, 110] width 156 height 21
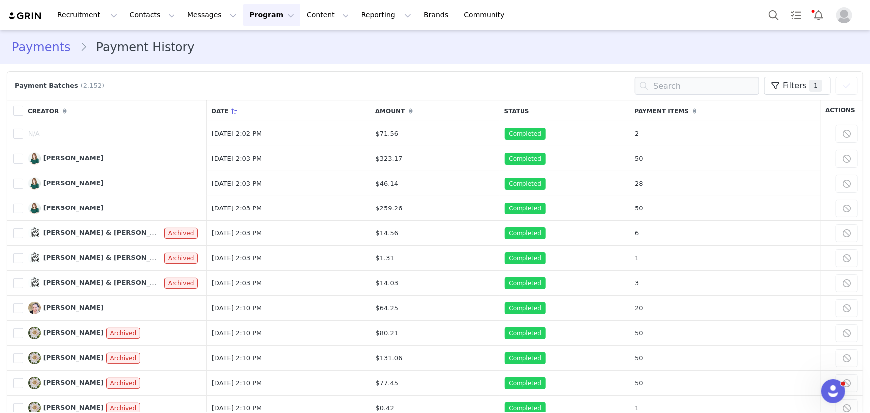
click at [10, 111] on th at bounding box center [15, 110] width 16 height 21
click at [13, 111] on span at bounding box center [18, 111] width 10 height 10
click at [23, 106] on input "checkbox" at bounding box center [23, 106] width 0 height 0
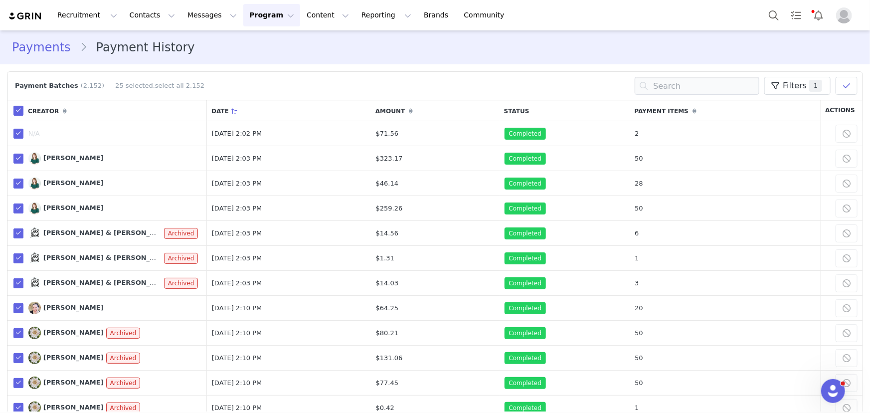
click at [13, 111] on span at bounding box center [18, 111] width 10 height 10
click at [23, 106] on input "checkbox" at bounding box center [23, 106] width 0 height 0
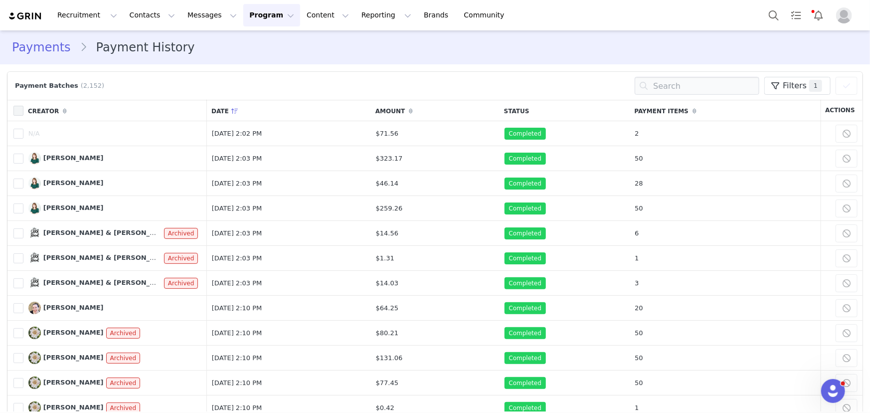
click at [42, 53] on link "Payments" at bounding box center [46, 47] width 68 height 18
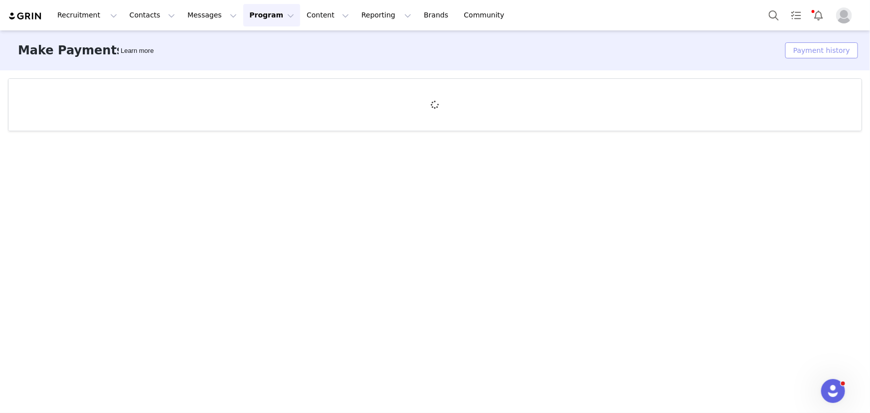
click at [814, 50] on button "Payment history" at bounding box center [821, 50] width 73 height 16
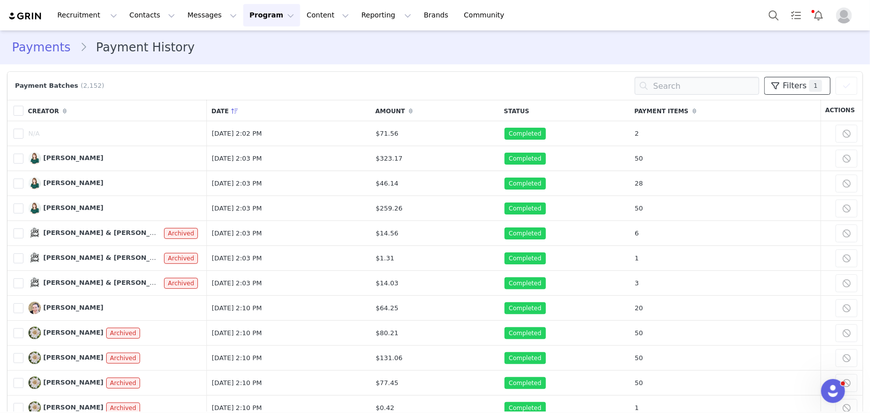
click at [809, 82] on span "1" at bounding box center [815, 86] width 13 height 12
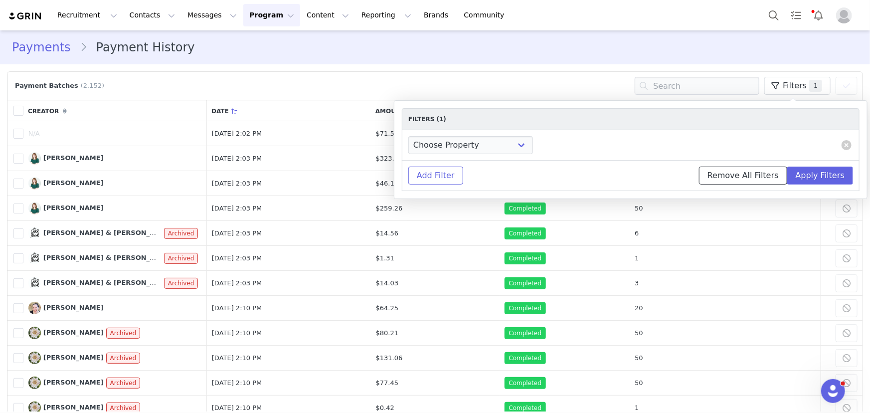
click at [746, 176] on button "Remove All Filters" at bounding box center [743, 176] width 88 height 18
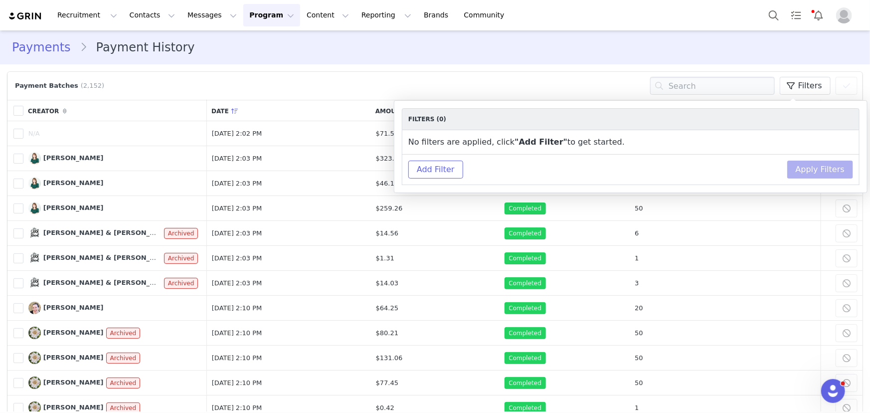
click at [592, 87] on div "Payment Batches (2,152) Filters You have 0 Creator s selected Export Payments C…" at bounding box center [434, 86] width 845 height 18
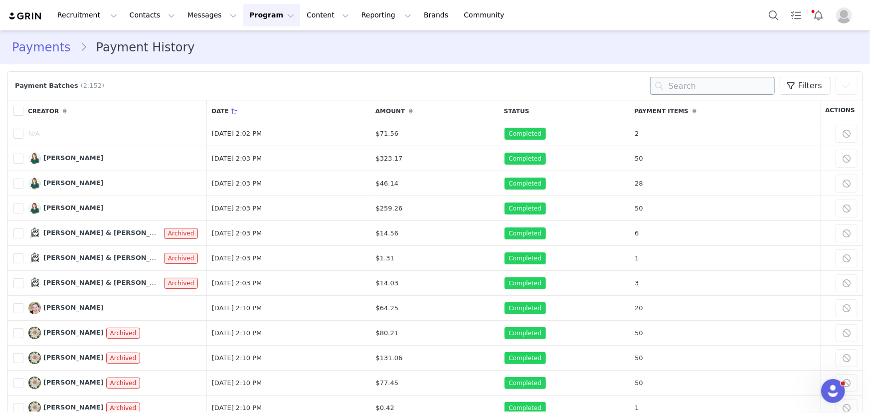
click at [672, 85] on input "text" at bounding box center [712, 86] width 125 height 18
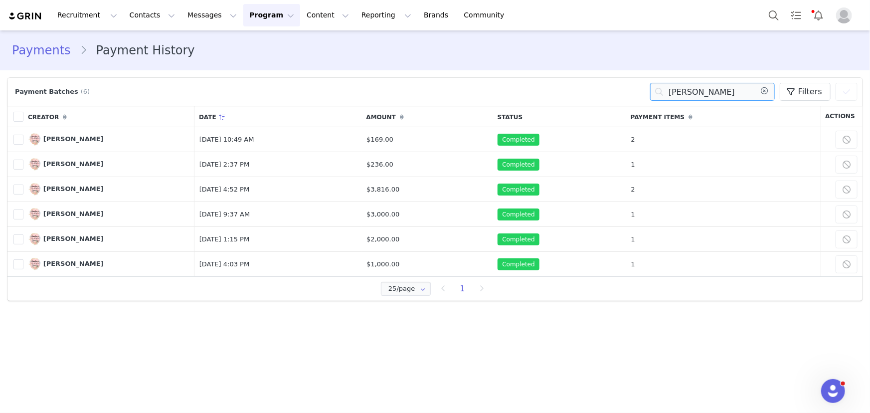
type input "[PERSON_NAME]"
click at [789, 90] on span at bounding box center [791, 92] width 12 height 12
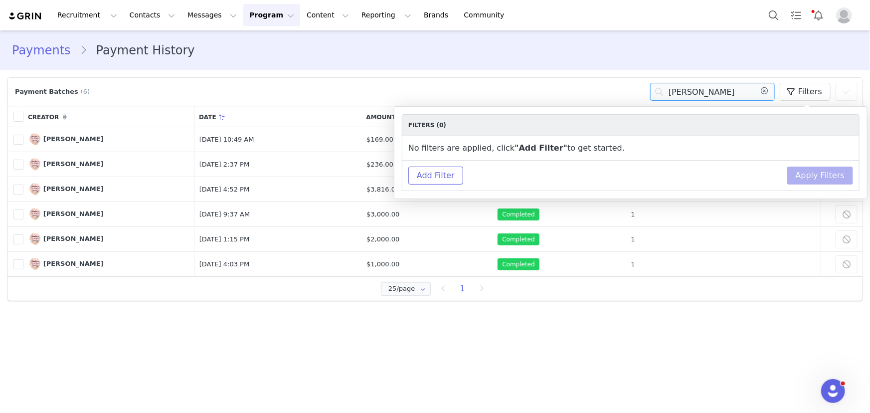
drag, startPoint x: 725, startPoint y: 88, endPoint x: 648, endPoint y: 100, distance: 78.2
click at [649, 100] on div "Payment Batches (6) [PERSON_NAME] Filters You have 0 Creator s selected Export …" at bounding box center [434, 92] width 845 height 18
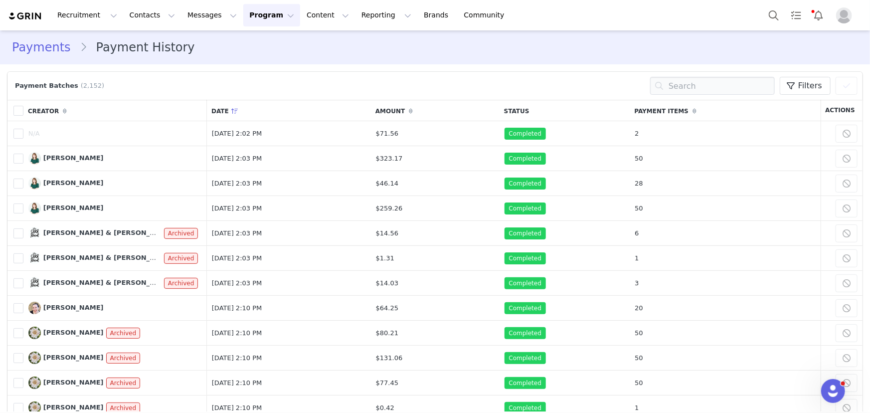
click at [243, 15] on button "Program Program" at bounding box center [271, 15] width 57 height 22
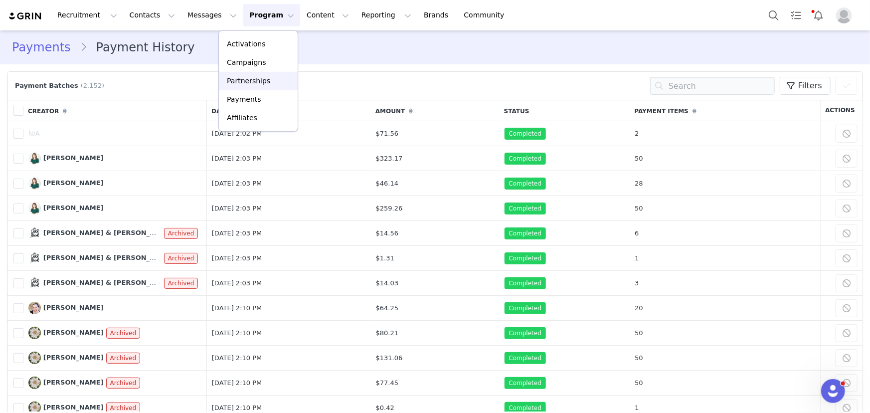
click at [234, 82] on p "Partnerships" at bounding box center [248, 81] width 43 height 10
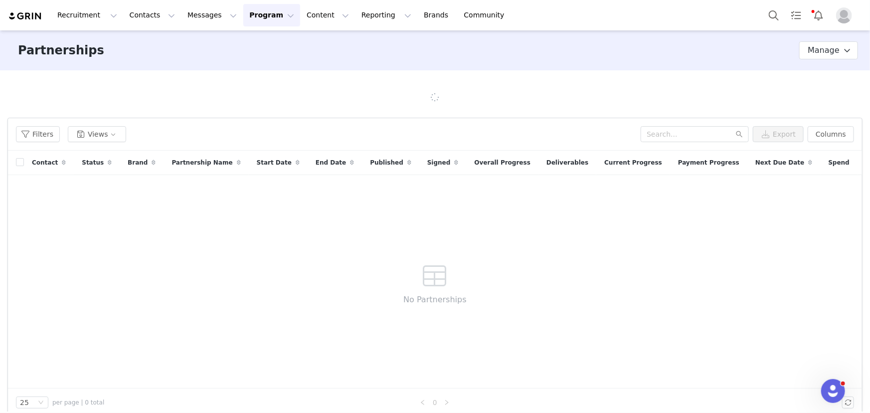
click at [243, 14] on button "Program Program" at bounding box center [271, 15] width 57 height 22
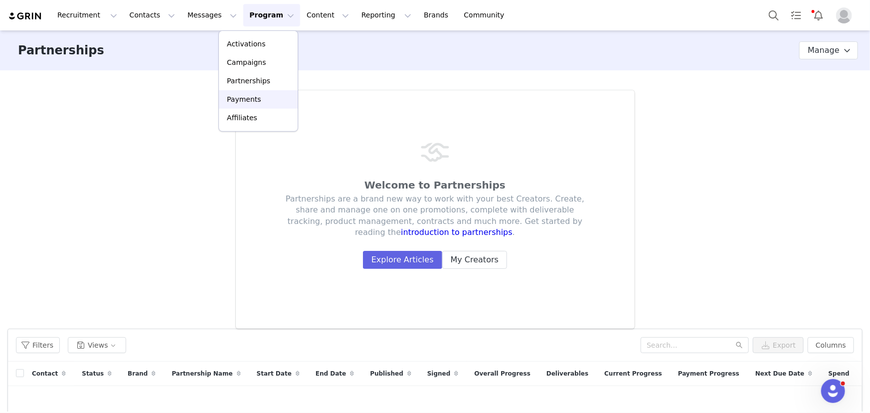
click at [241, 99] on p "Payments" at bounding box center [244, 99] width 34 height 10
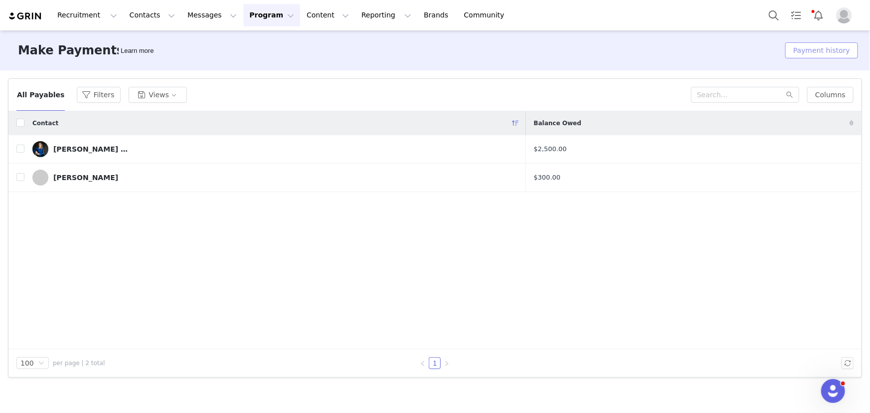
click at [817, 51] on button "Payment history" at bounding box center [821, 50] width 73 height 16
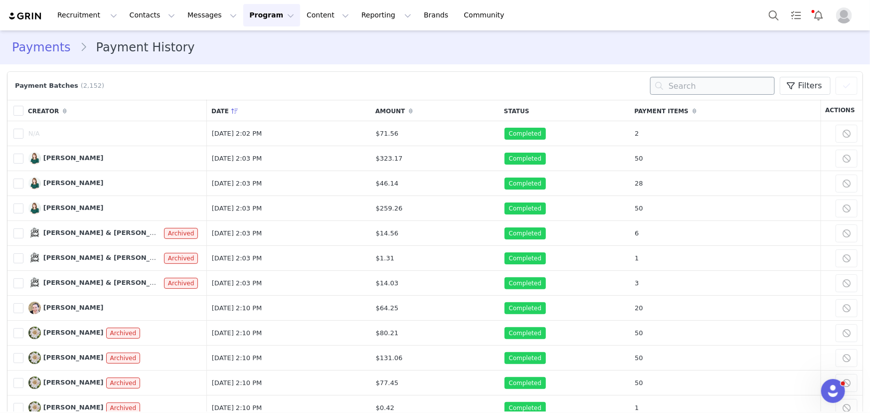
click at [699, 92] on input "text" at bounding box center [712, 86] width 125 height 18
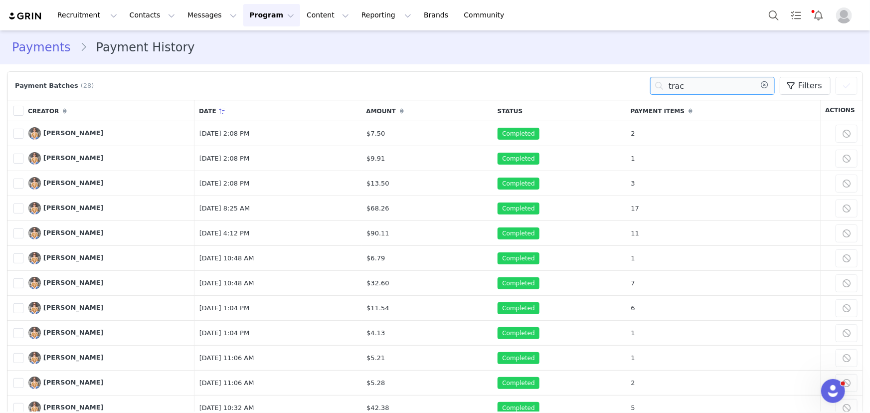
type input "trac"
click at [209, 112] on th "Date" at bounding box center [278, 110] width 168 height 21
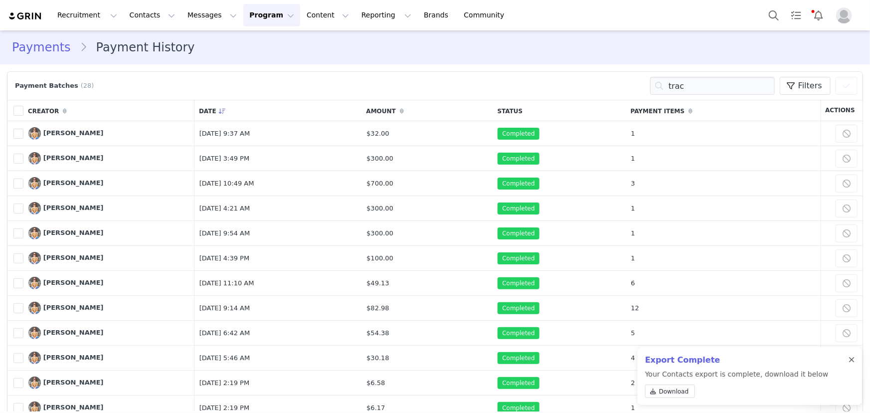
click at [852, 359] on div at bounding box center [852, 360] width 6 height 8
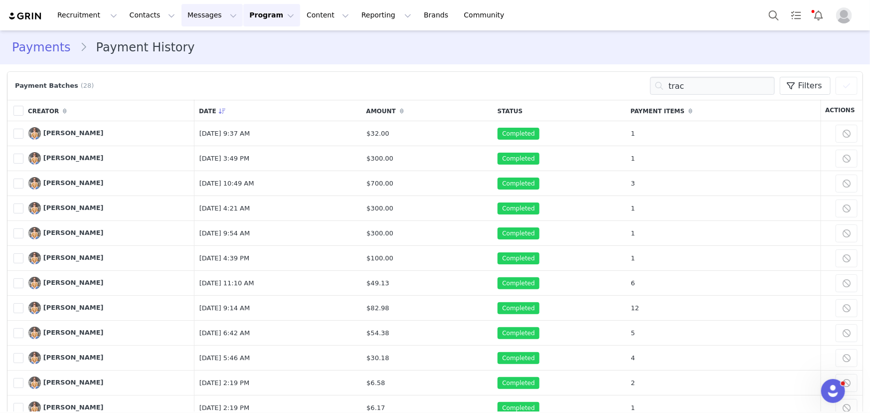
click at [190, 16] on button "Messages Messages" at bounding box center [211, 15] width 61 height 22
click at [127, 18] on button "Contacts Contacts" at bounding box center [152, 15] width 57 height 22
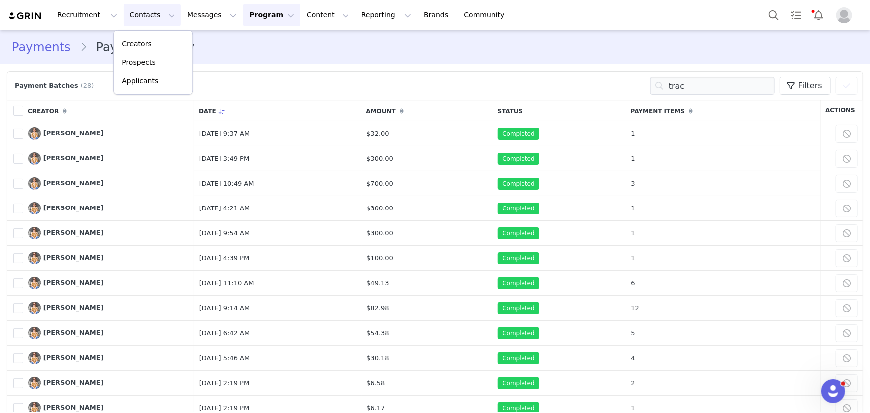
click at [243, 19] on button "Program Program" at bounding box center [271, 15] width 57 height 22
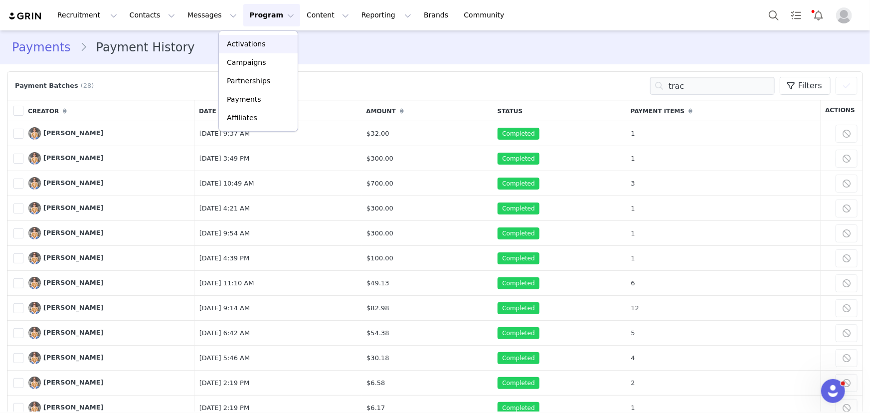
click at [238, 40] on p "Activations" at bounding box center [246, 44] width 38 height 10
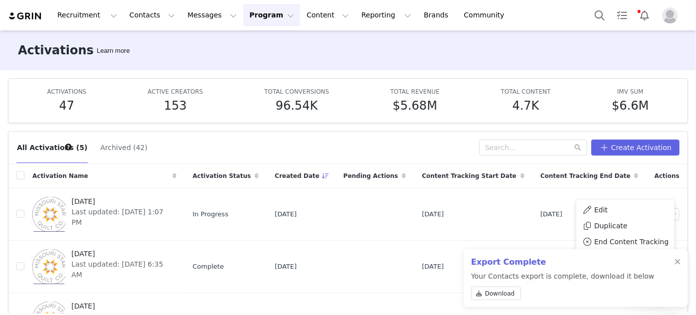
scroll to position [45, 0]
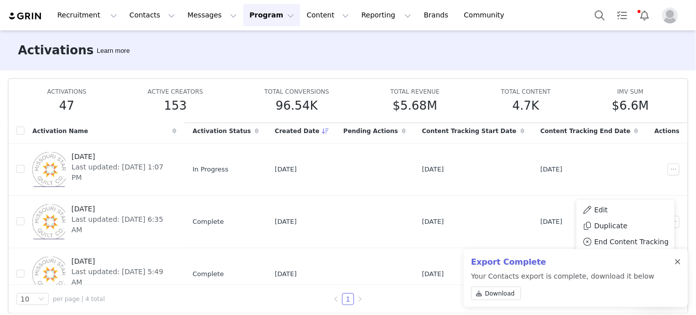
click at [677, 260] on div at bounding box center [678, 262] width 6 height 8
